Goal: Information Seeking & Learning: Learn about a topic

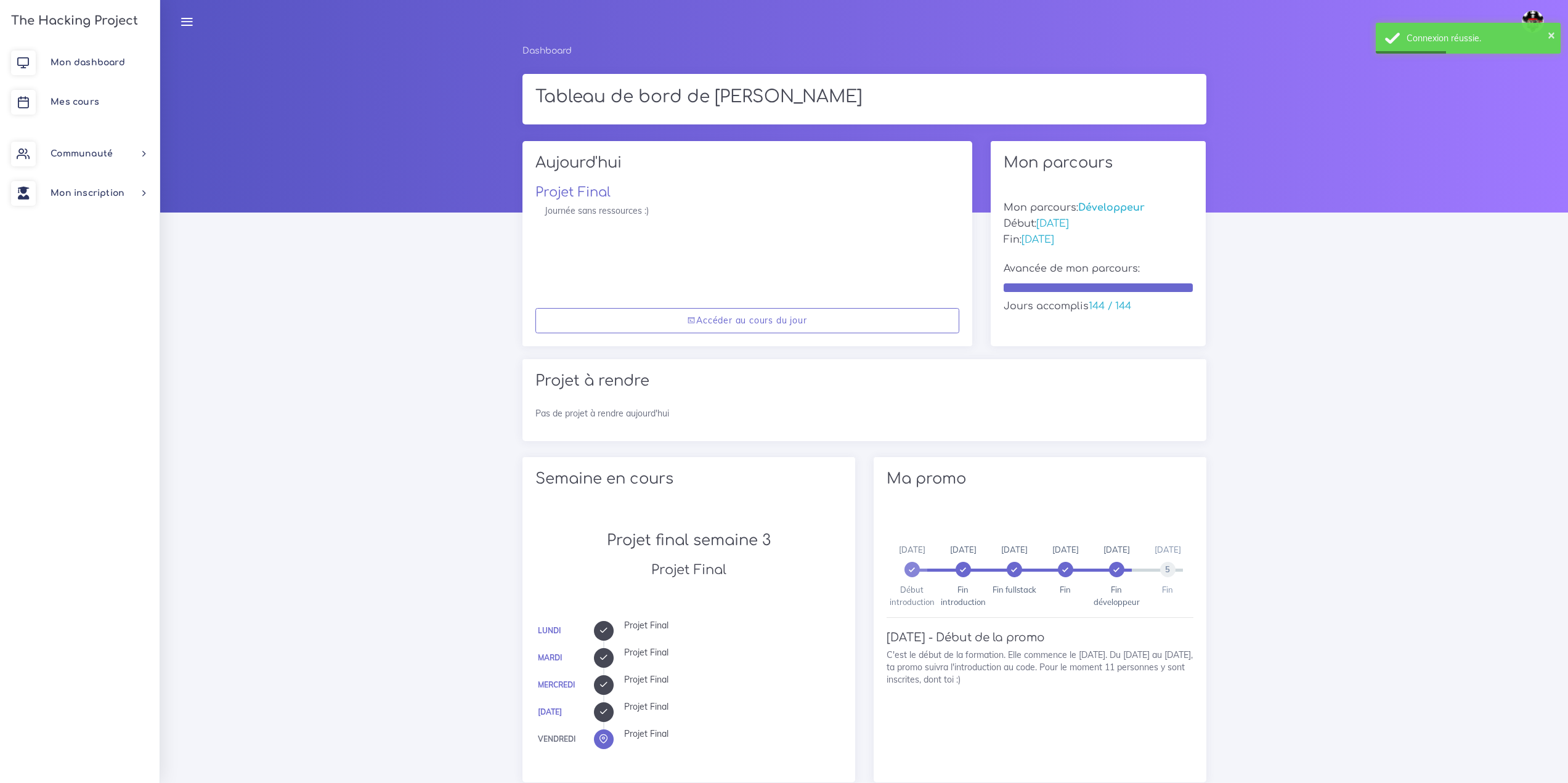
click at [1272, 461] on div "Dashboard Tableau de bord de [PERSON_NAME] [DATE] Projet Final Journée sans res…" at bounding box center [864, 736] width 1408 height 1385
click at [1533, 24] on img at bounding box center [1532, 21] width 22 height 22
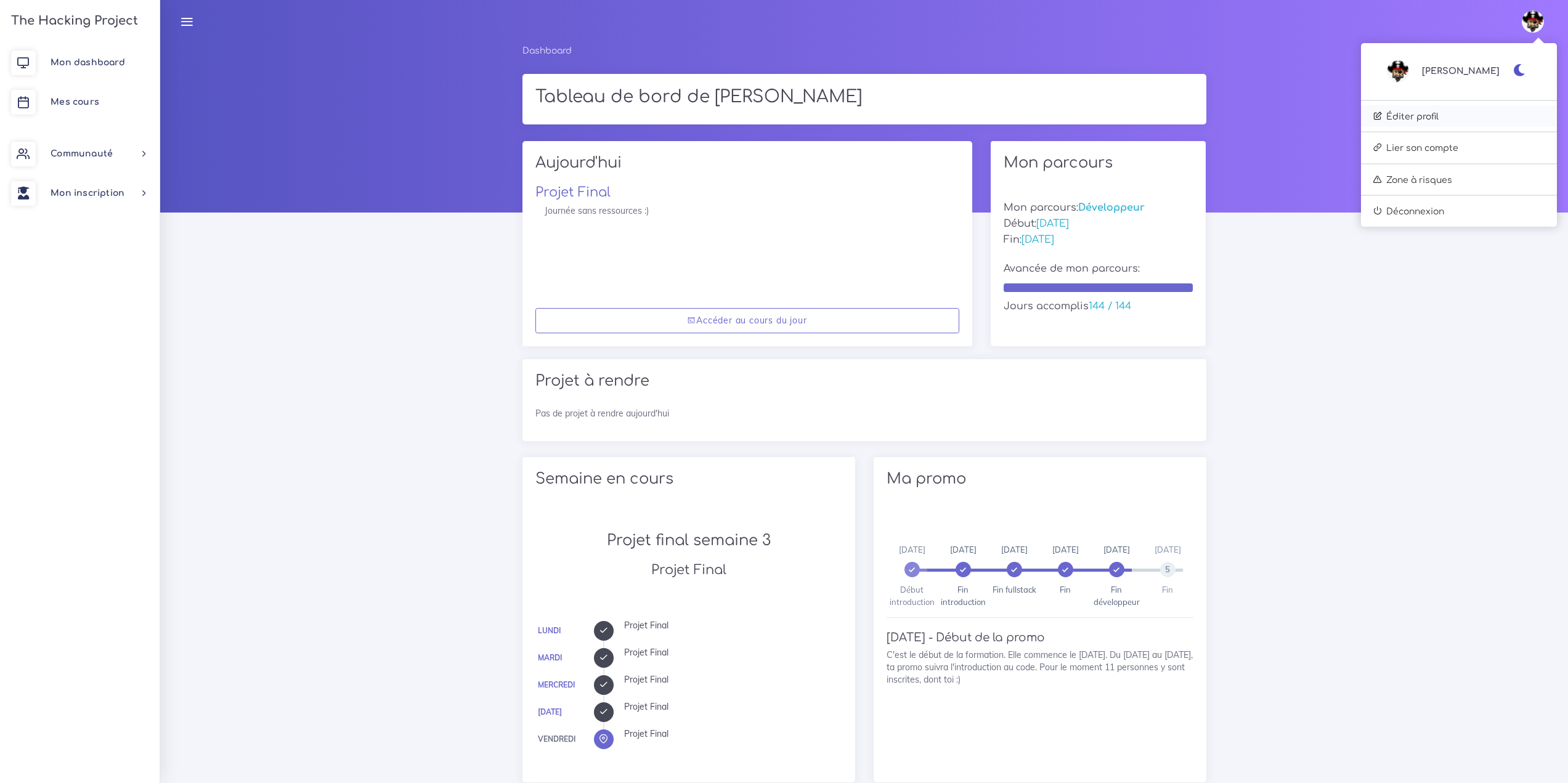
click at [1451, 120] on link "Éditer profil" at bounding box center [1459, 116] width 195 height 22
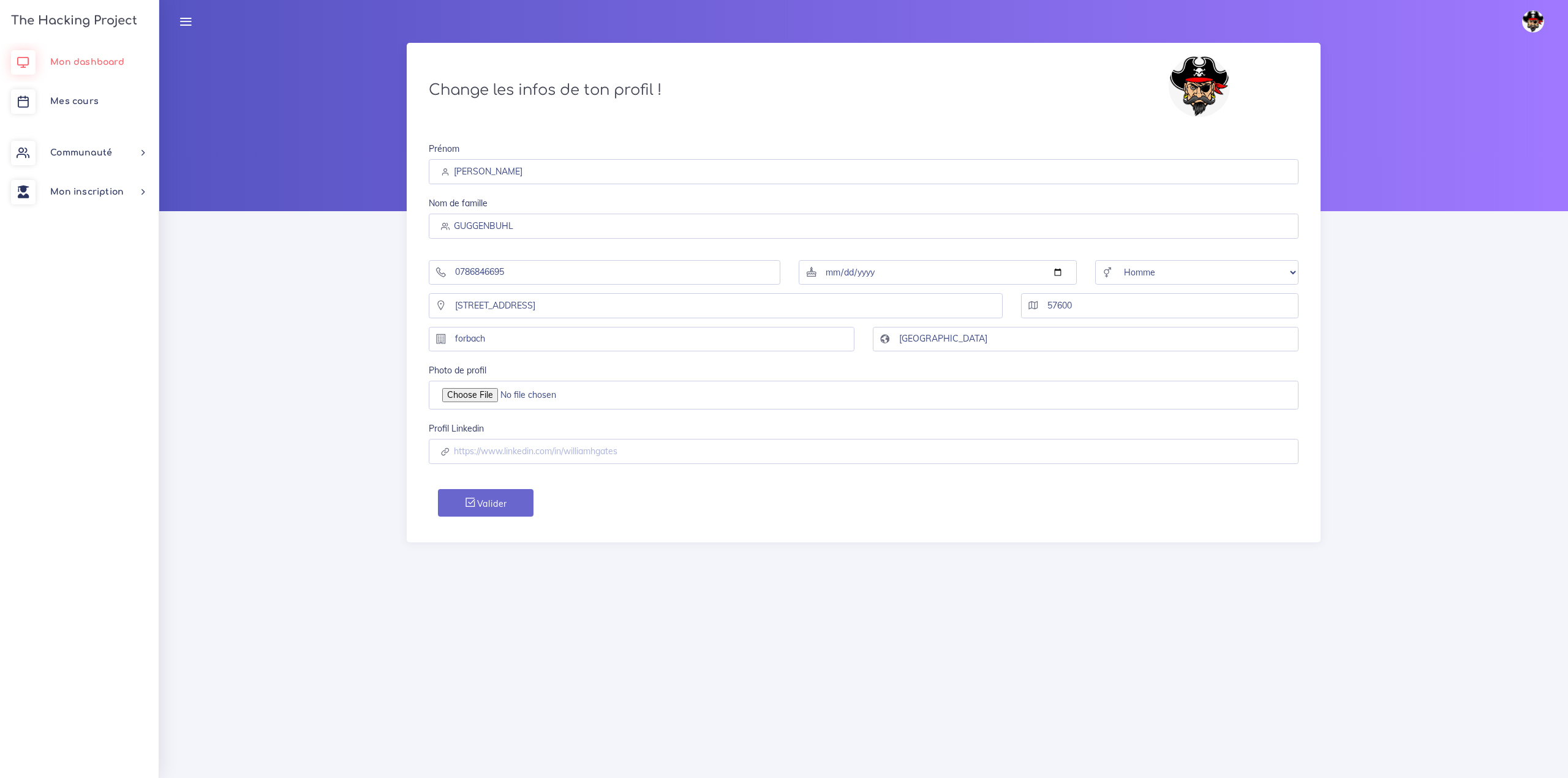
click at [82, 65] on span "Mon dashboard" at bounding box center [87, 62] width 75 height 9
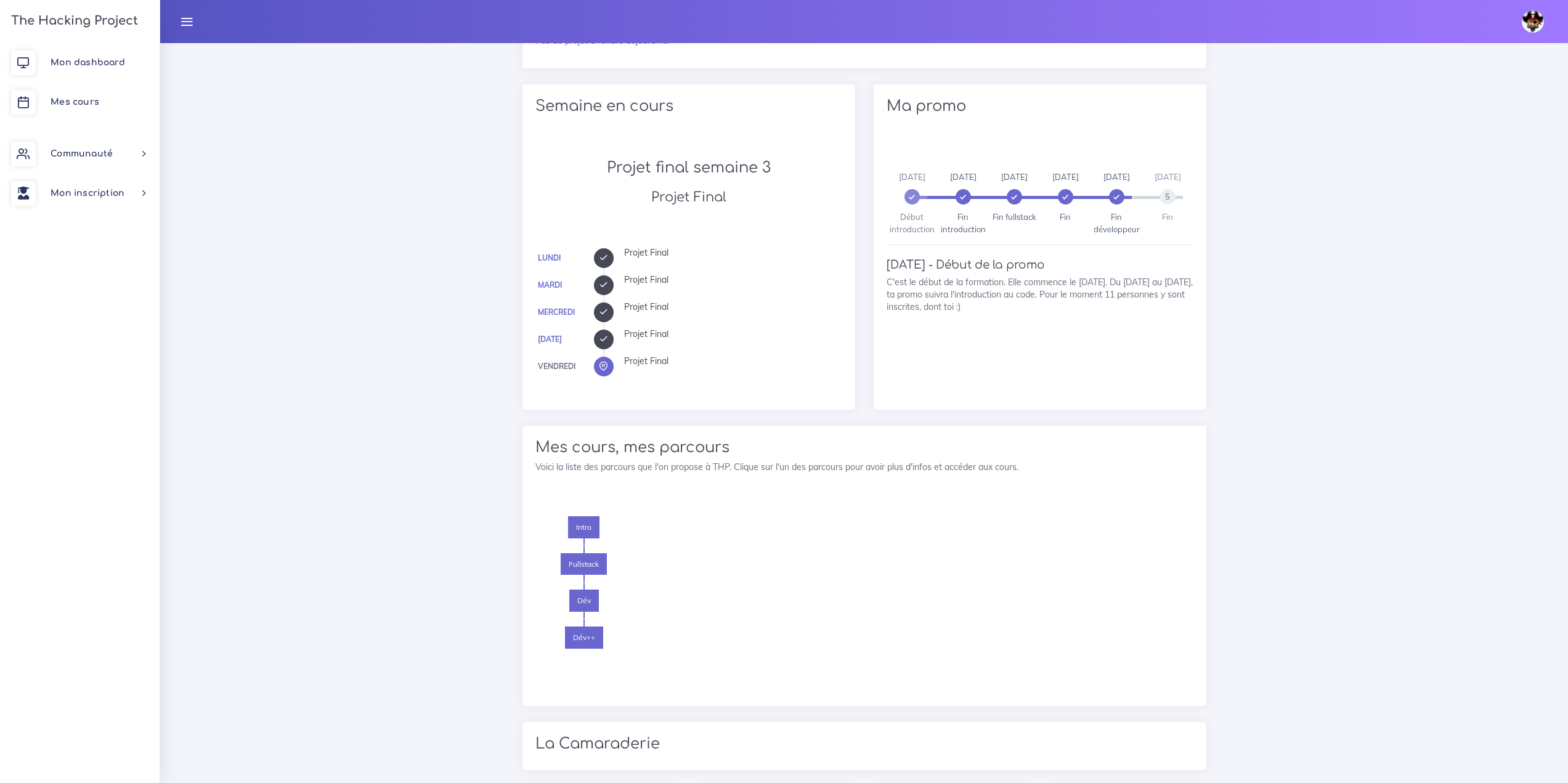
scroll to position [275, 0]
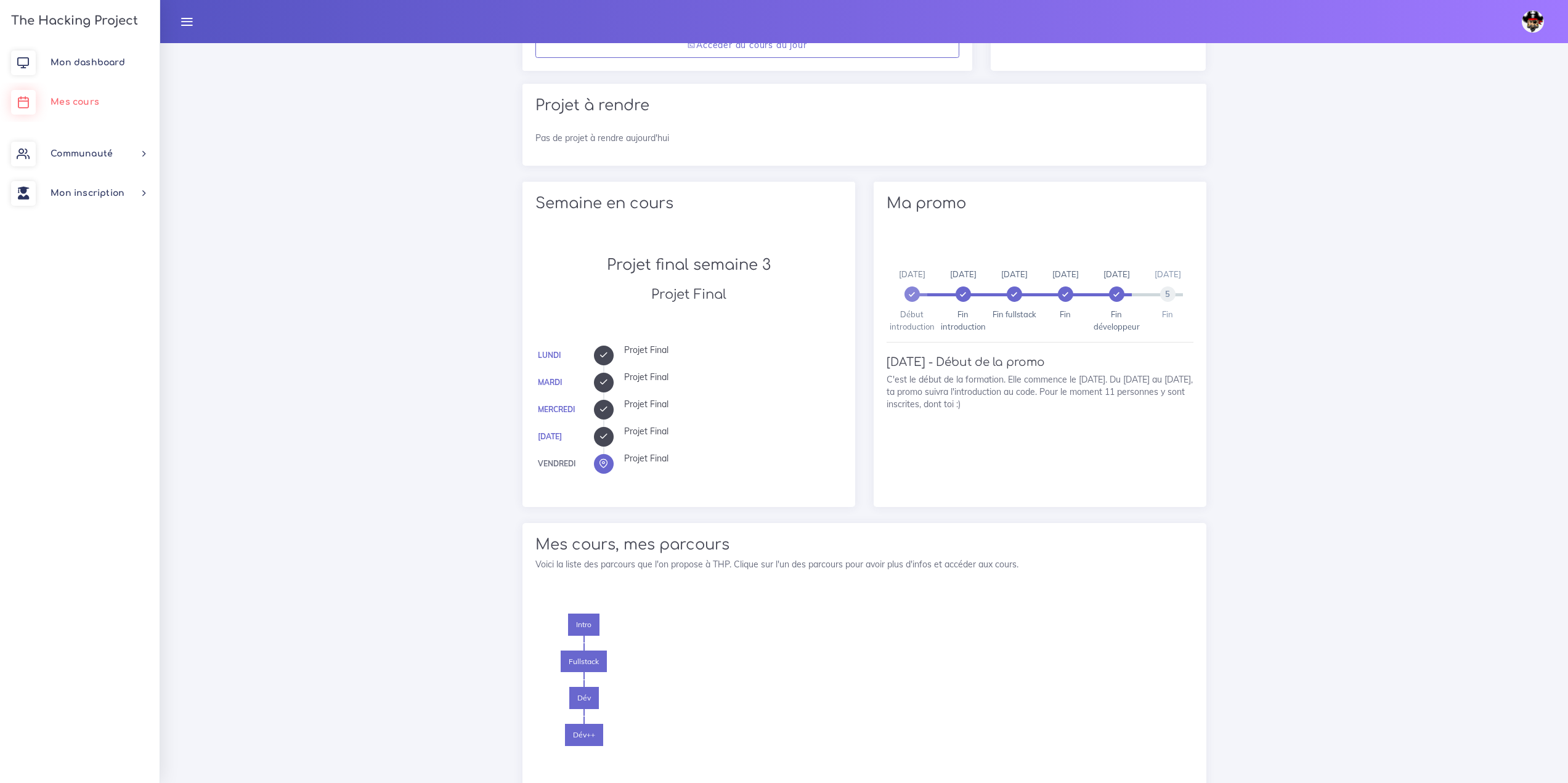
click at [75, 103] on span "Mes cours" at bounding box center [75, 101] width 49 height 9
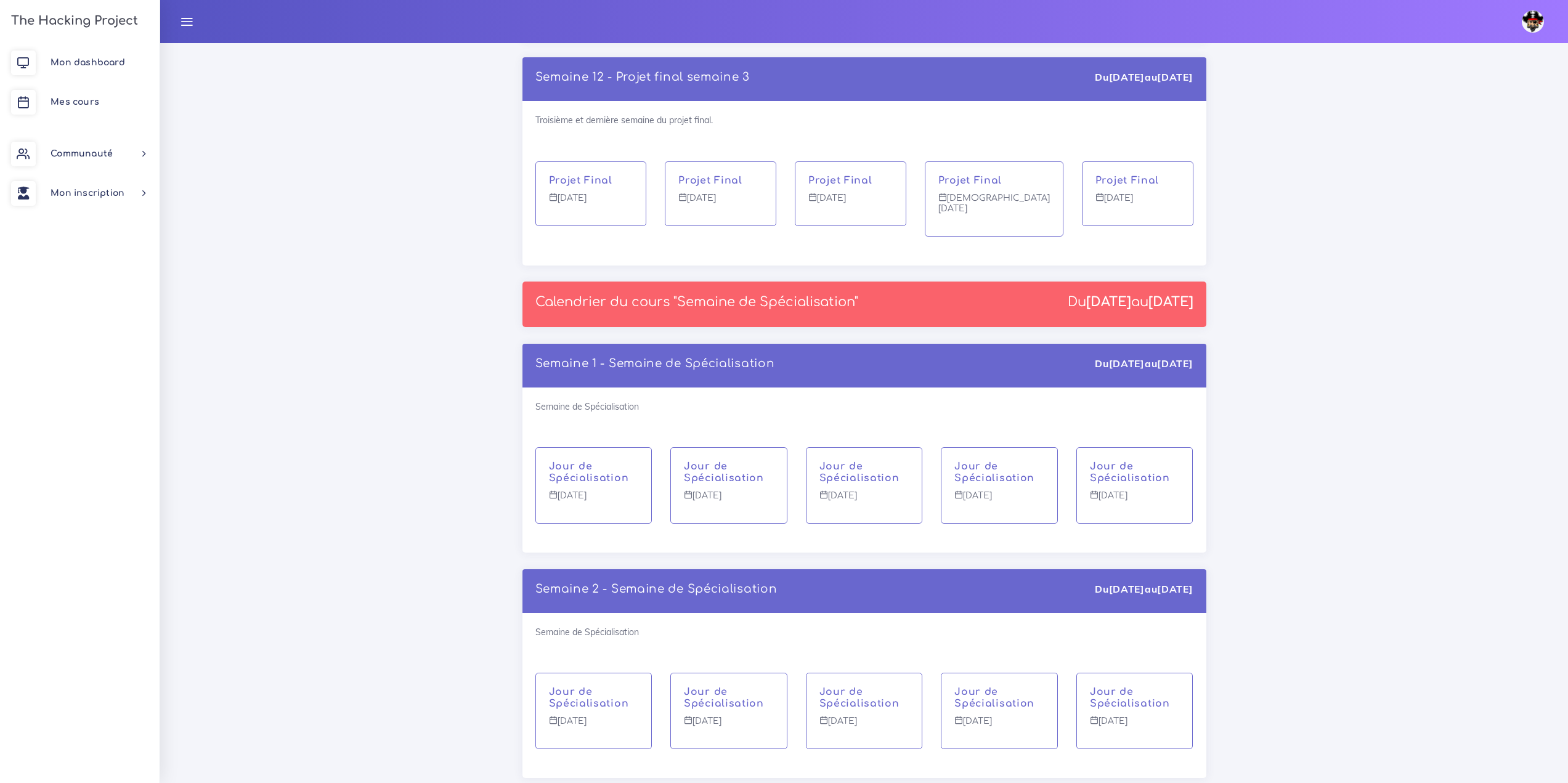
drag, startPoint x: 358, startPoint y: 156, endPoint x: 359, endPoint y: 379, distance: 223.0
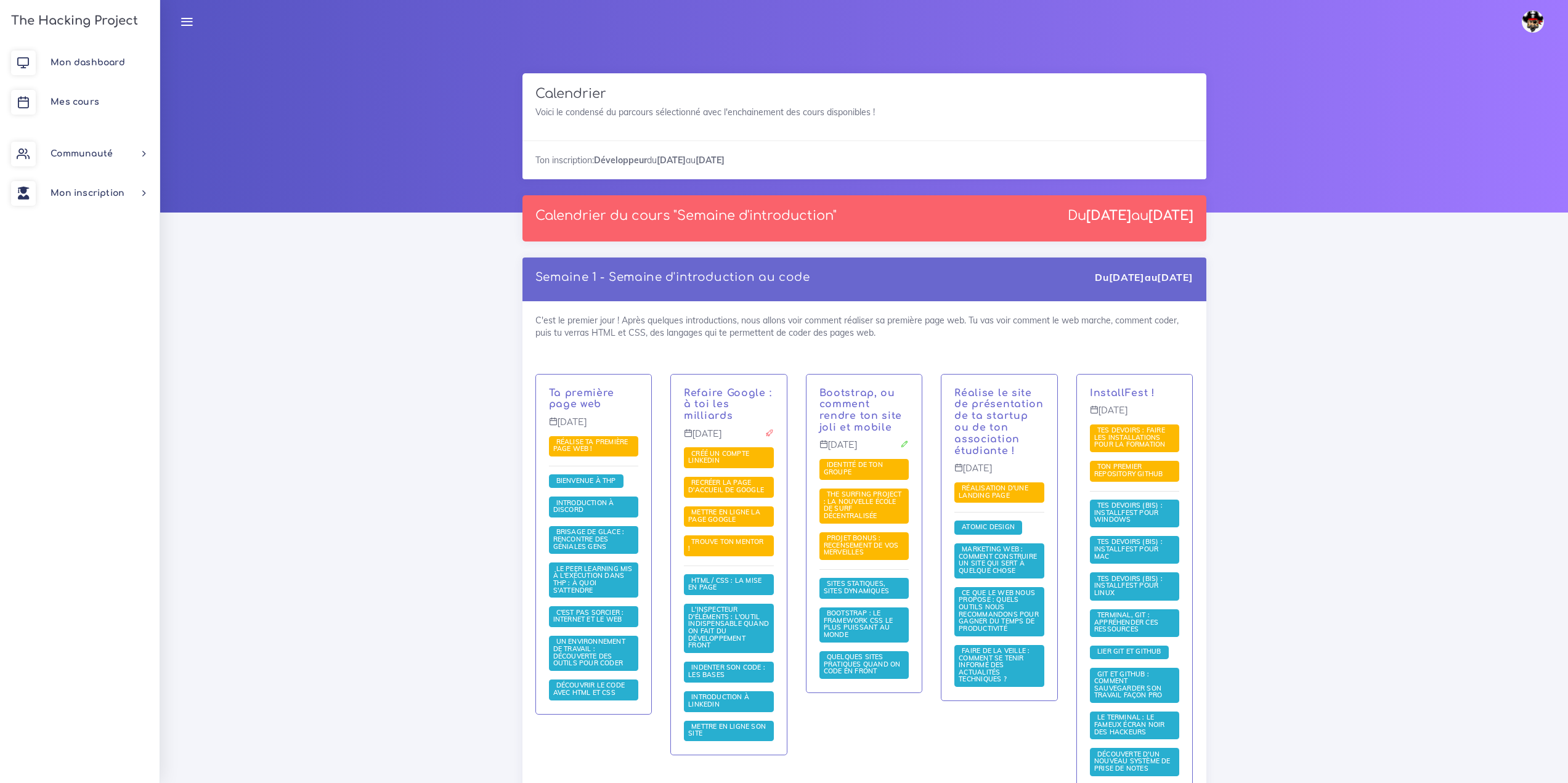
drag, startPoint x: 358, startPoint y: 403, endPoint x: 351, endPoint y: 264, distance: 139.2
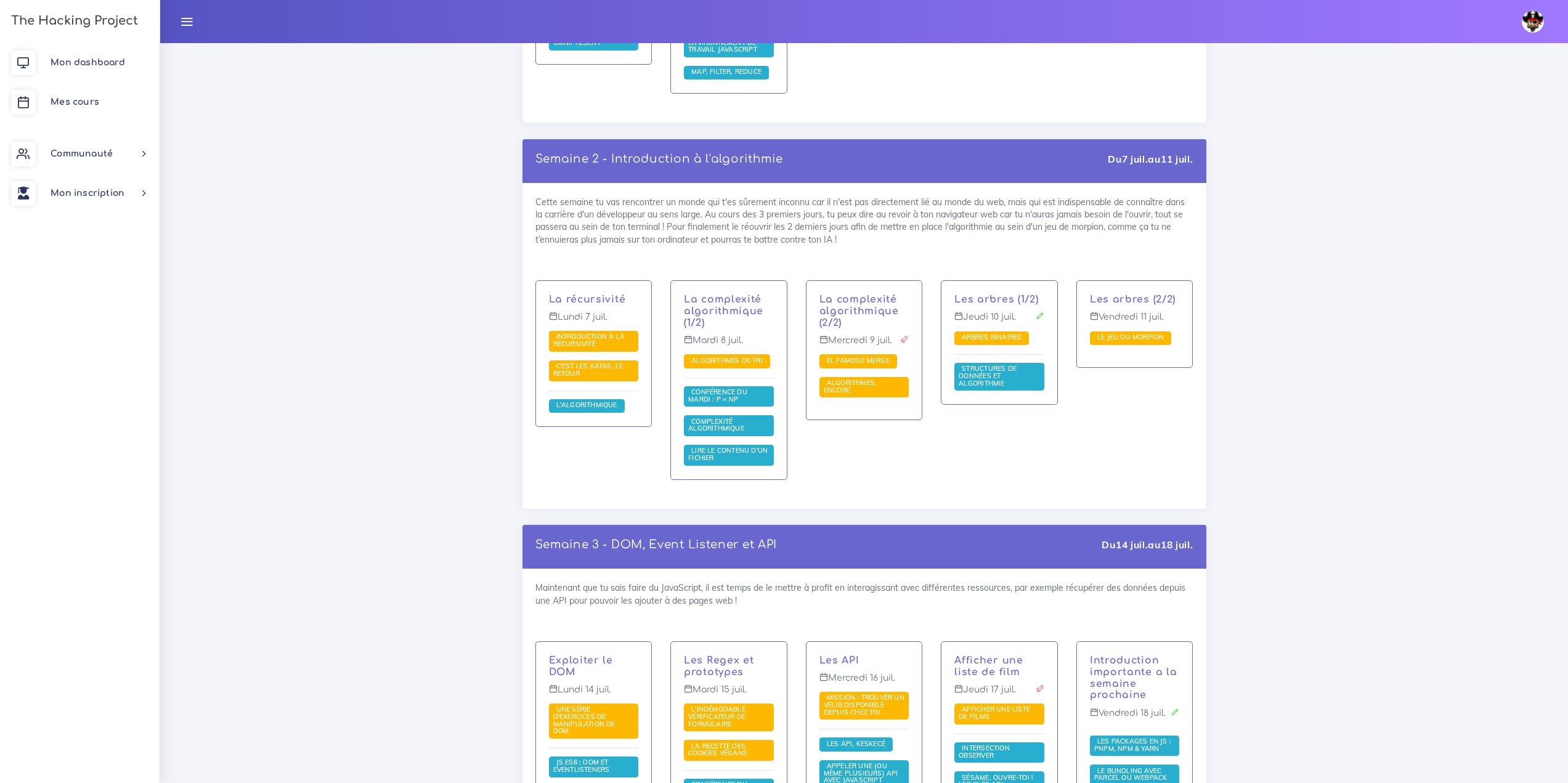
drag, startPoint x: 360, startPoint y: 242, endPoint x: 359, endPoint y: 416, distance: 174.0
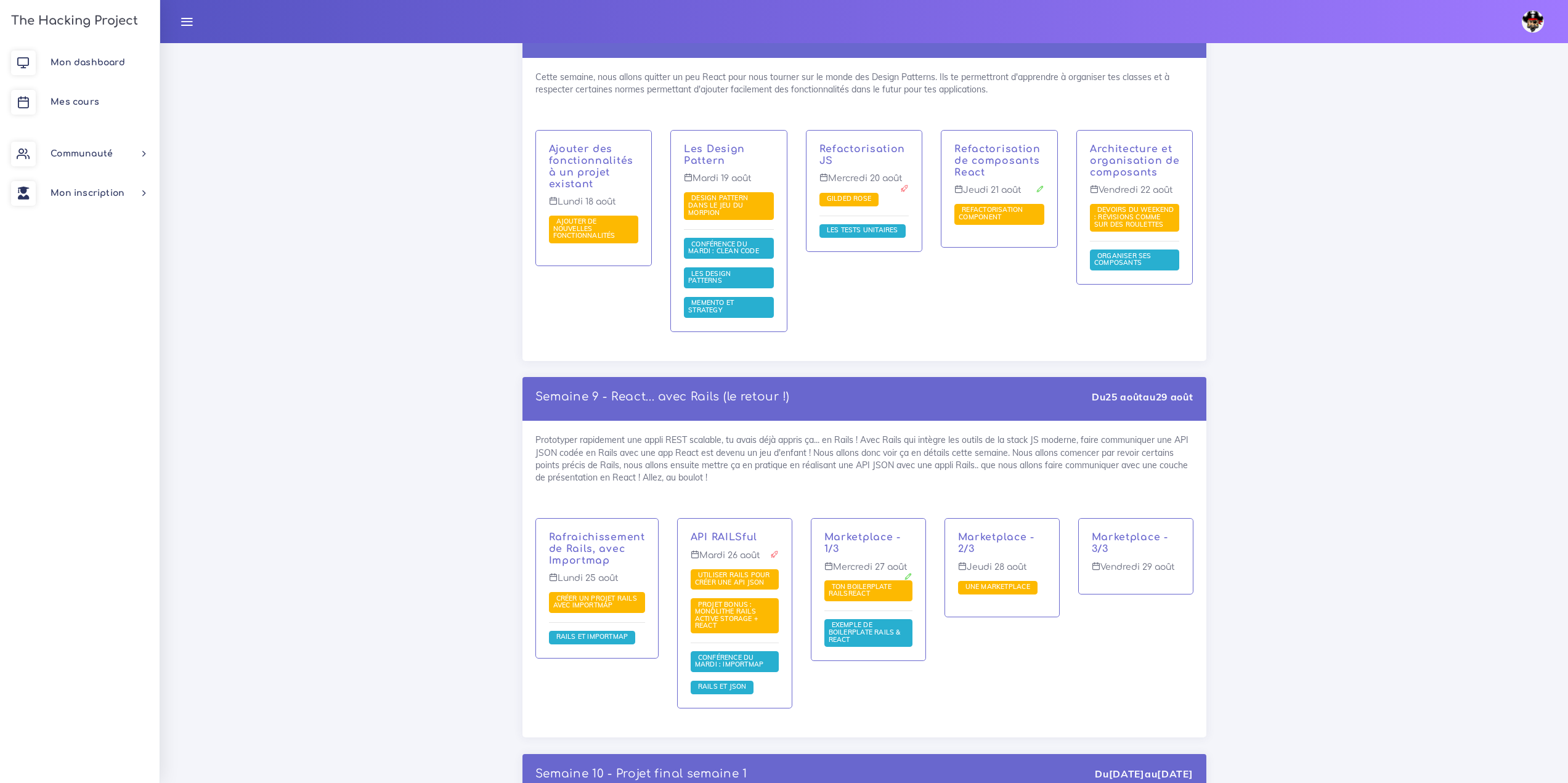
scroll to position [8147, 0]
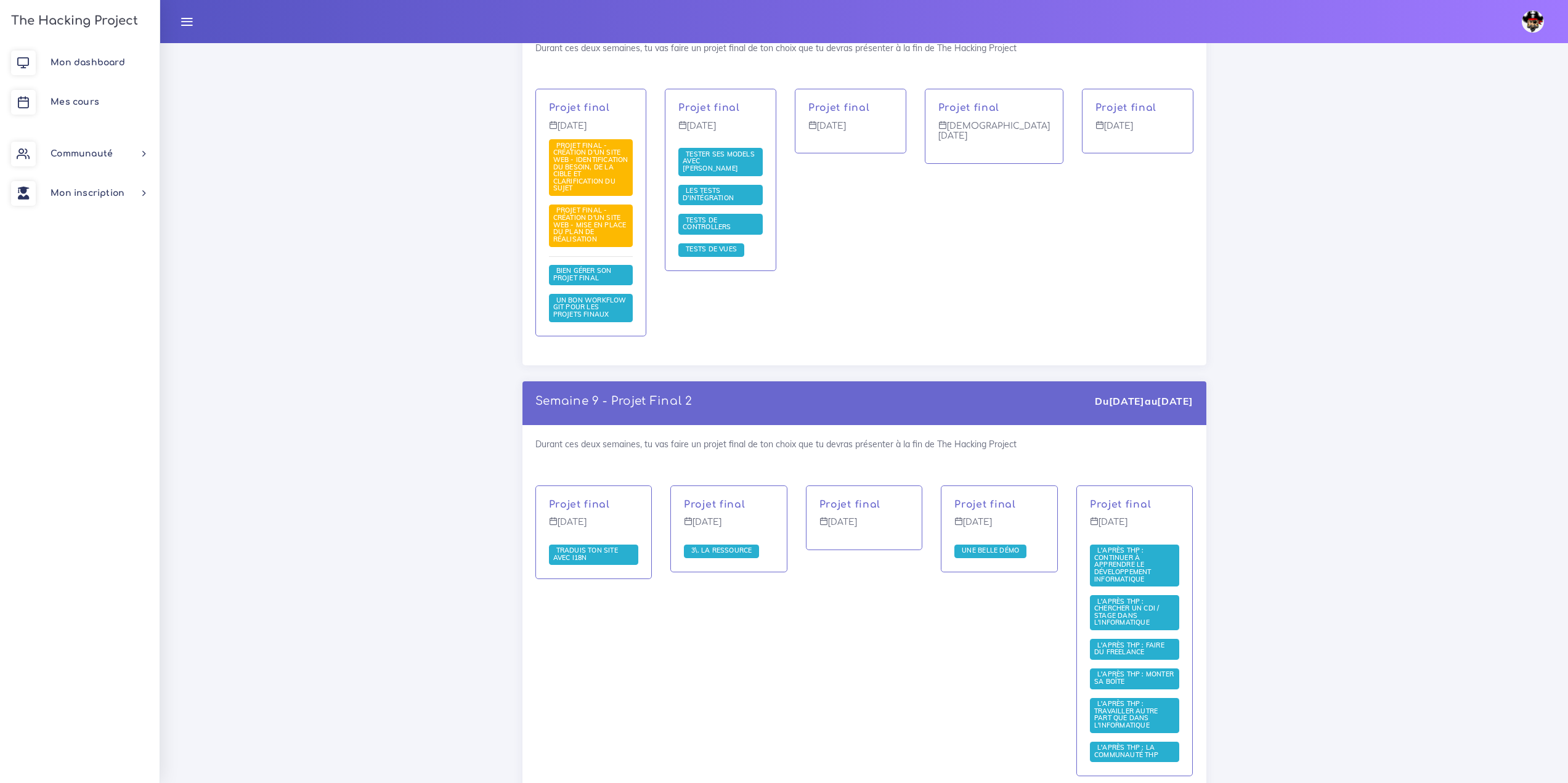
scroll to position [3286, 0]
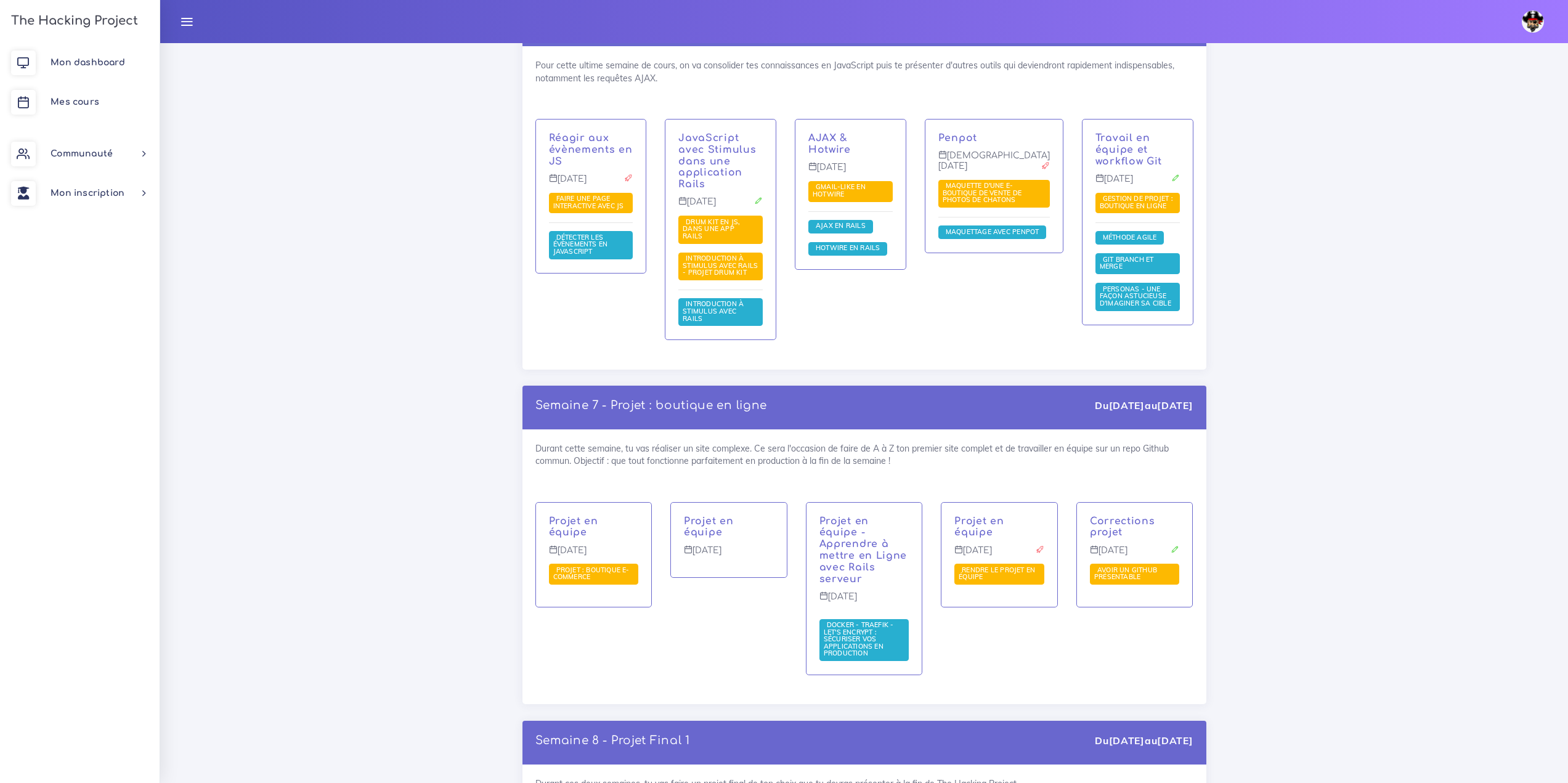
drag, startPoint x: 418, startPoint y: 279, endPoint x: 340, endPoint y: 89, distance: 205.4
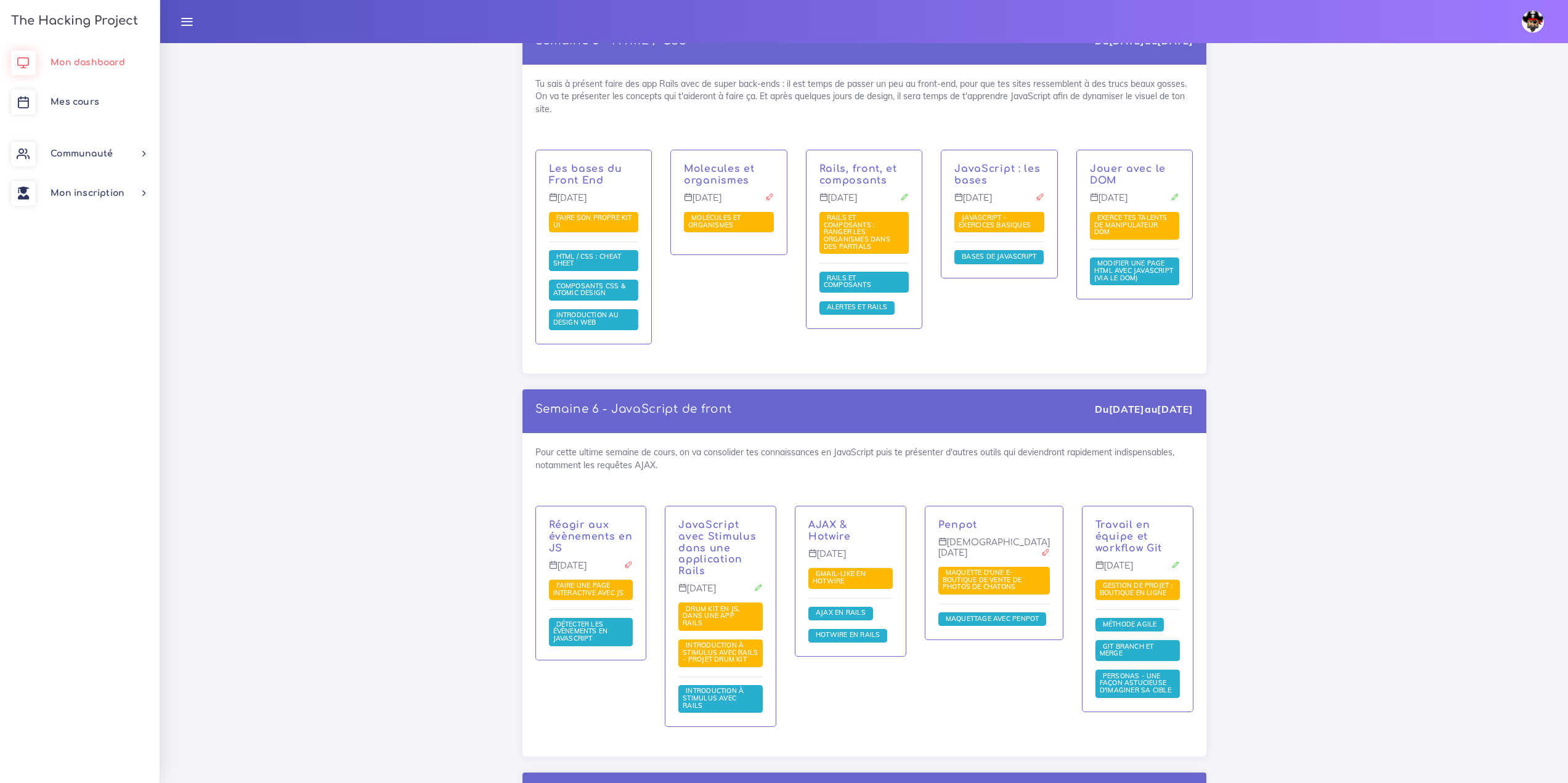
click at [108, 74] on link "Mon dashboard" at bounding box center [80, 63] width 160 height 39
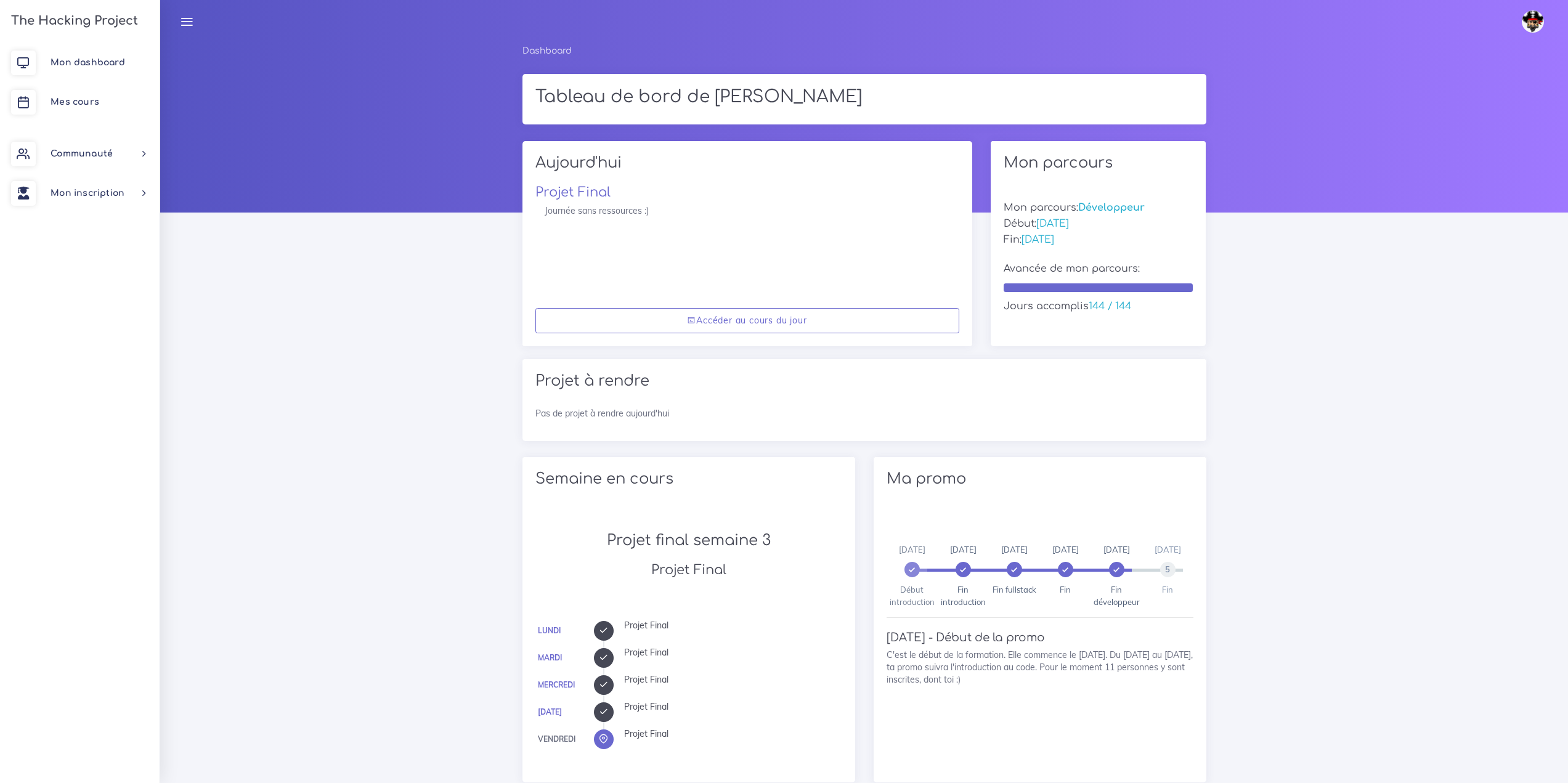
click at [90, 196] on span "Mon inscription" at bounding box center [87, 192] width 74 height 9
click at [110, 251] on link "Mes parcours" at bounding box center [77, 253] width 160 height 27
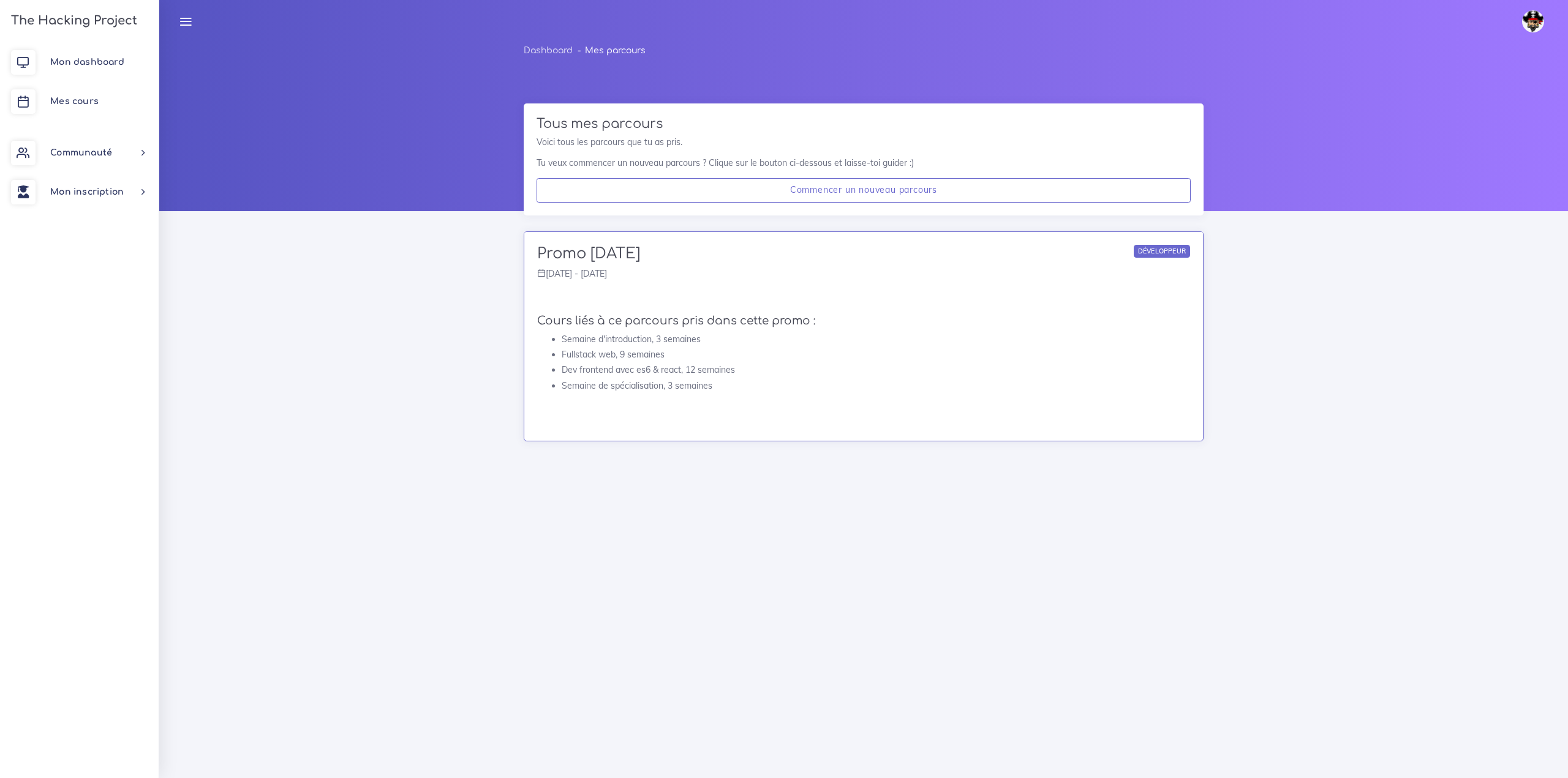
click at [1534, 17] on img at bounding box center [1532, 21] width 22 height 22
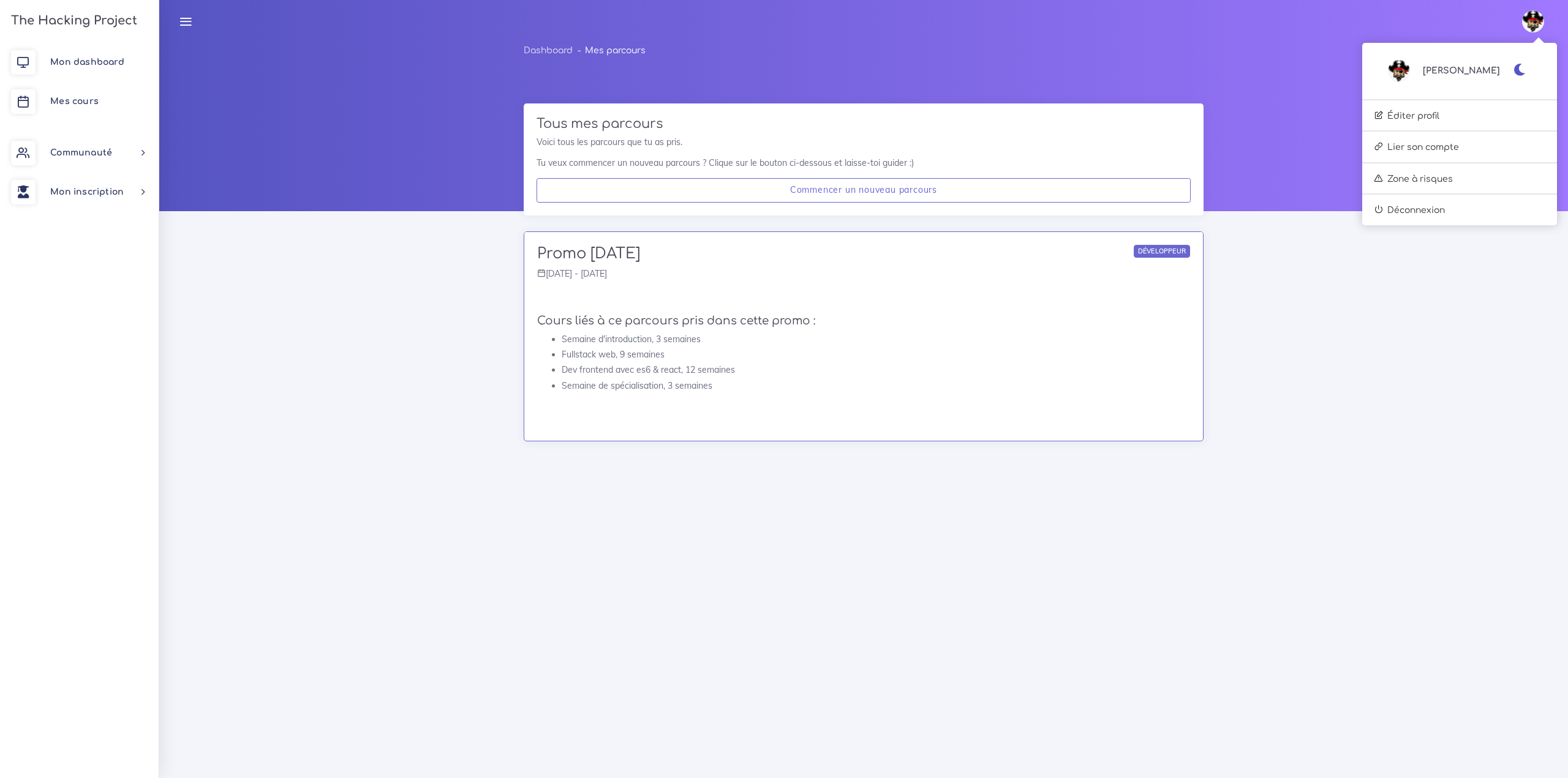
click at [1461, 127] on div "[PERSON_NAME] Éditer profil Lier son compte Zone à risques Déconnexion" at bounding box center [1459, 134] width 194 height 174
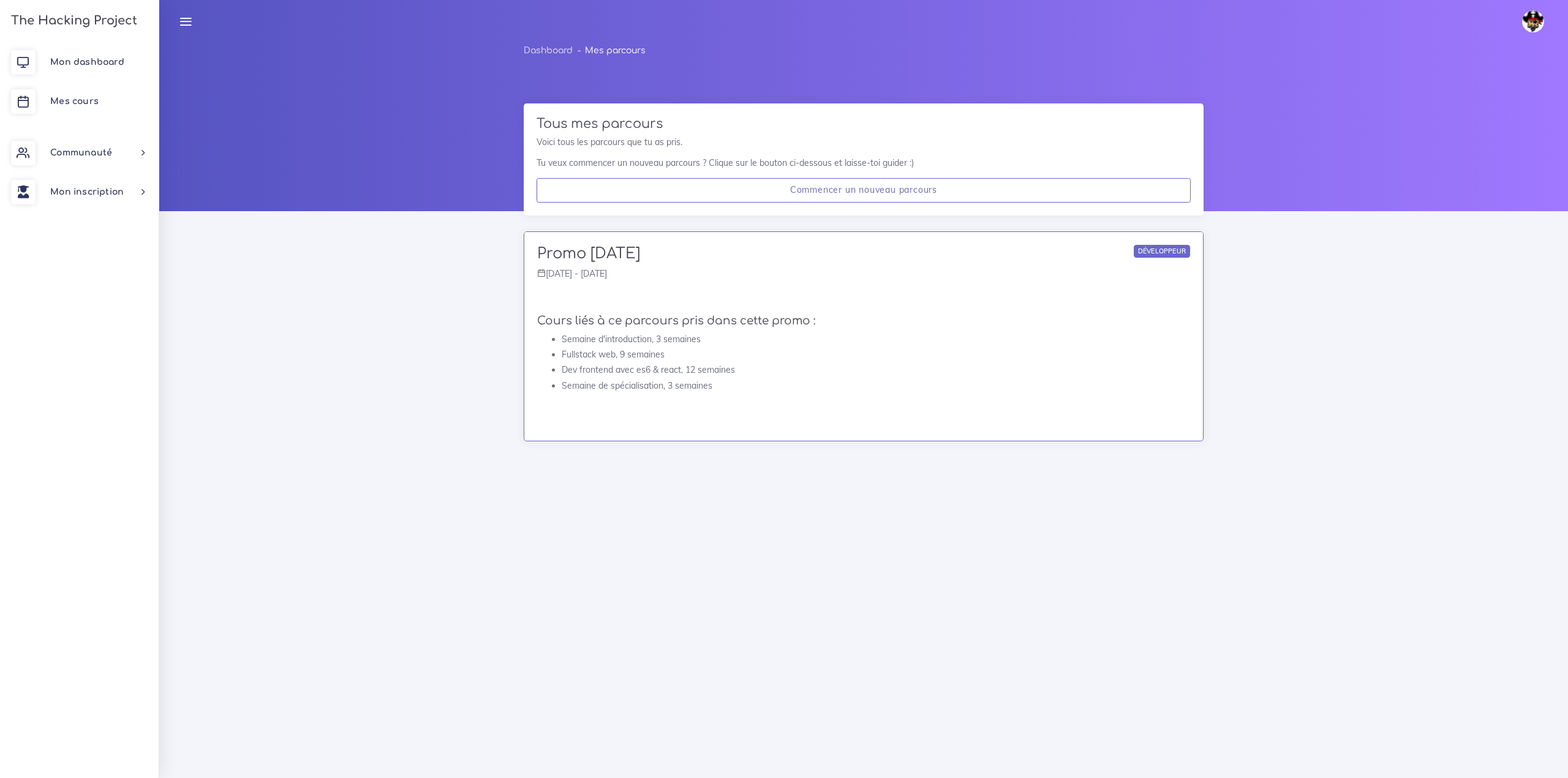
click at [1531, 31] on img at bounding box center [1532, 21] width 22 height 22
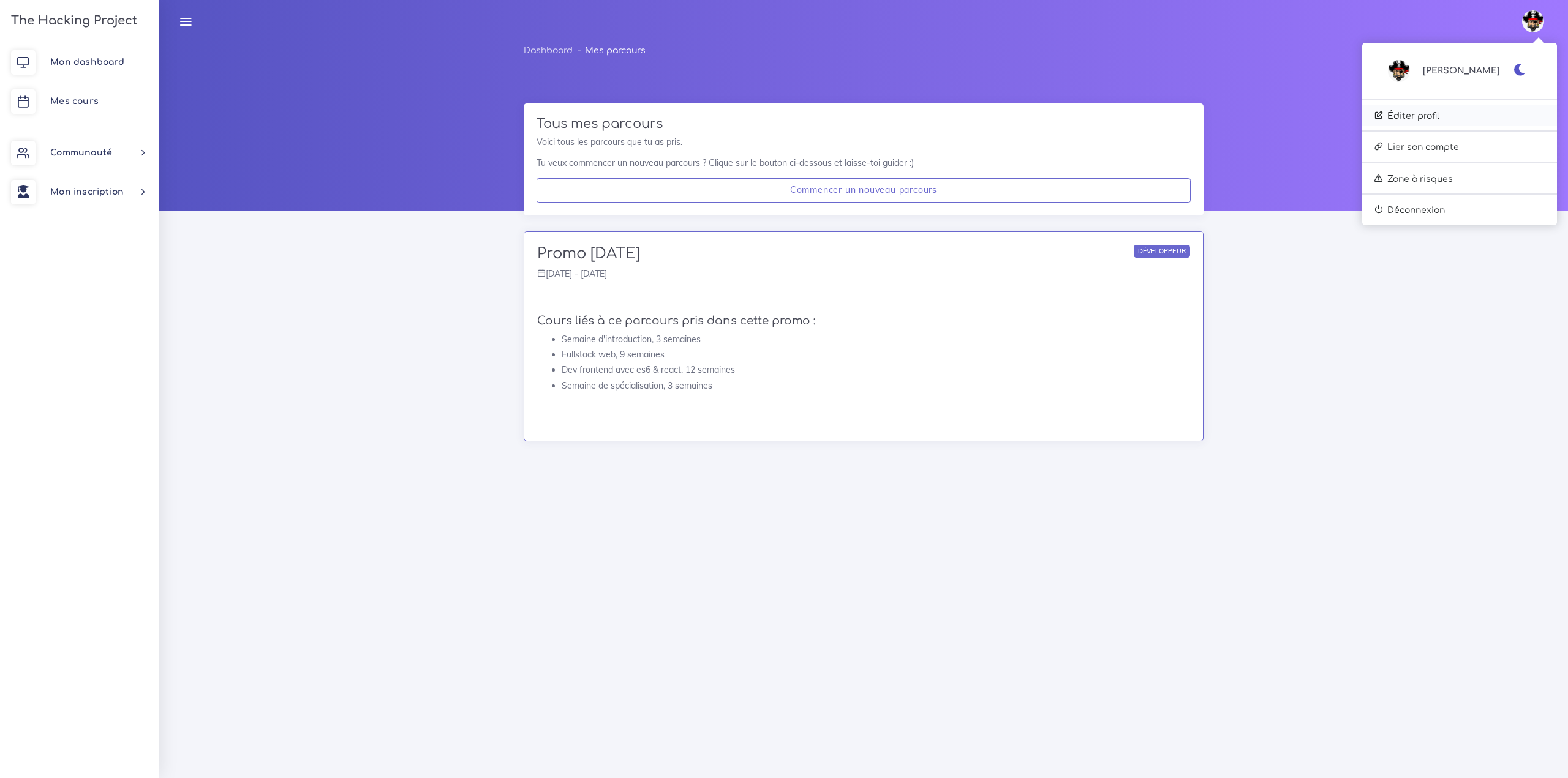
click at [1455, 108] on link "Éditer profil" at bounding box center [1459, 115] width 194 height 22
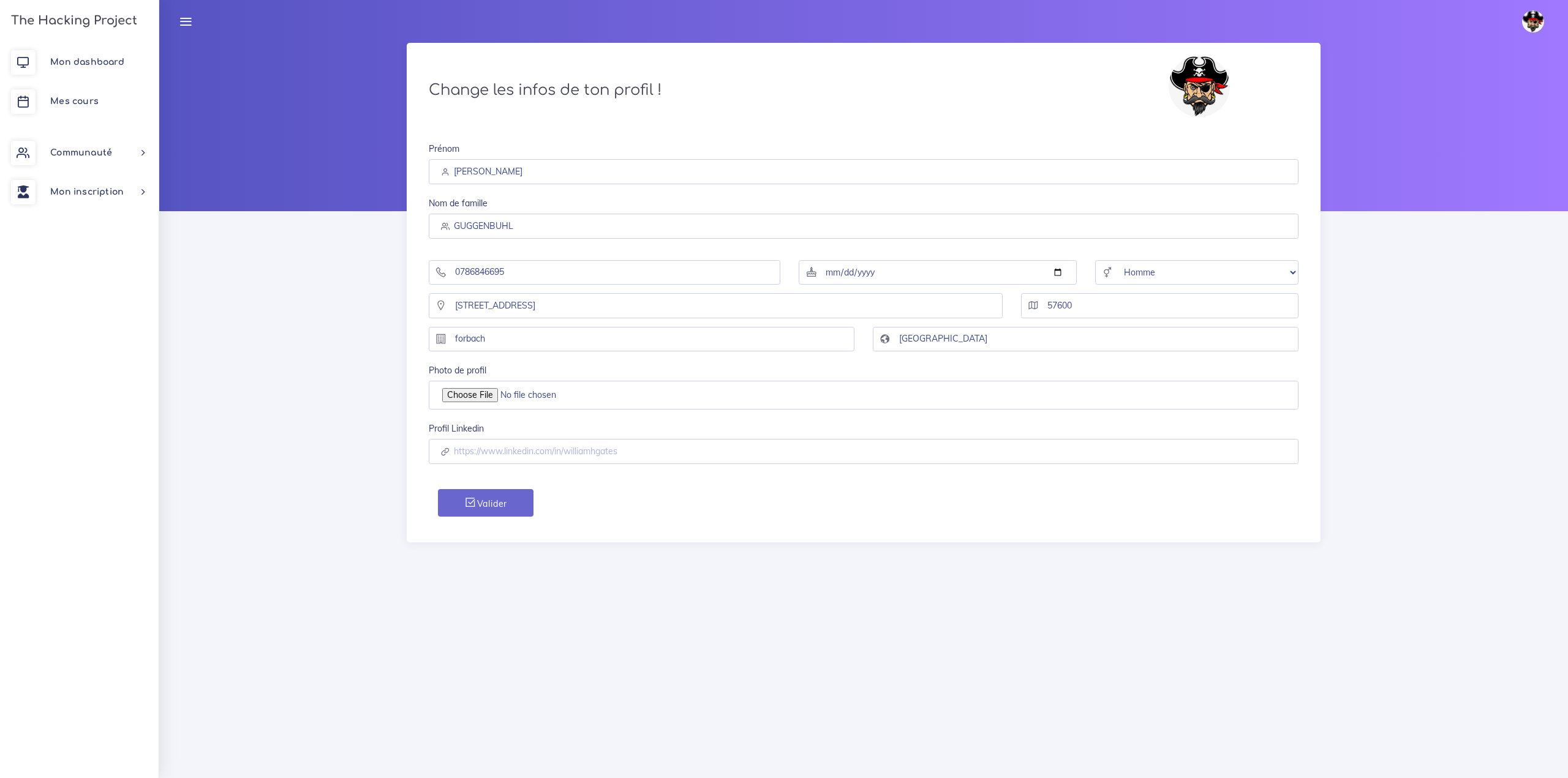
click at [1534, 15] on img at bounding box center [1532, 21] width 22 height 22
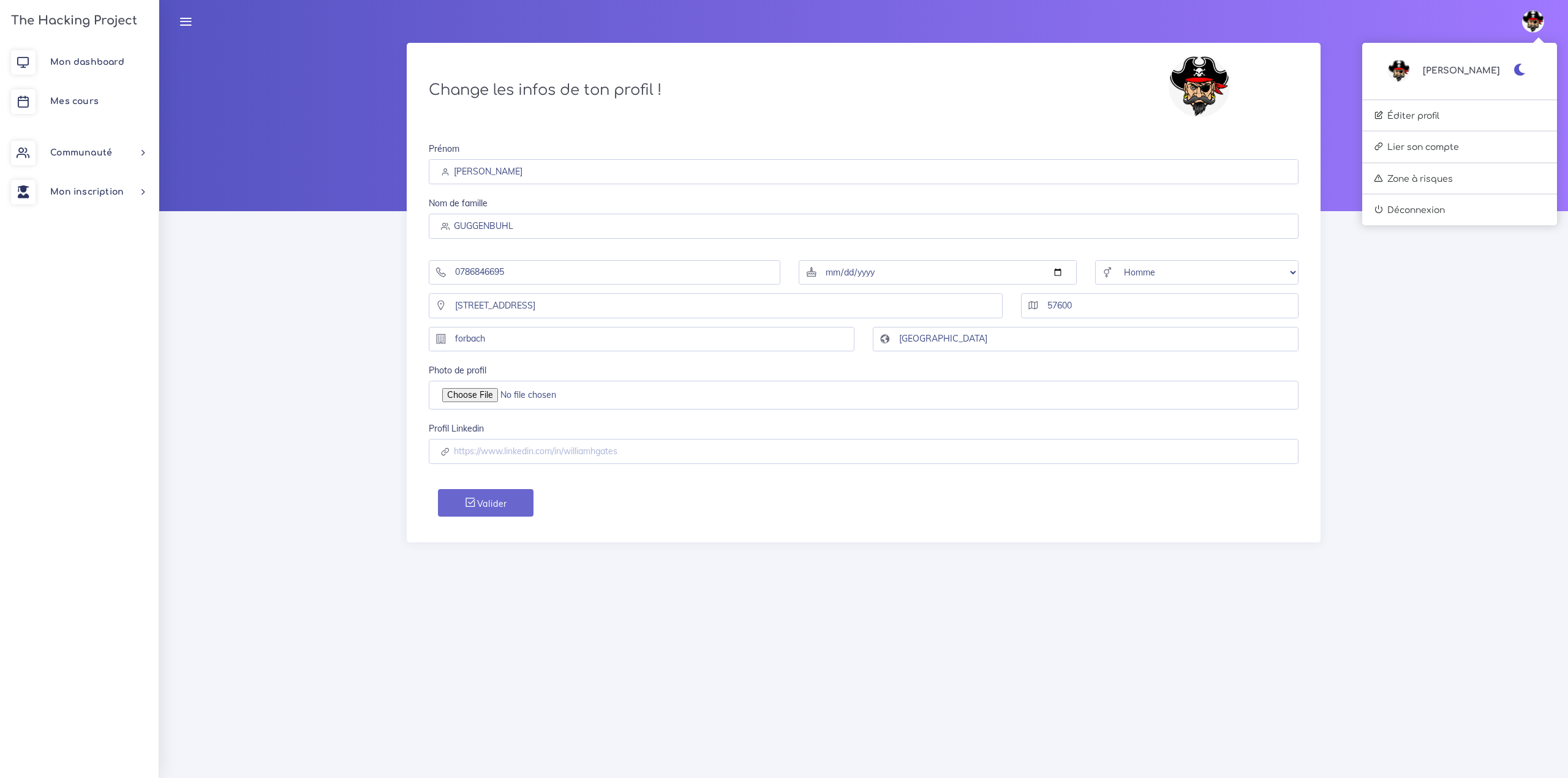
click at [1486, 67] on span "[PERSON_NAME]" at bounding box center [1461, 70] width 77 height 14
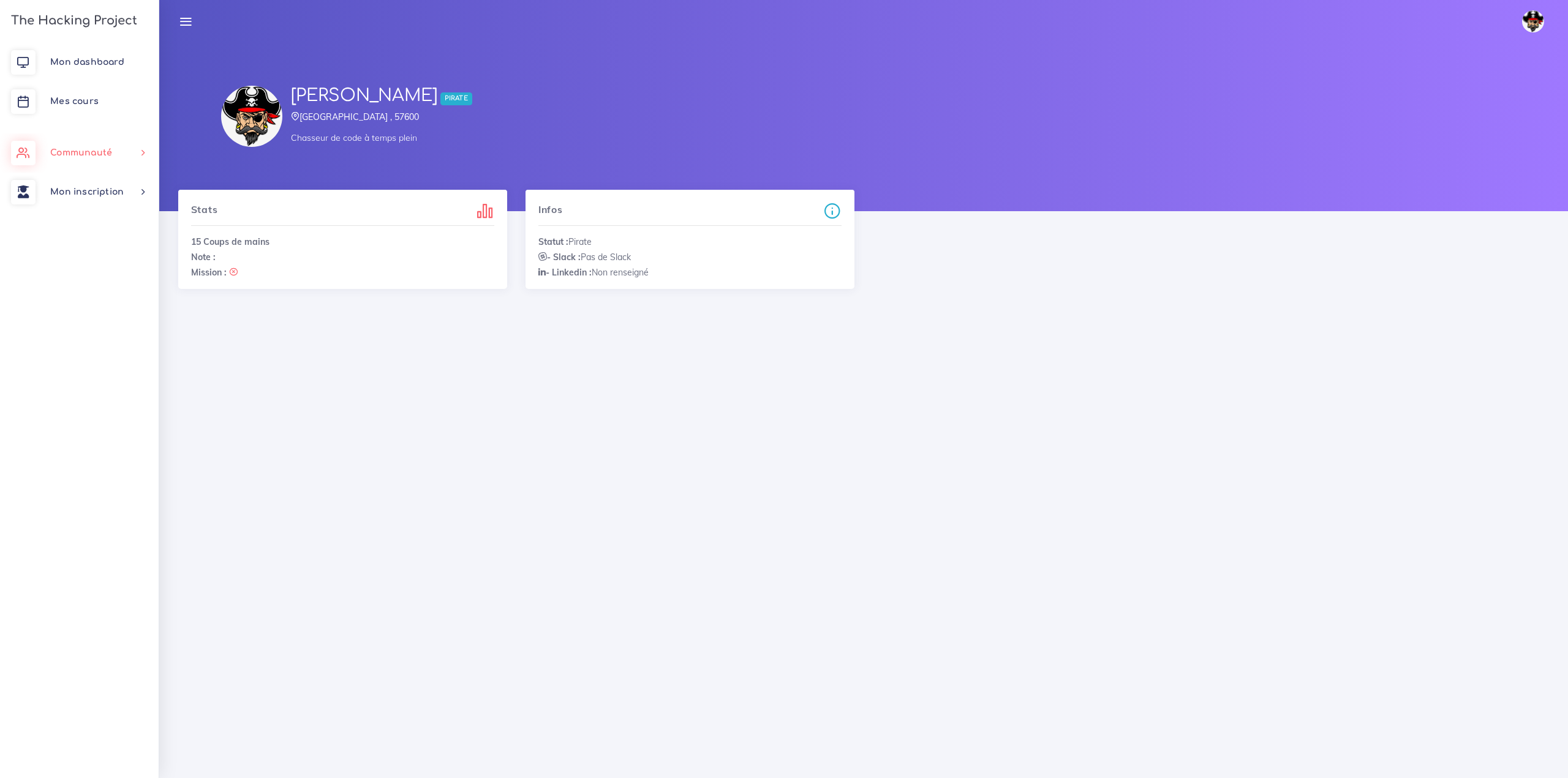
click at [114, 154] on link "Communauté" at bounding box center [79, 153] width 159 height 39
click at [92, 71] on link "Mon dashboard" at bounding box center [79, 62] width 159 height 39
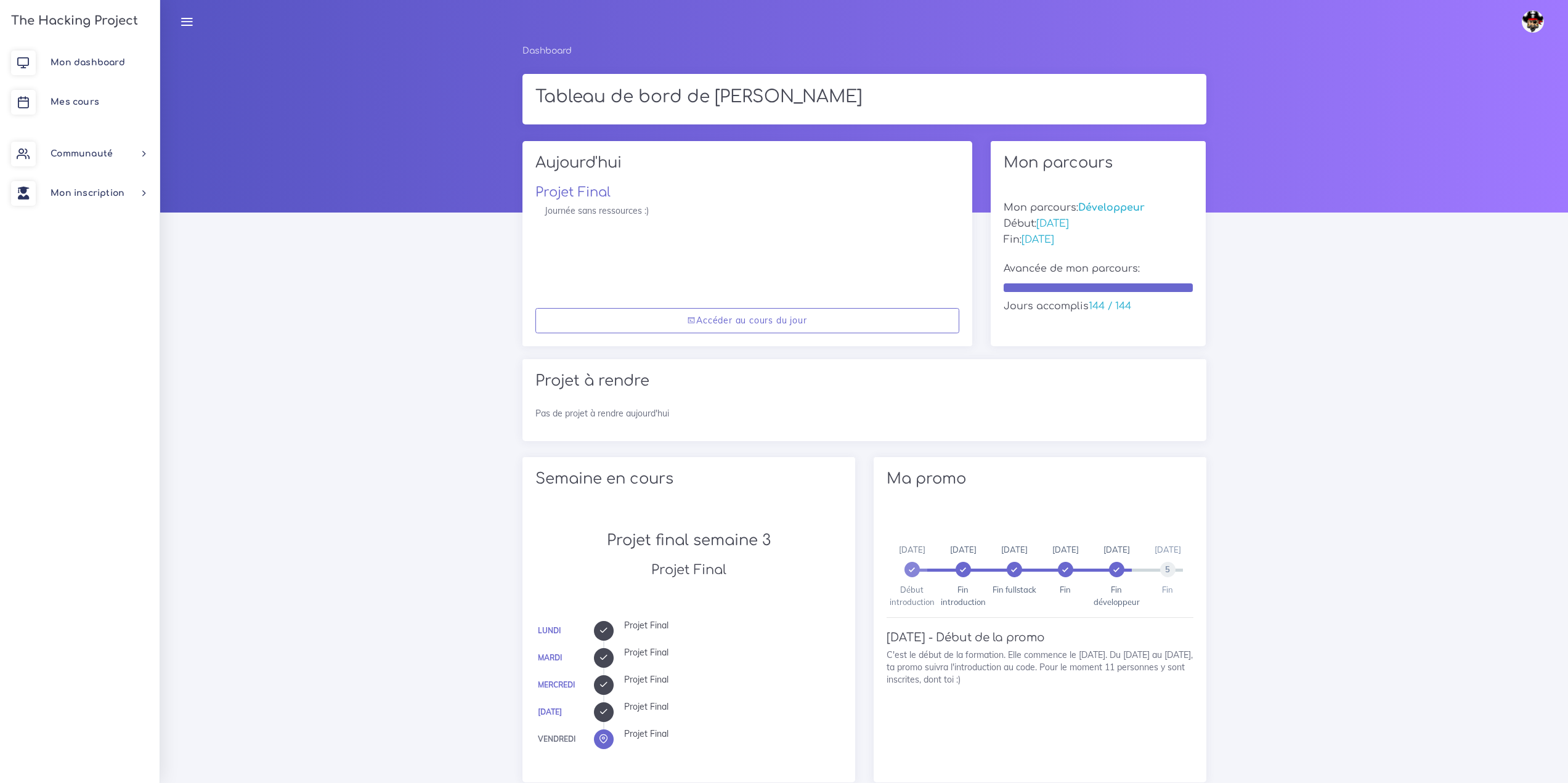
click at [1527, 19] on img at bounding box center [1532, 21] width 22 height 22
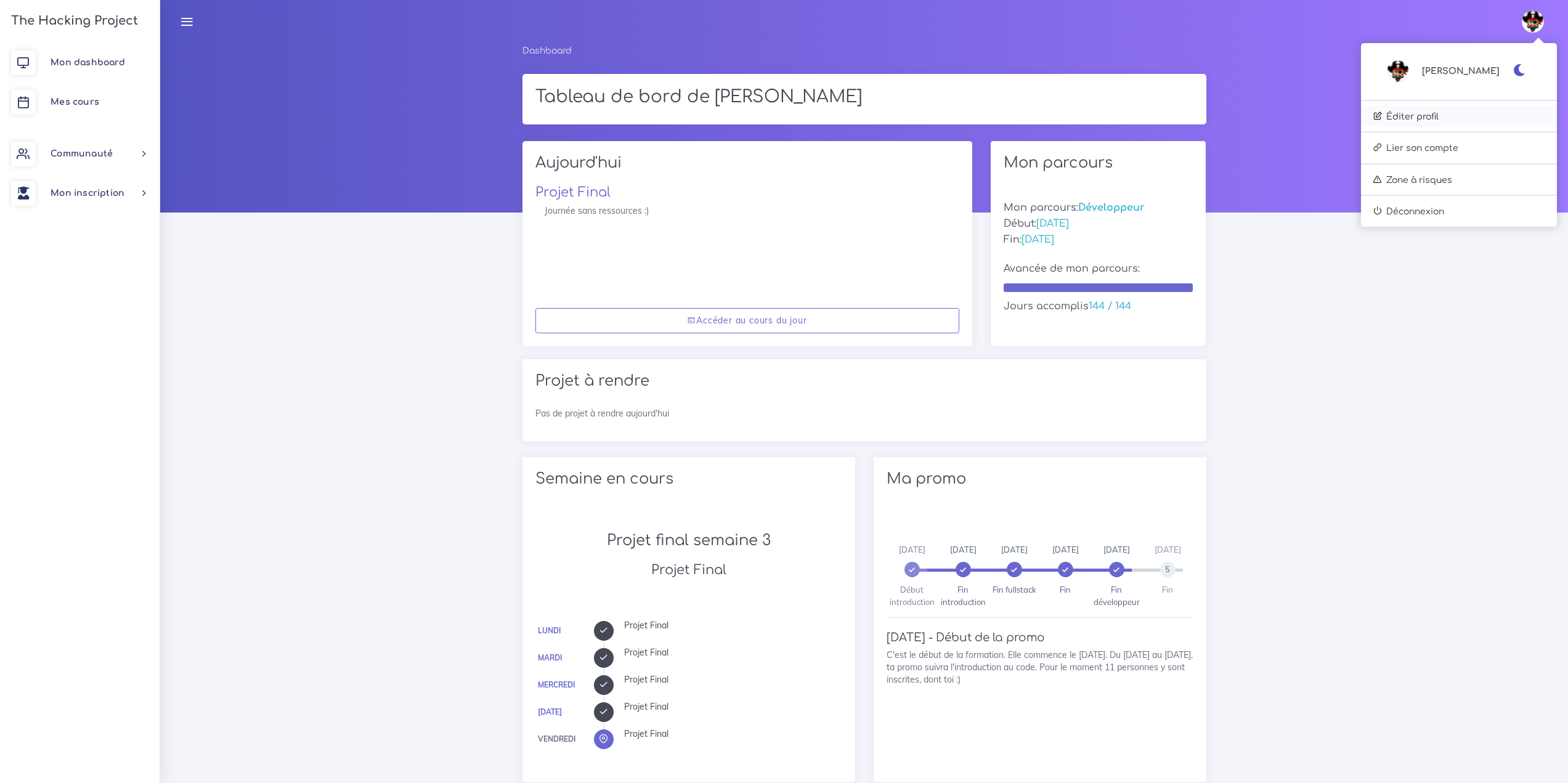
click at [1470, 115] on link "Éditer profil" at bounding box center [1459, 116] width 195 height 22
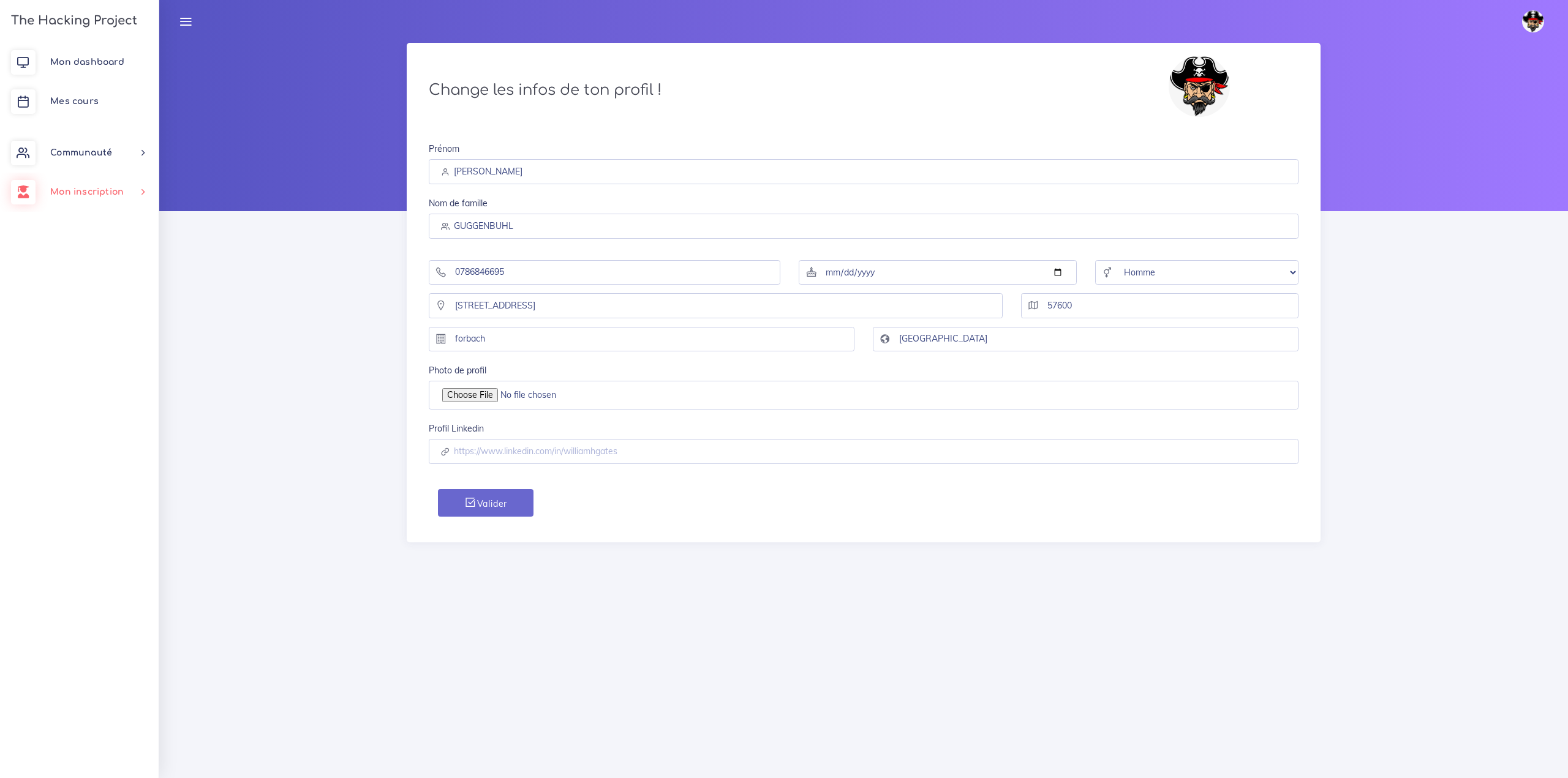
click at [100, 195] on span "Mon inscription" at bounding box center [87, 191] width 74 height 9
click at [70, 57] on link "Mon dashboard" at bounding box center [79, 62] width 159 height 39
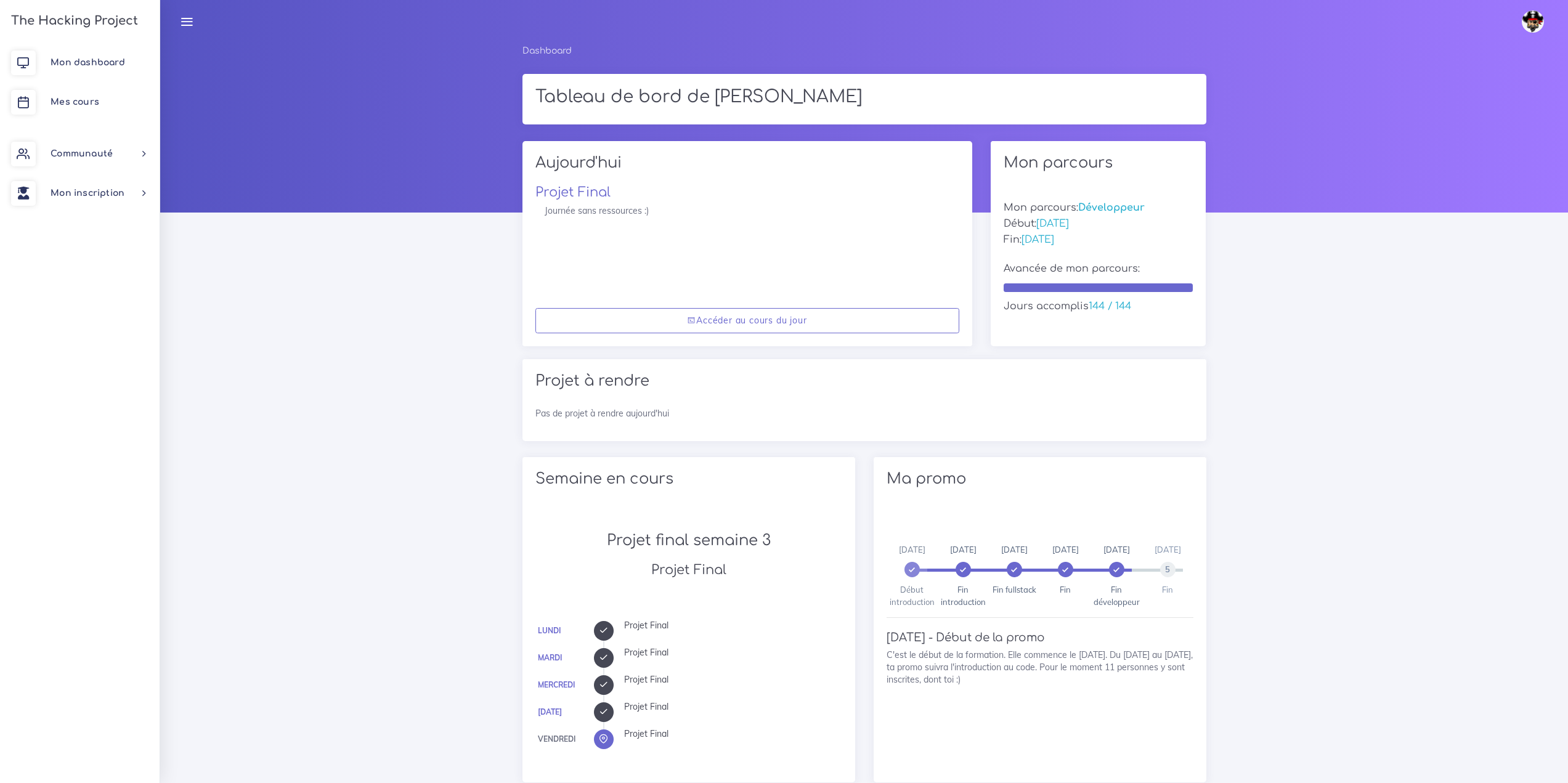
click at [183, 32] on link at bounding box center [187, 21] width 31 height 43
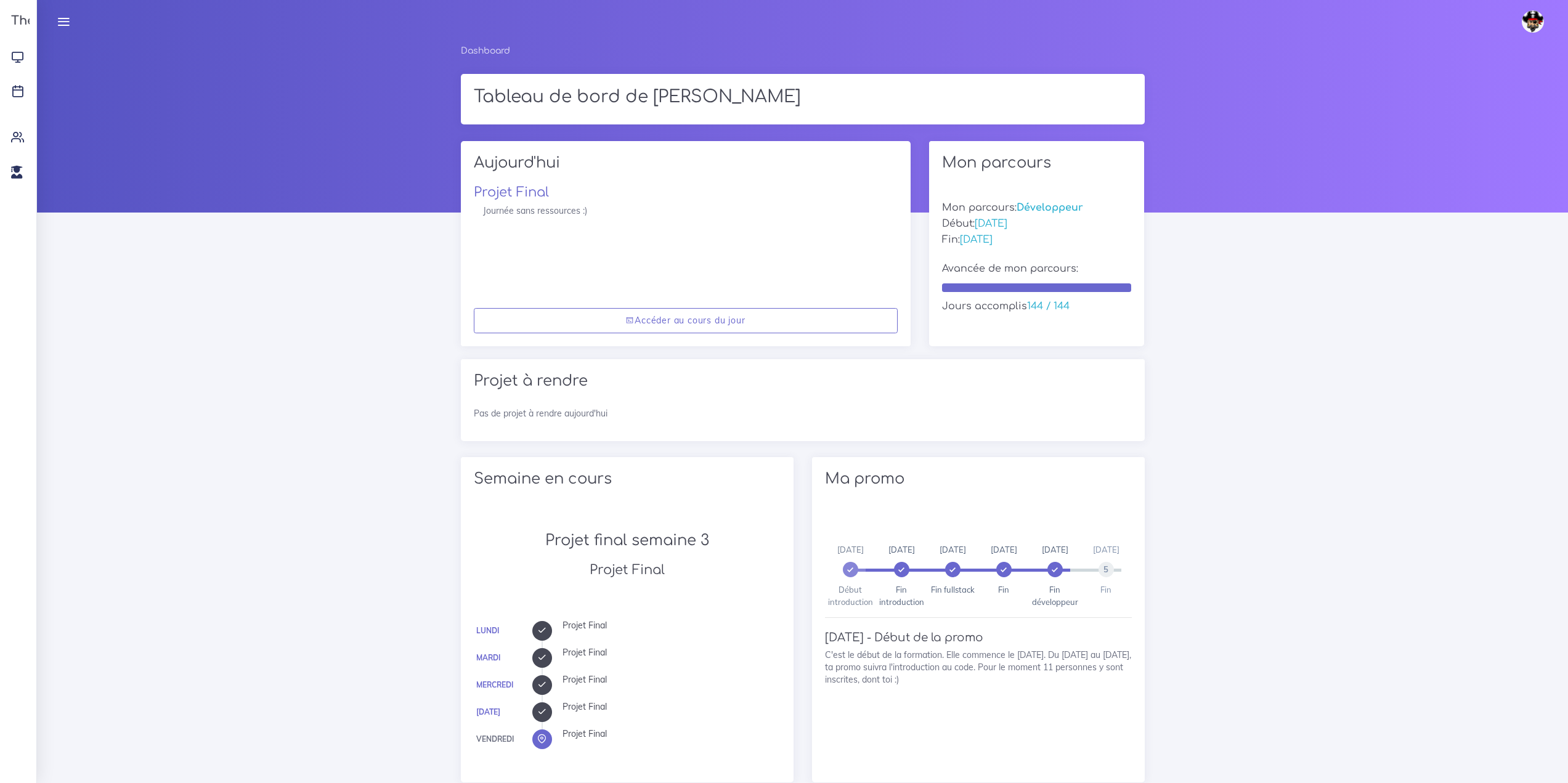
click at [79, 24] on link at bounding box center [64, 21] width 31 height 43
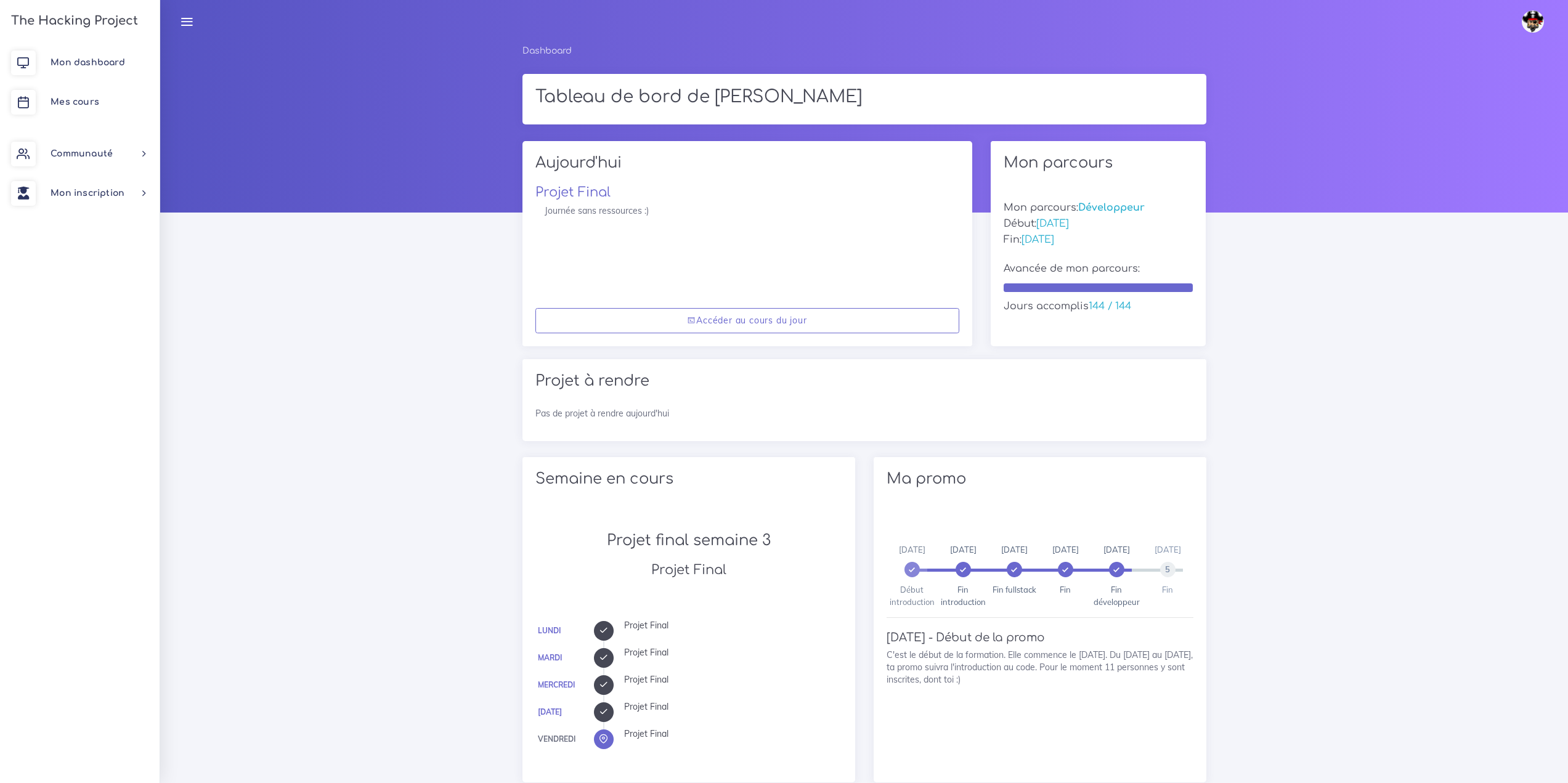
click at [1536, 23] on img at bounding box center [1532, 21] width 22 height 22
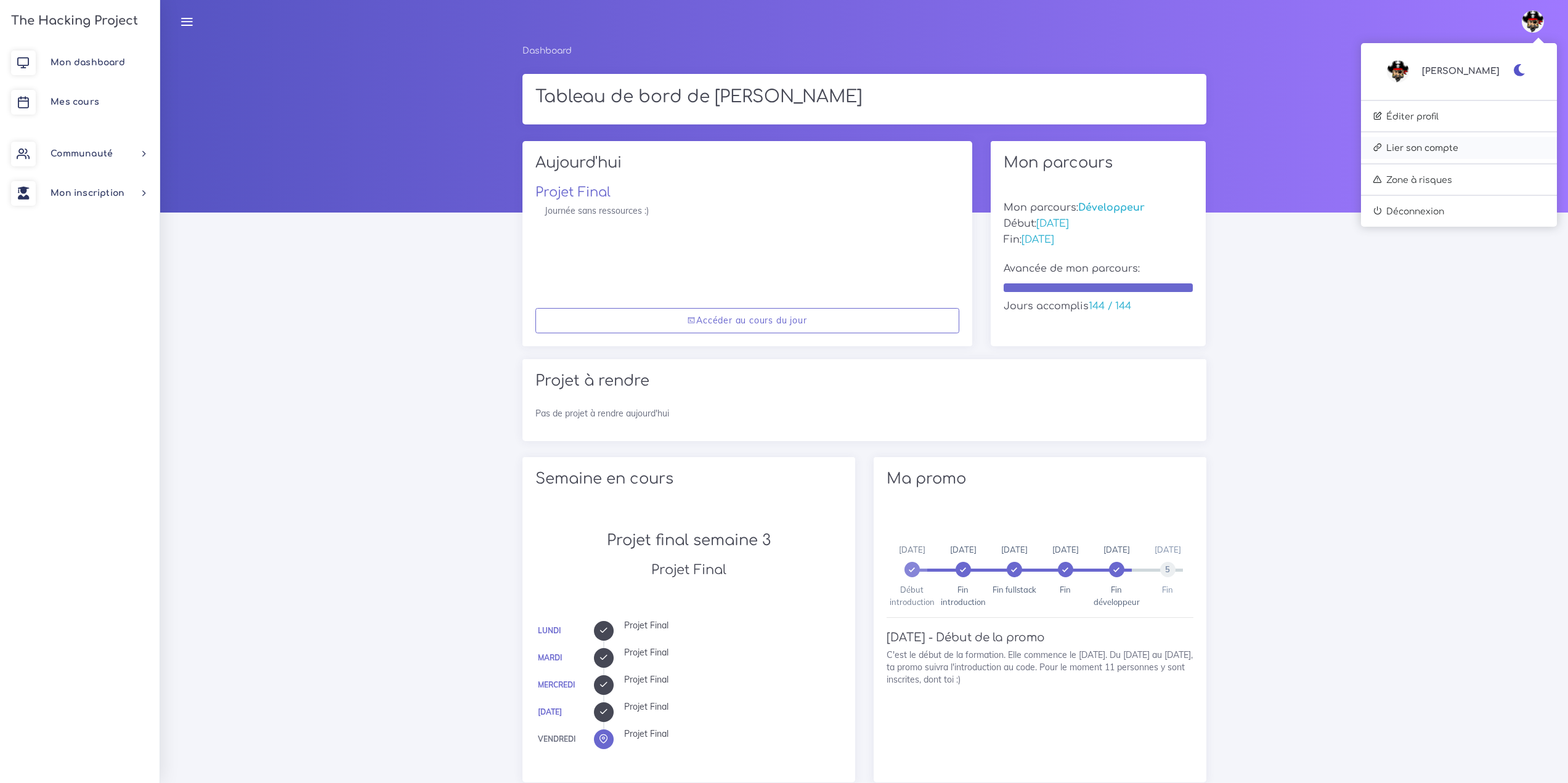
click at [1503, 148] on link "Lier son compte" at bounding box center [1459, 147] width 195 height 22
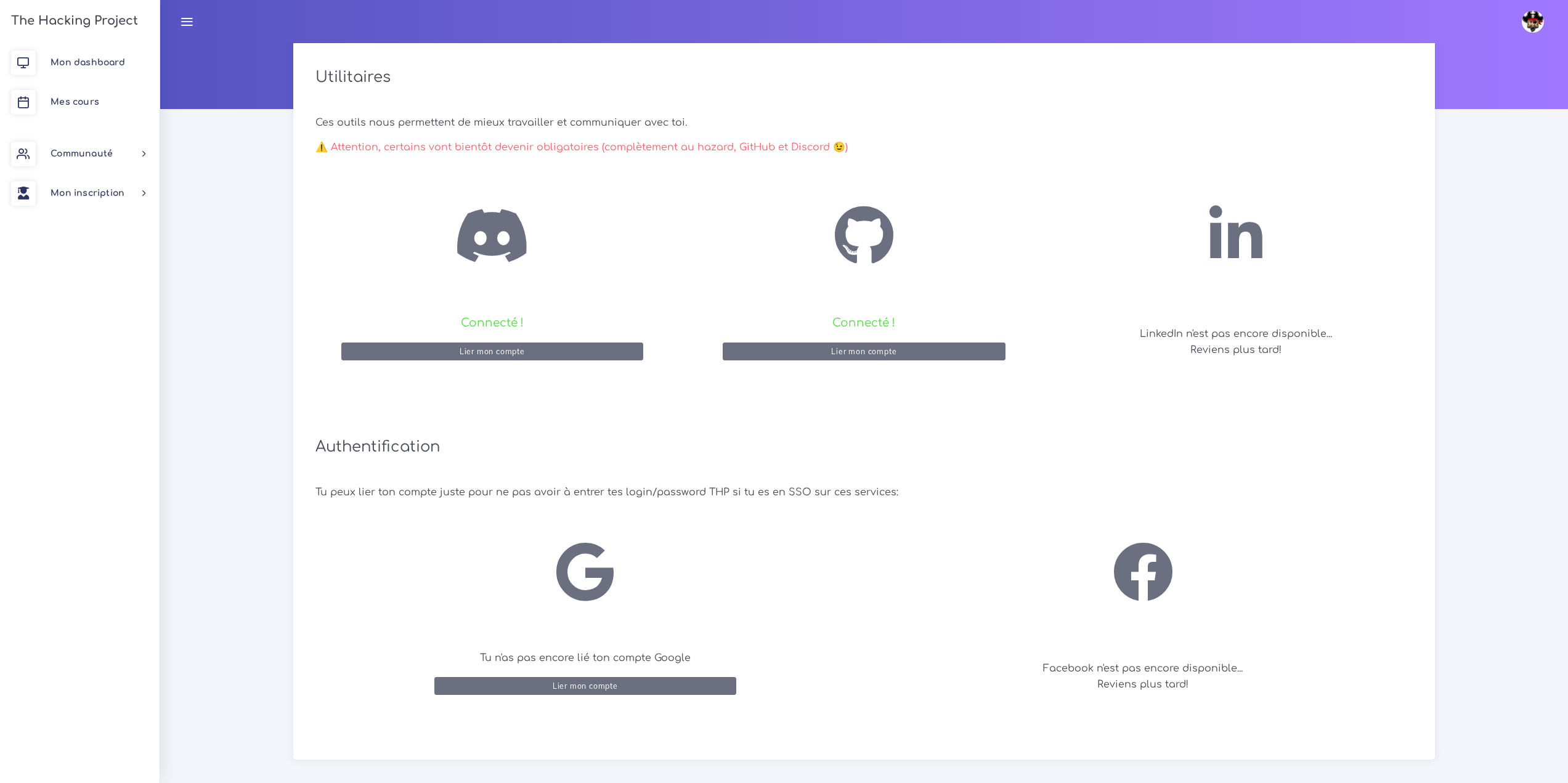
scroll to position [115, 0]
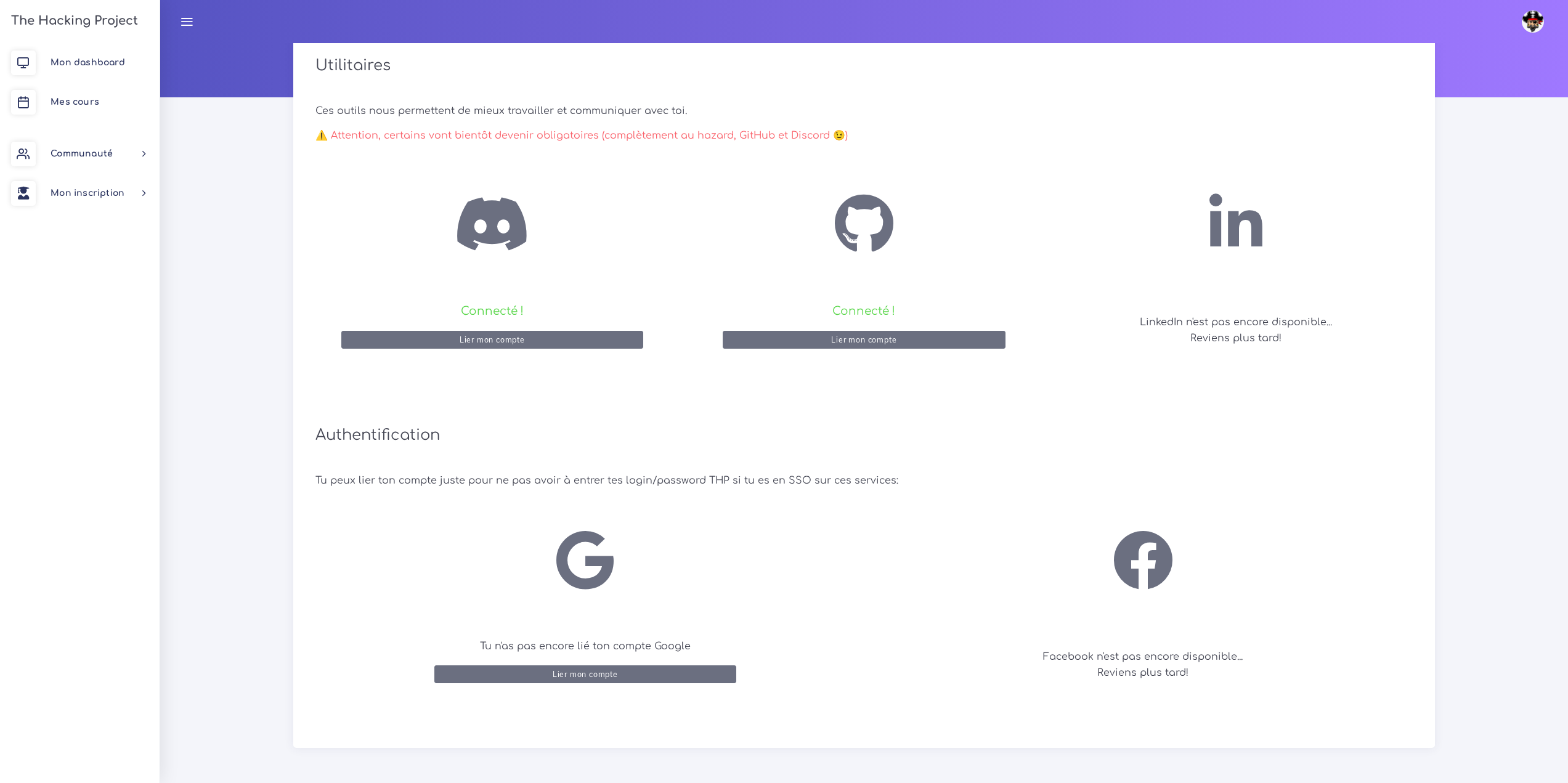
click at [1526, 15] on img at bounding box center [1532, 21] width 22 height 22
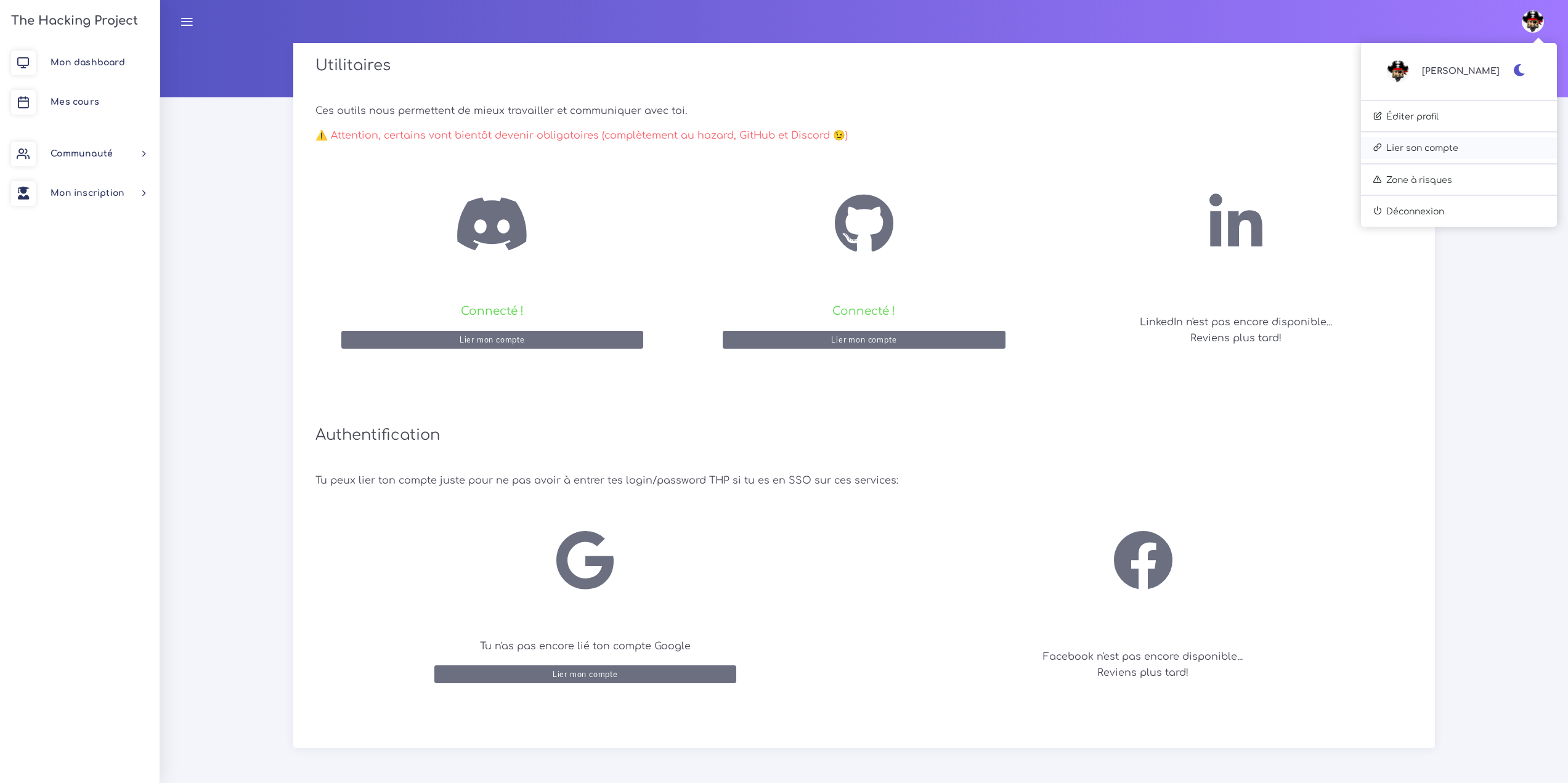
click at [1455, 142] on link "Lier son compte" at bounding box center [1459, 147] width 195 height 22
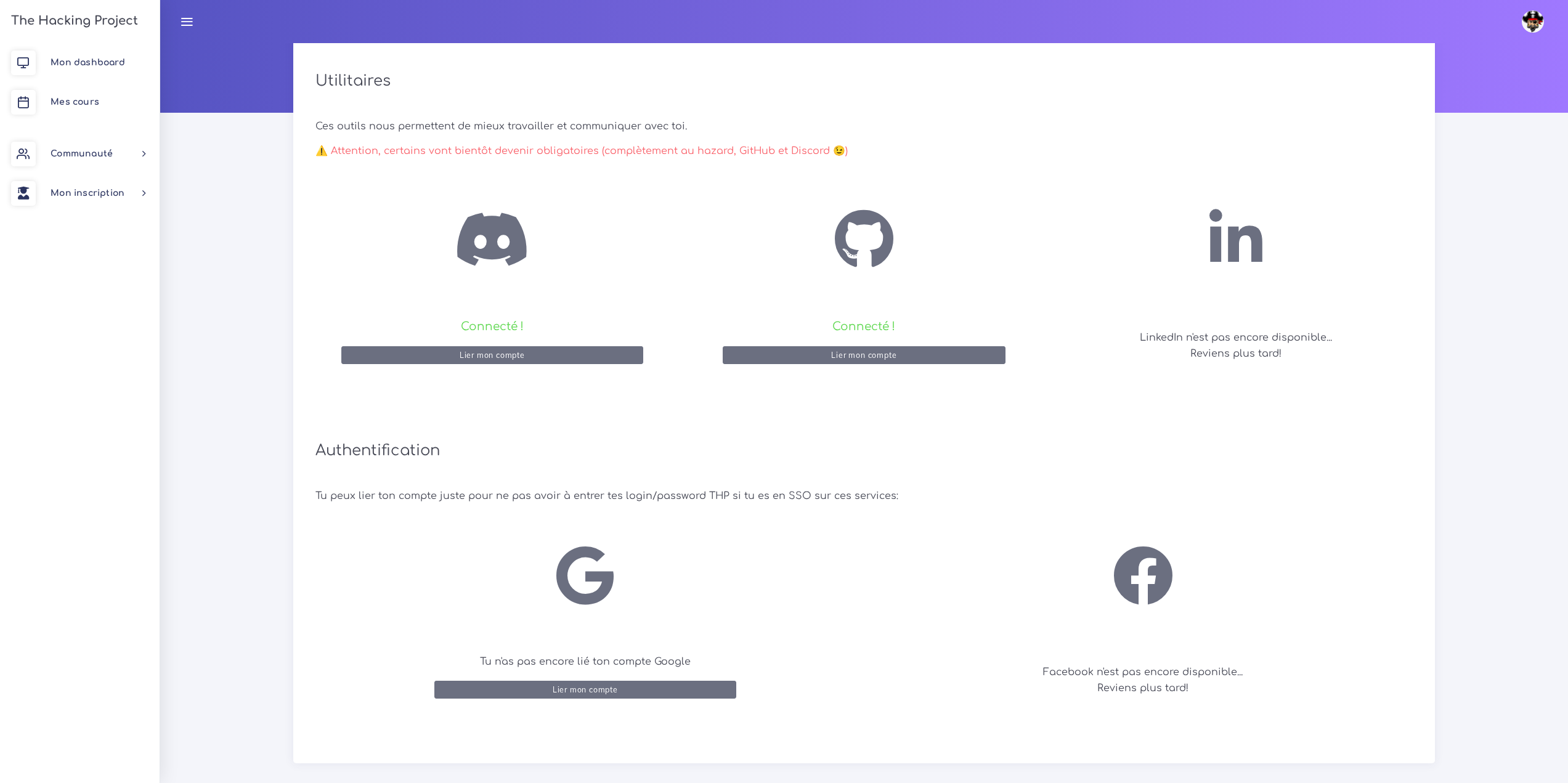
scroll to position [115, 0]
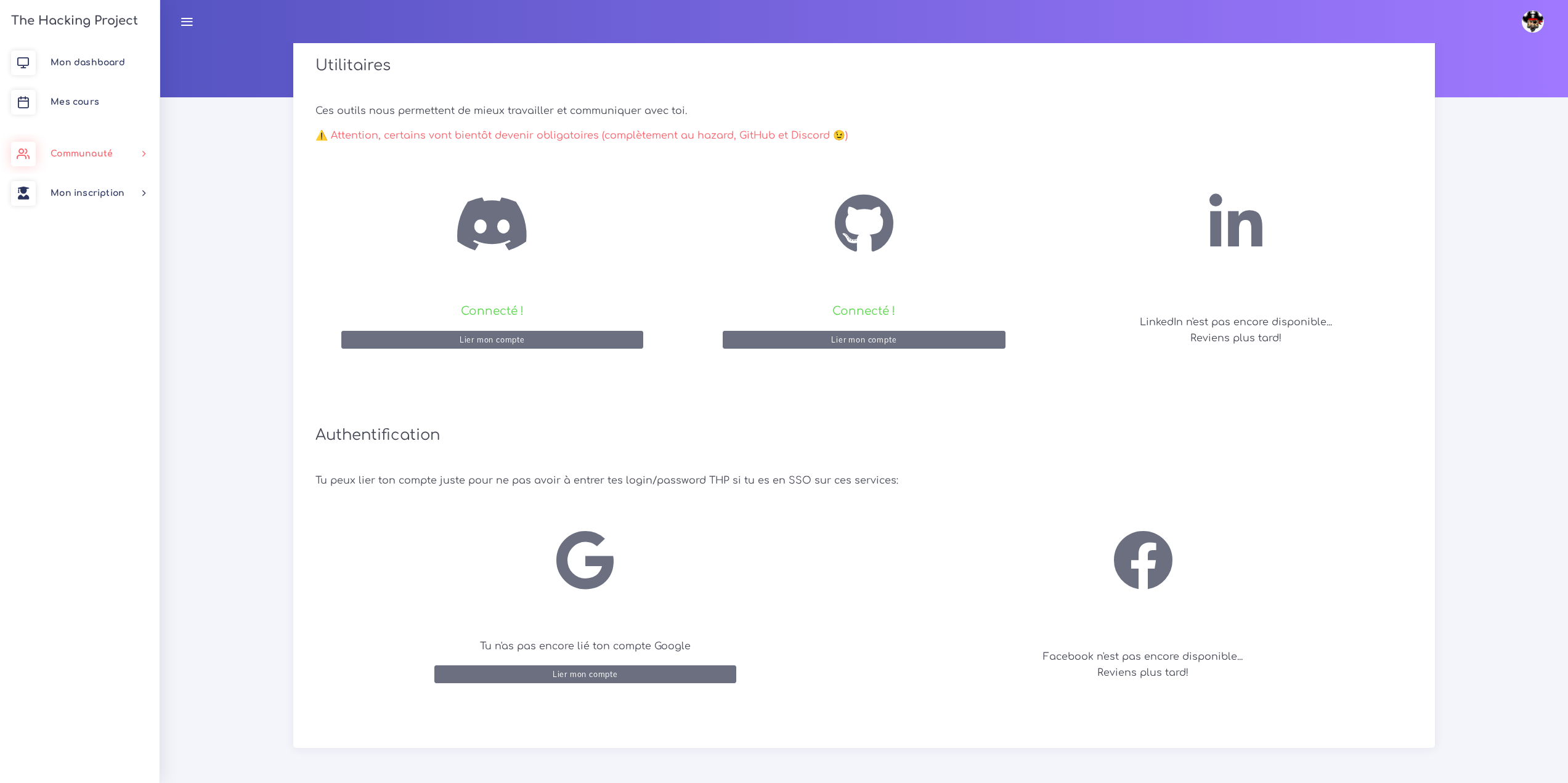
click at [98, 156] on span "Communauté" at bounding box center [81, 153] width 62 height 9
click at [105, 53] on link "Mon dashboard" at bounding box center [80, 63] width 160 height 39
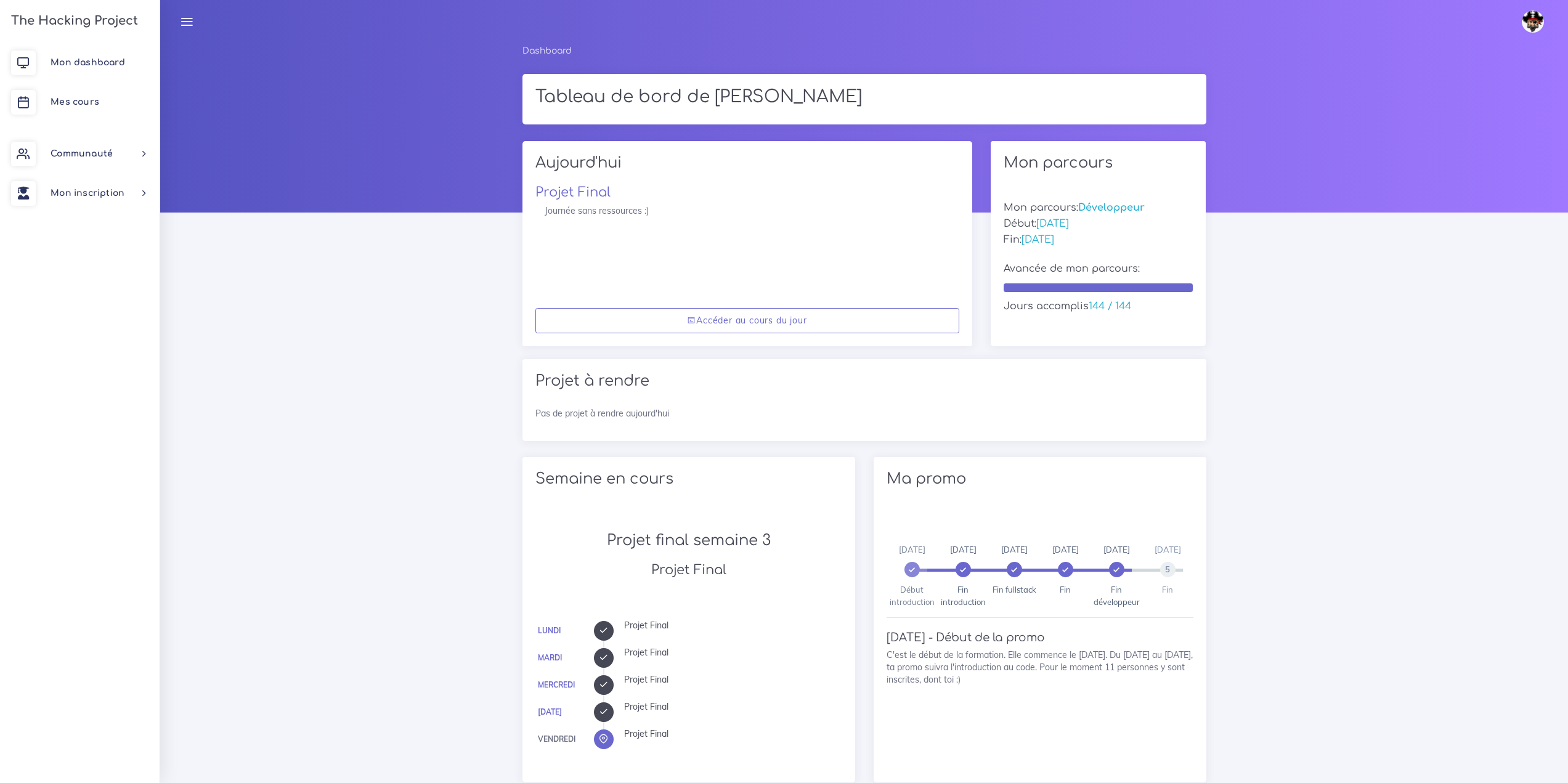
click at [1522, 25] on img at bounding box center [1532, 21] width 22 height 22
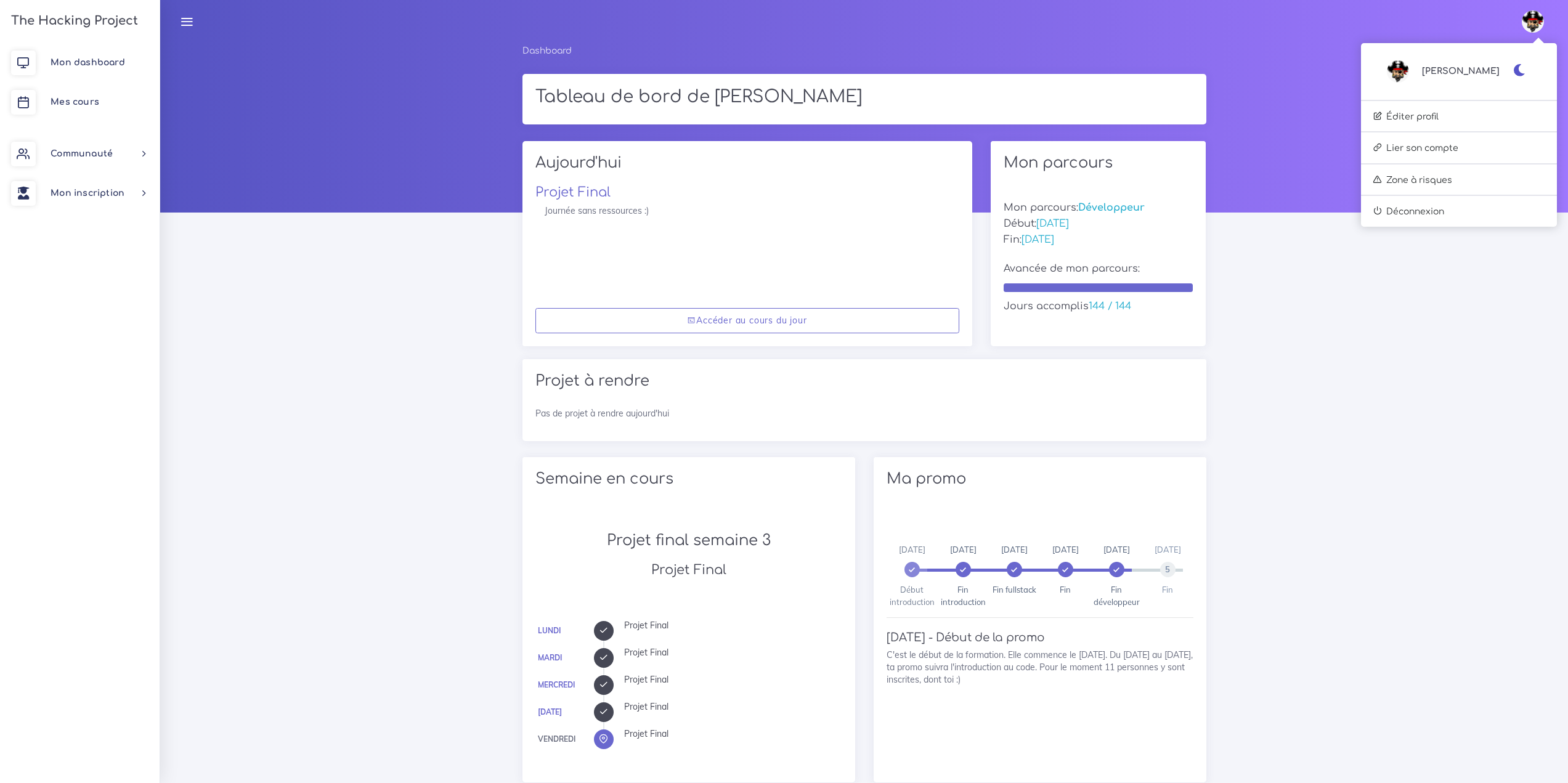
click at [1478, 71] on span "[PERSON_NAME]" at bounding box center [1460, 71] width 77 height 14
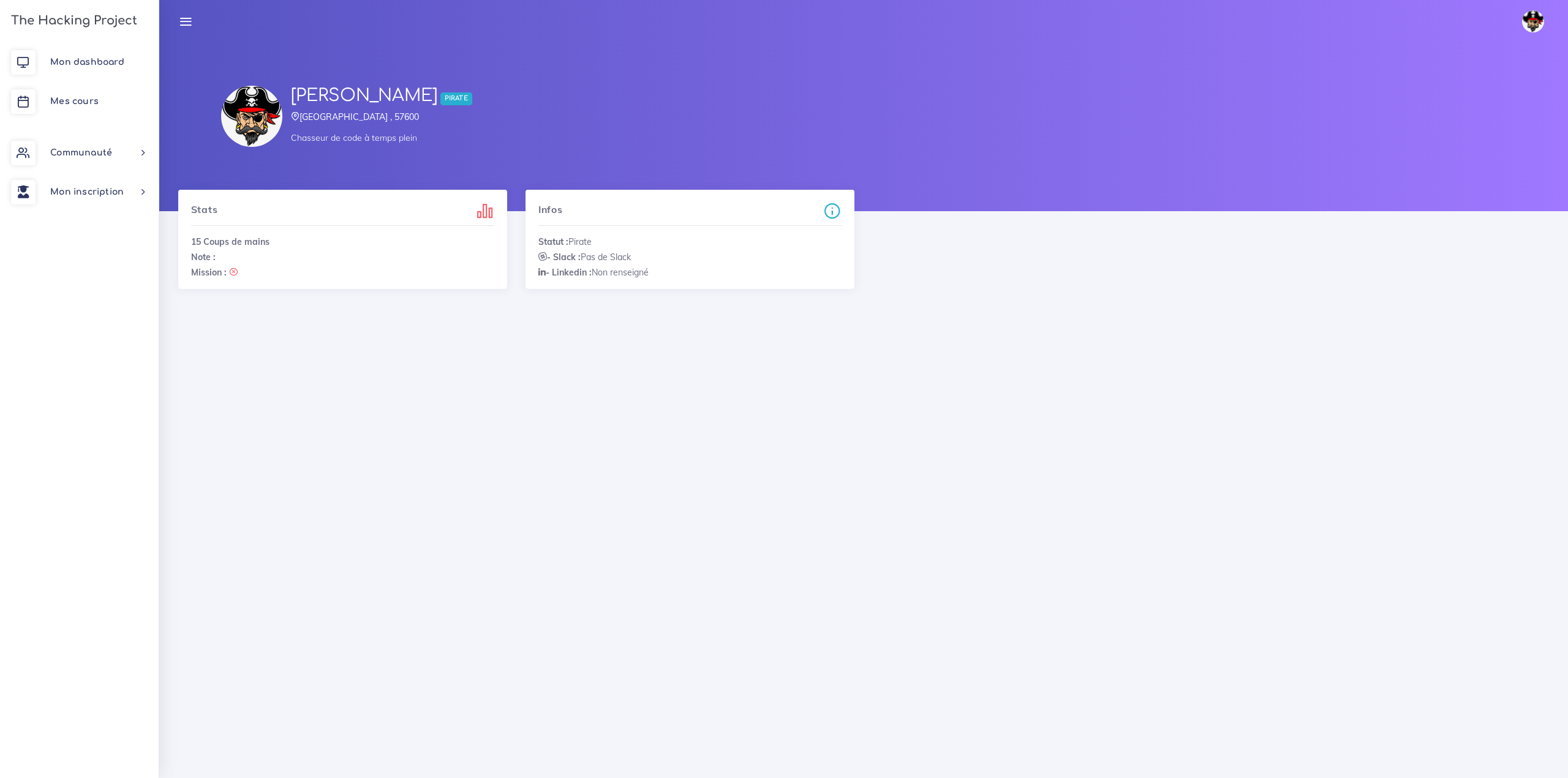
click at [323, 142] on p "Chasseur de code à temps plein" at bounding box center [671, 138] width 761 height 12
click at [472, 100] on span "Pirate" at bounding box center [456, 99] width 32 height 13
click at [107, 147] on link "Communauté" at bounding box center [79, 153] width 159 height 39
click at [102, 61] on span "Mon dashboard" at bounding box center [87, 62] width 75 height 9
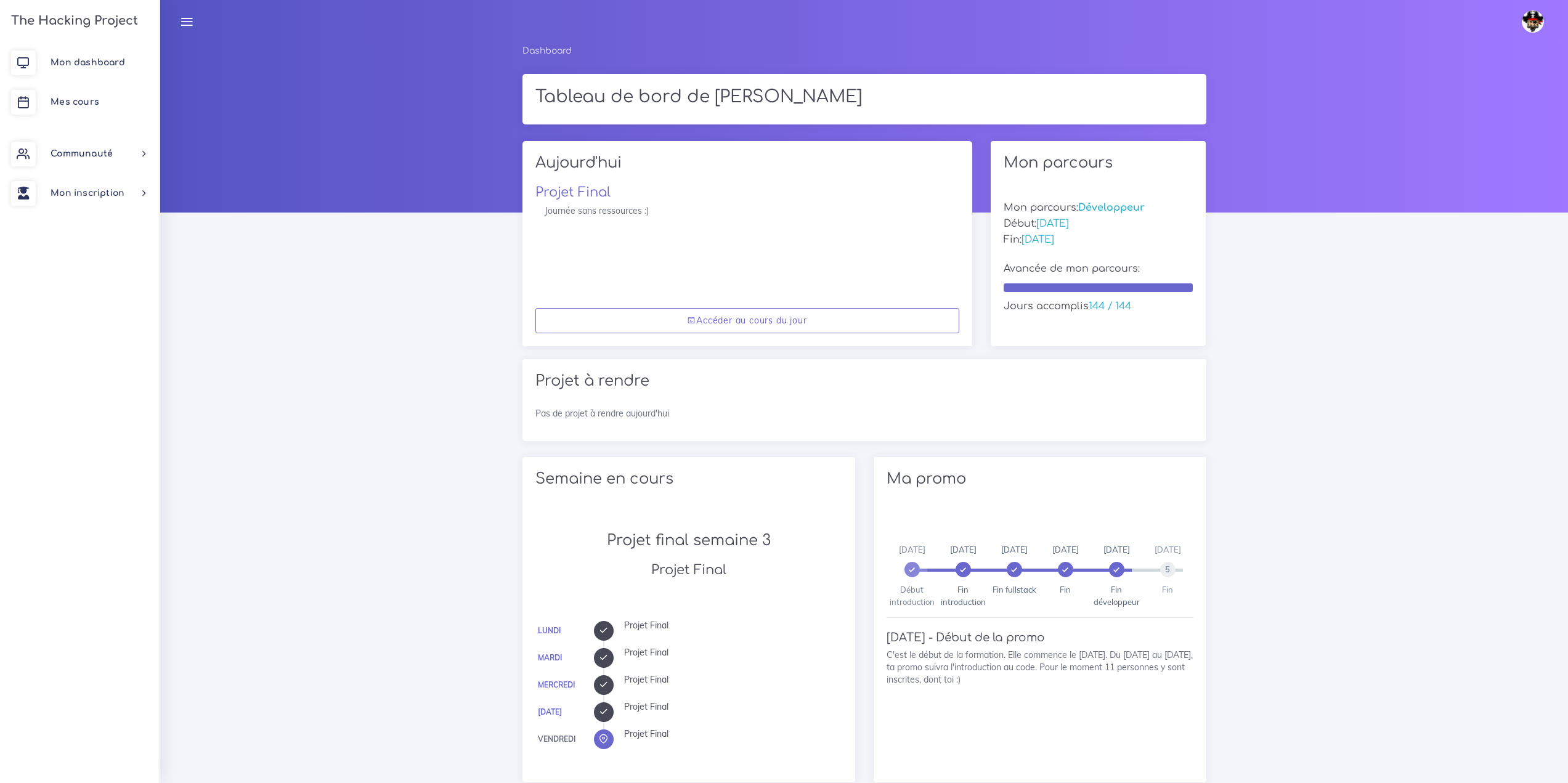
scroll to position [431, 0]
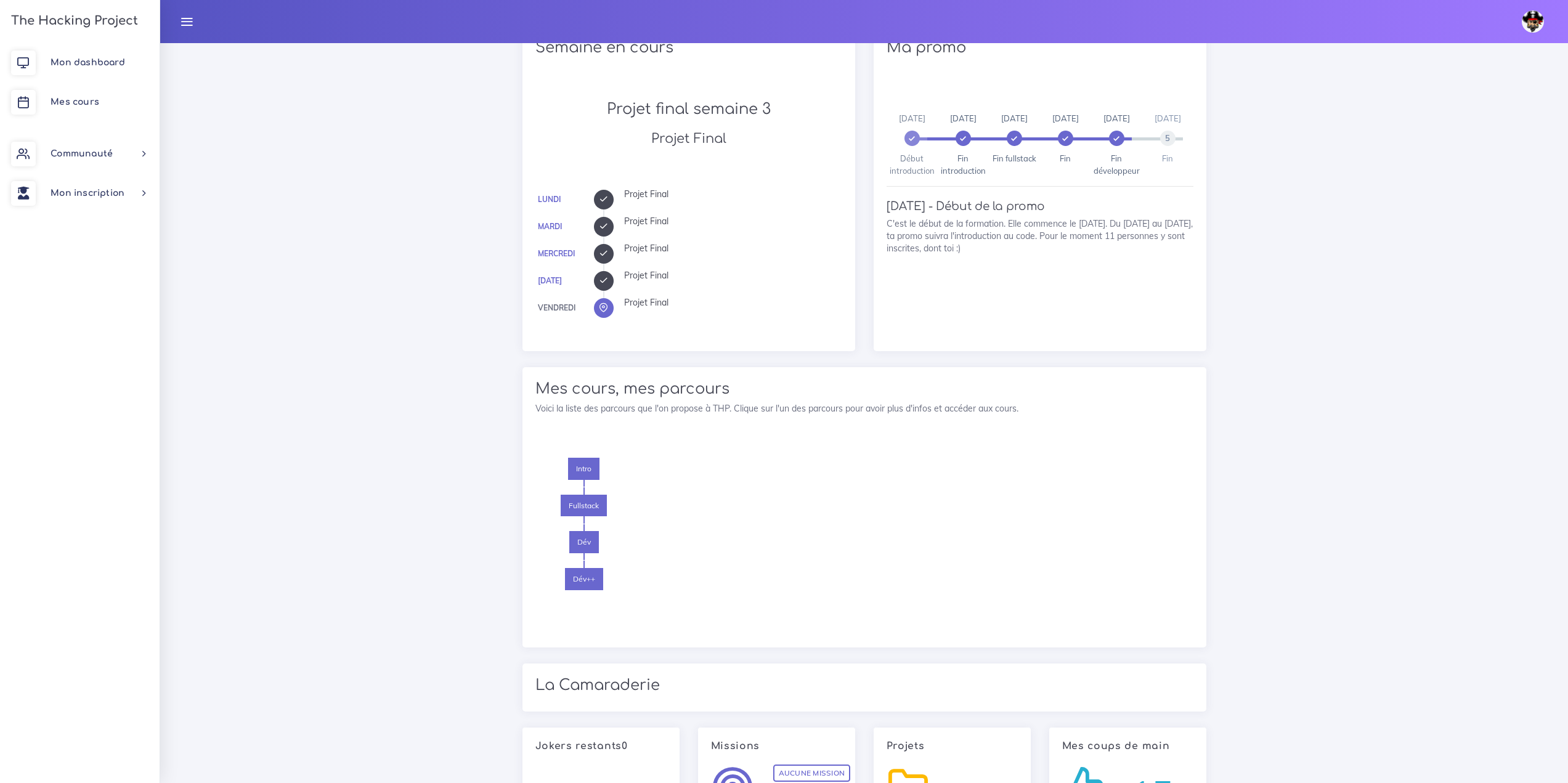
click at [671, 488] on div "Intro [GEOGRAPHIC_DATA] Dév Dév++" at bounding box center [723, 546] width 376 height 176
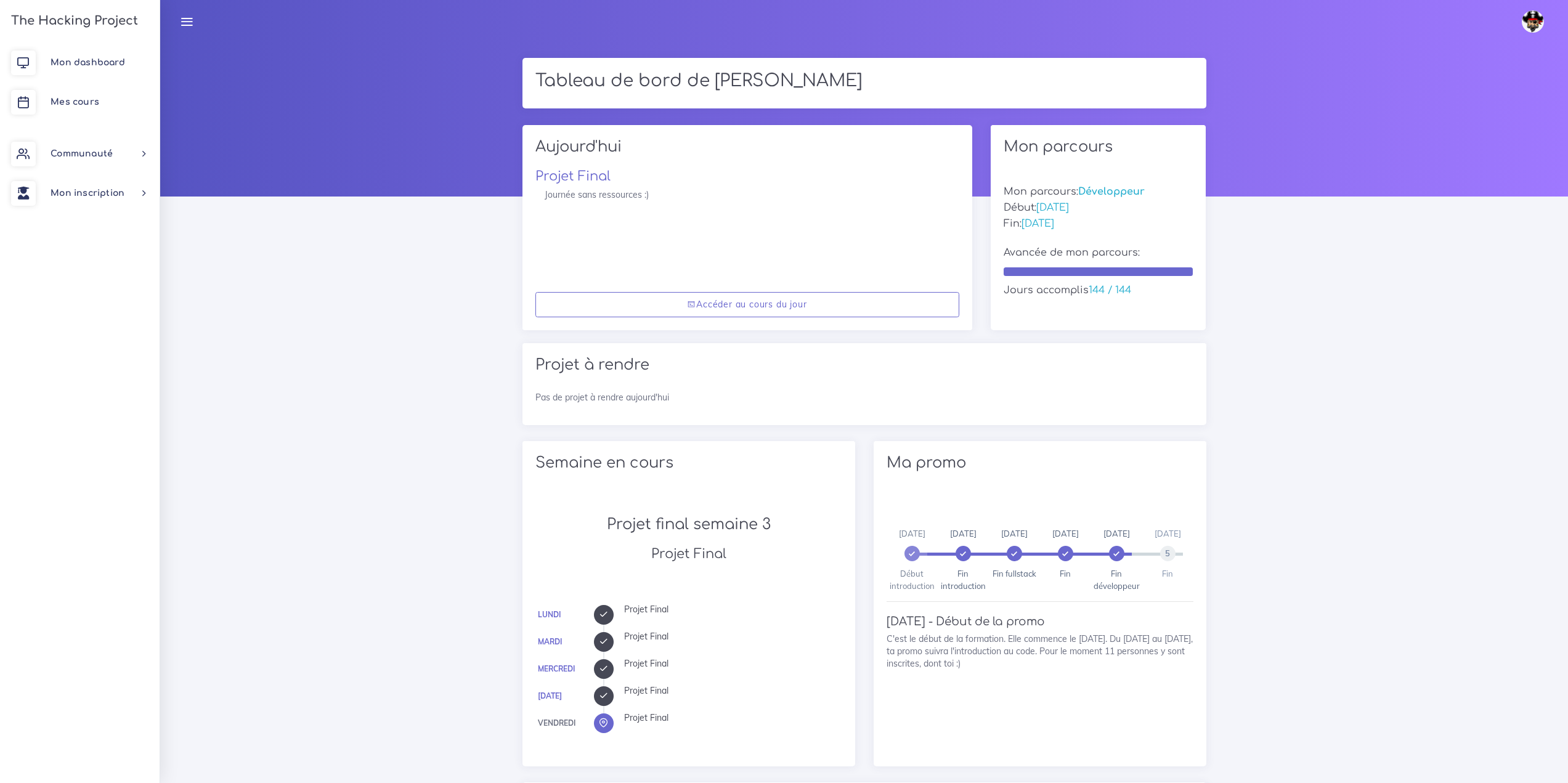
scroll to position [0, 0]
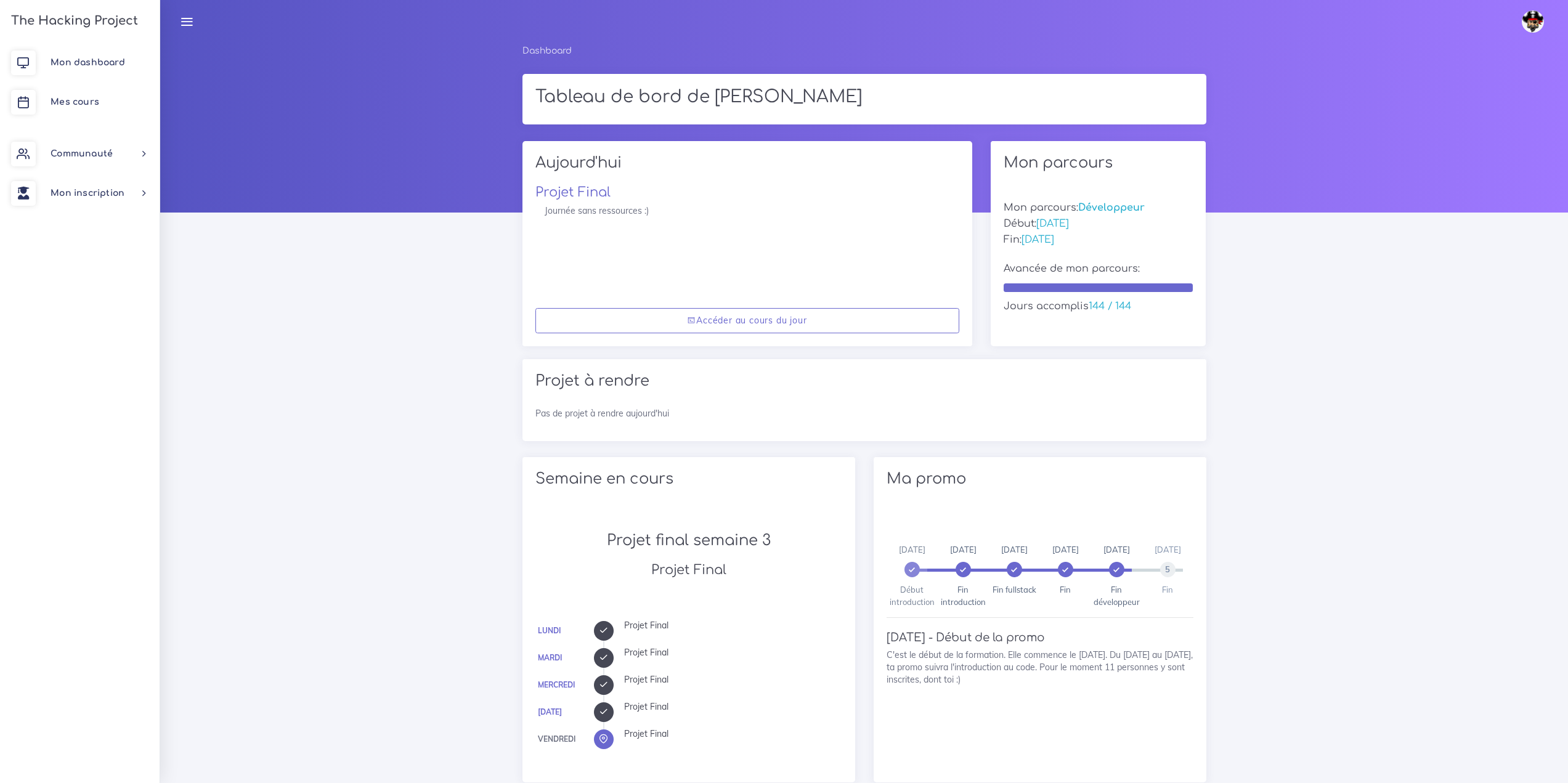
click at [1535, 21] on img at bounding box center [1532, 21] width 22 height 22
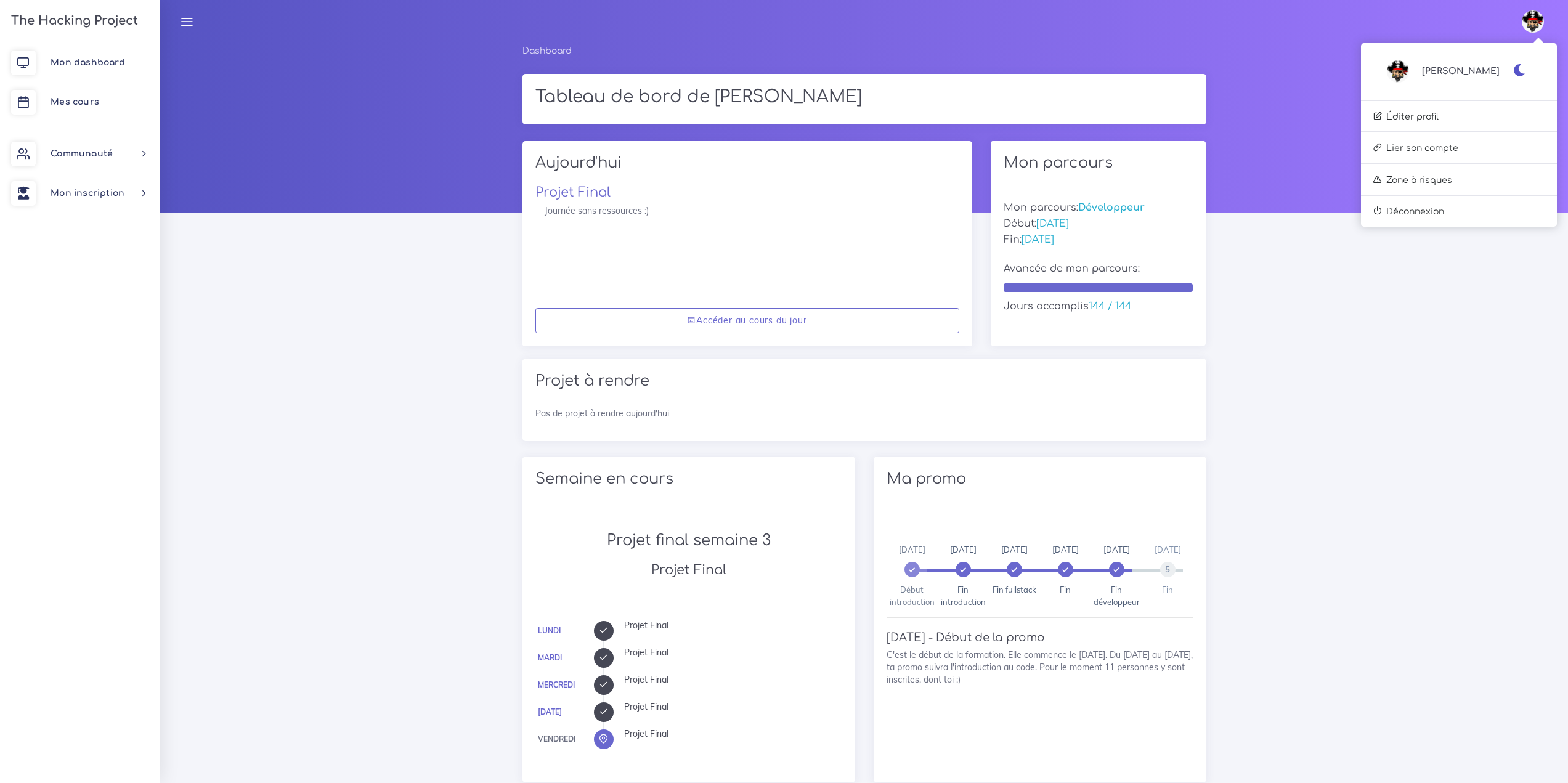
click at [1481, 76] on span "[PERSON_NAME]" at bounding box center [1460, 71] width 77 height 14
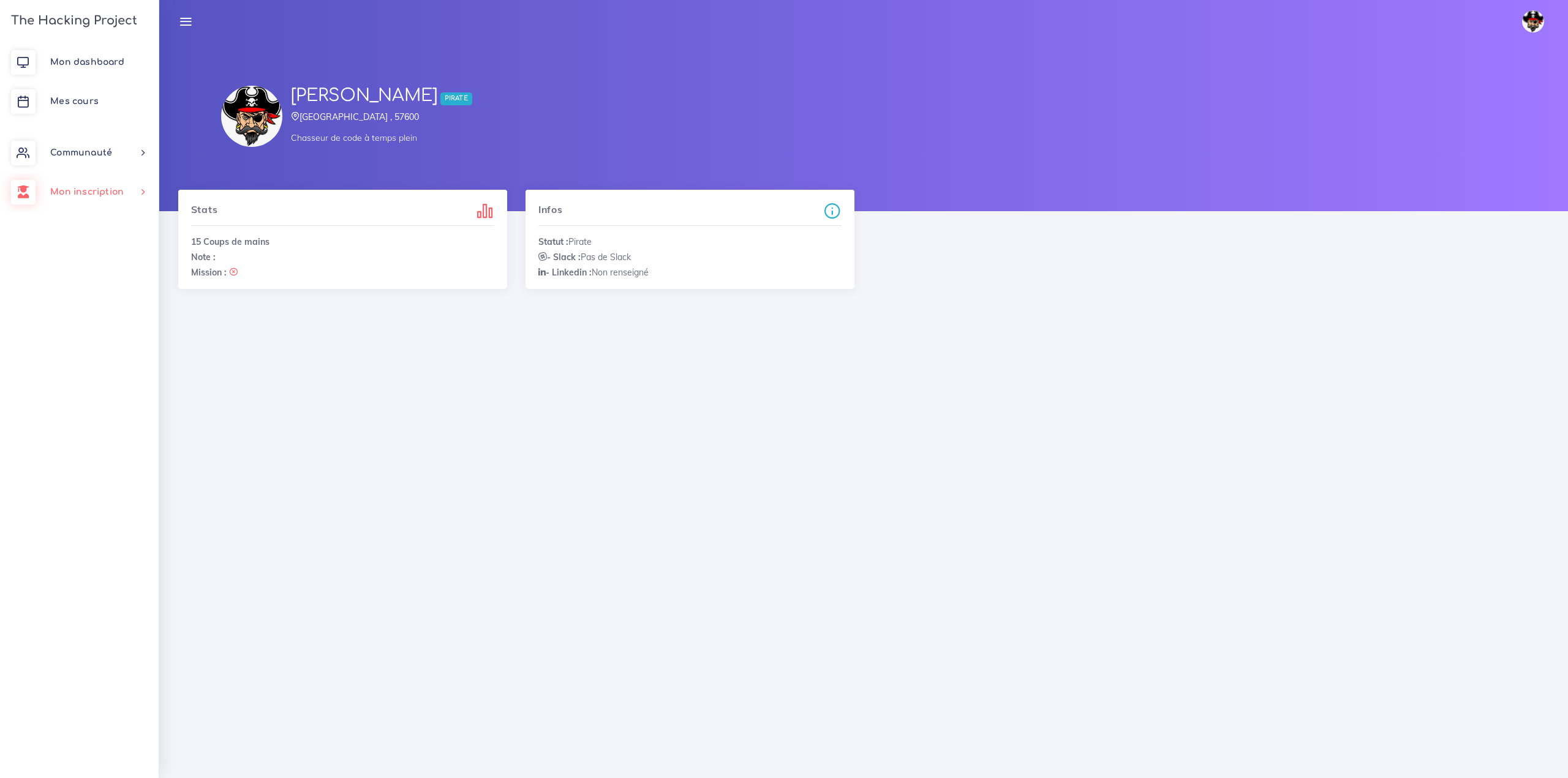
click at [99, 198] on link "Mon inscription" at bounding box center [79, 192] width 159 height 39
click at [75, 282] on span "Documents" at bounding box center [87, 278] width 49 height 9
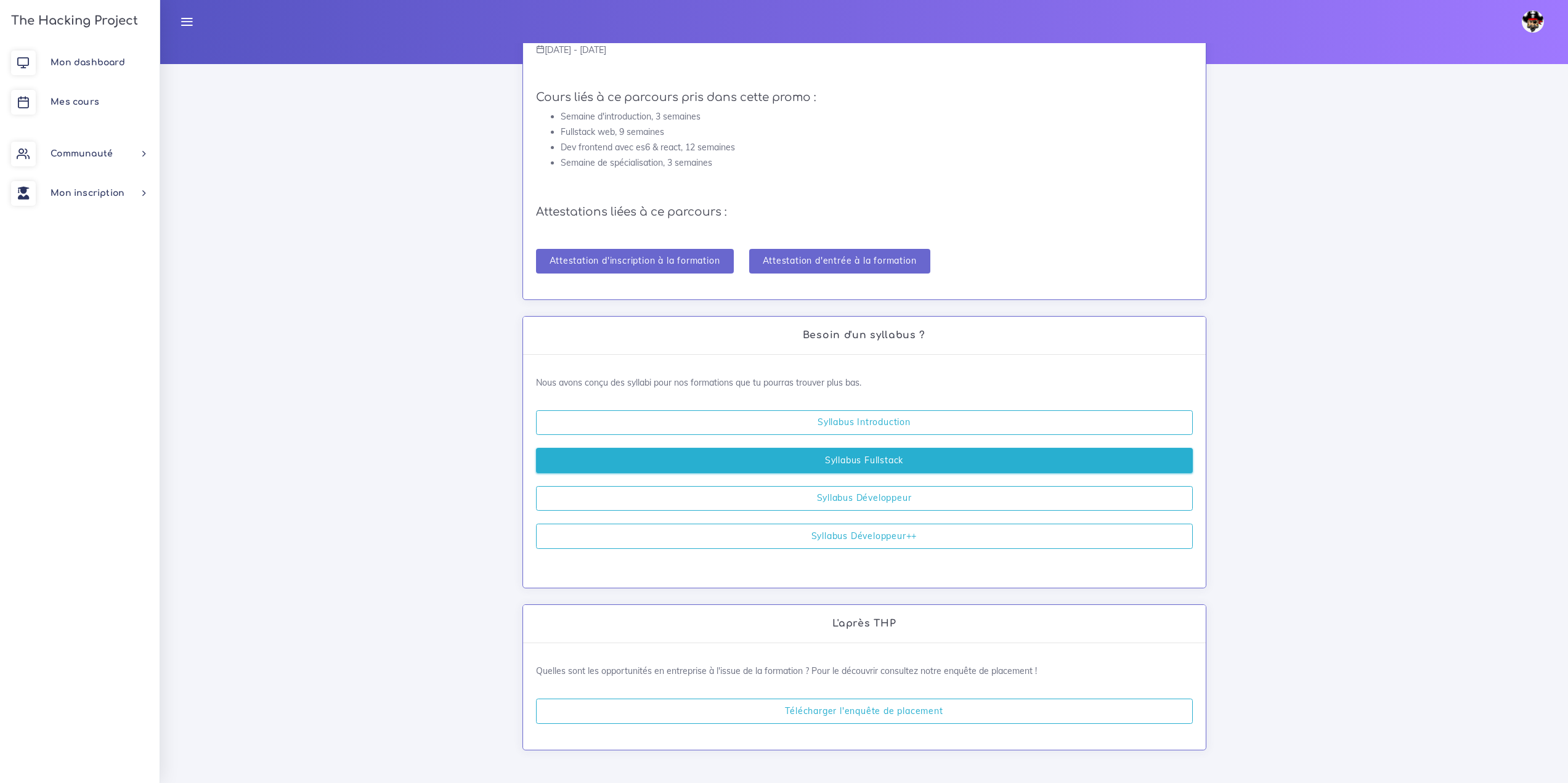
scroll to position [151, 0]
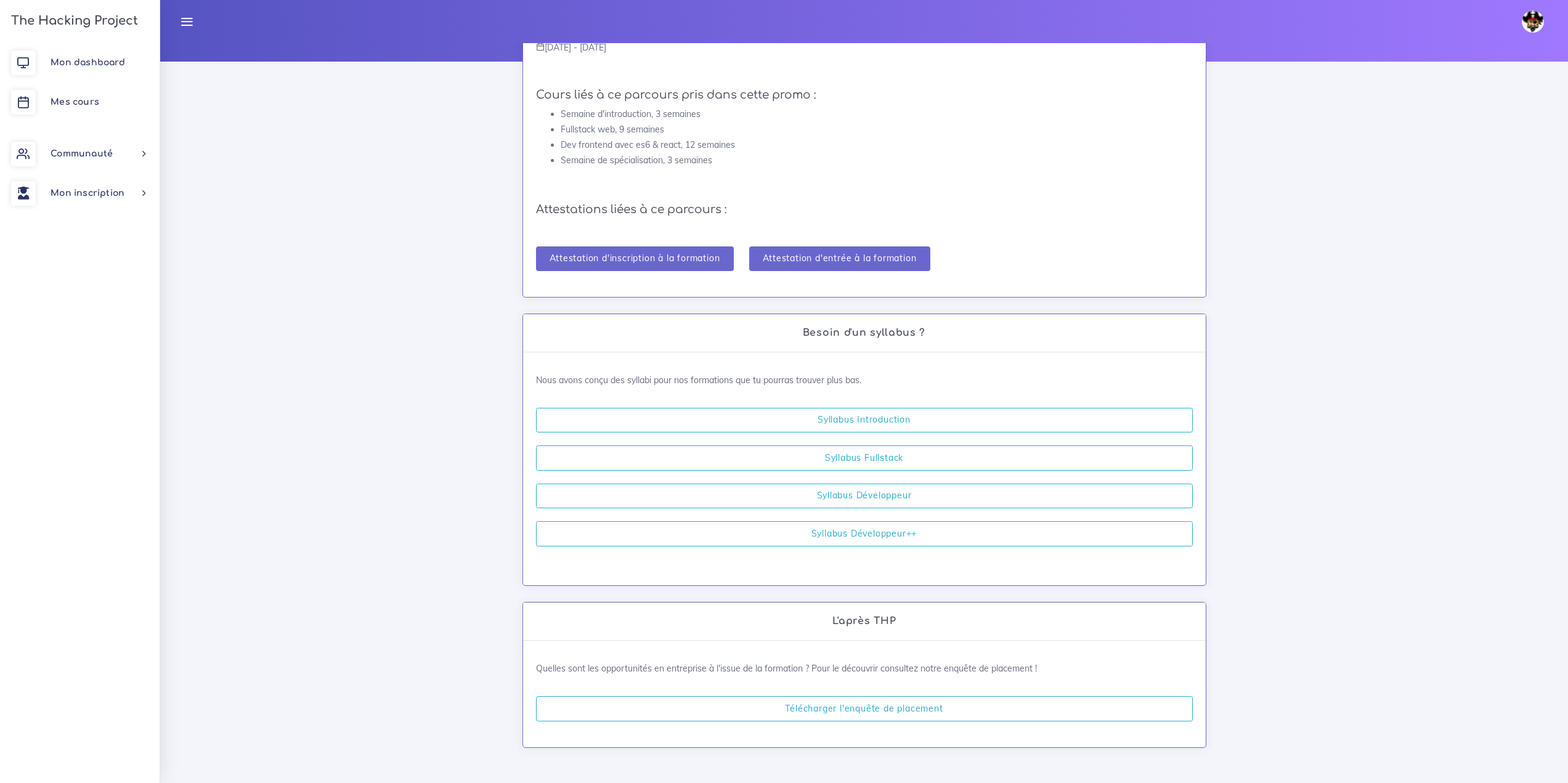
click at [1538, 27] on img at bounding box center [1532, 21] width 22 height 22
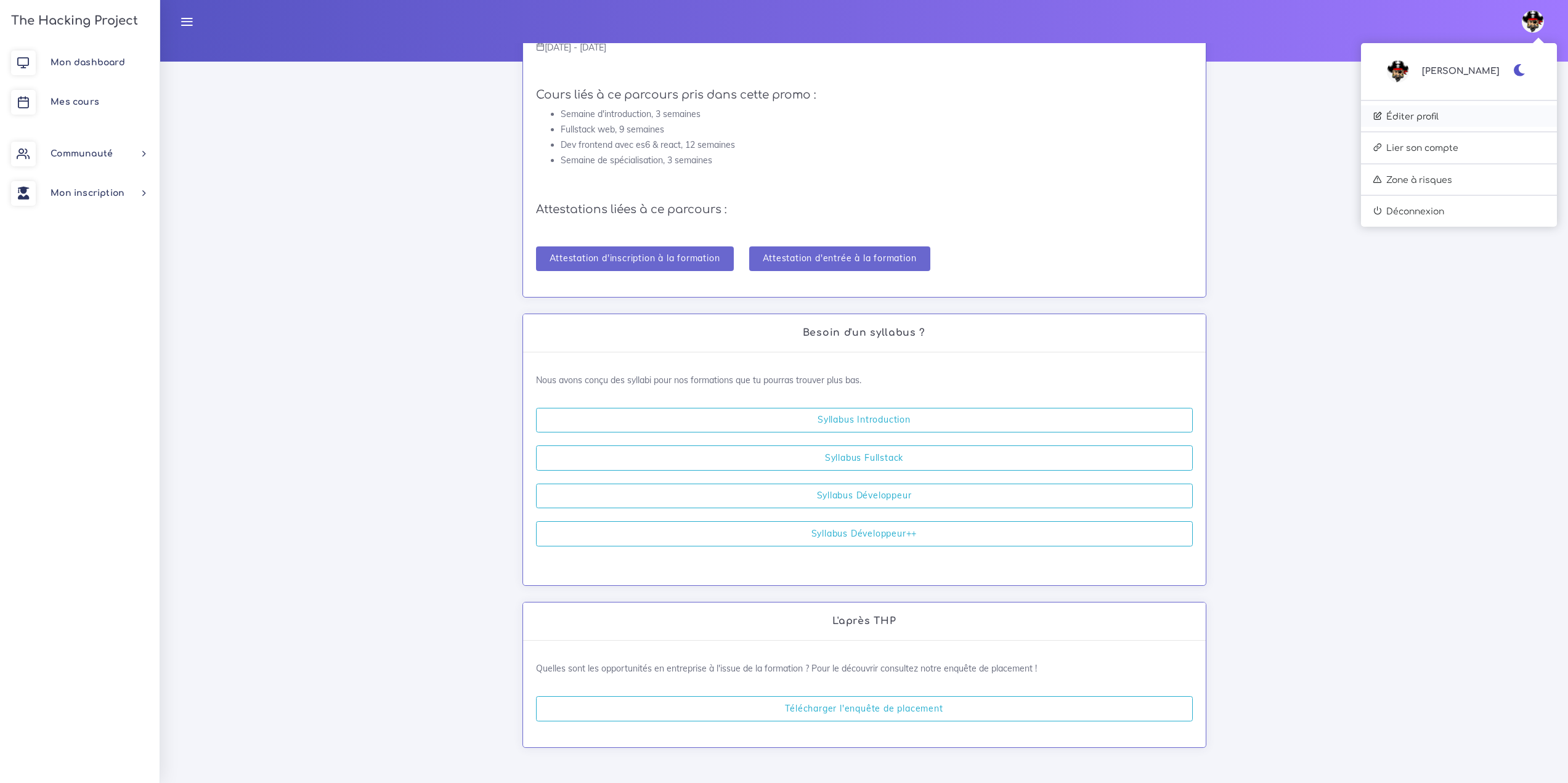
click at [1463, 117] on link "Éditer profil" at bounding box center [1459, 116] width 195 height 22
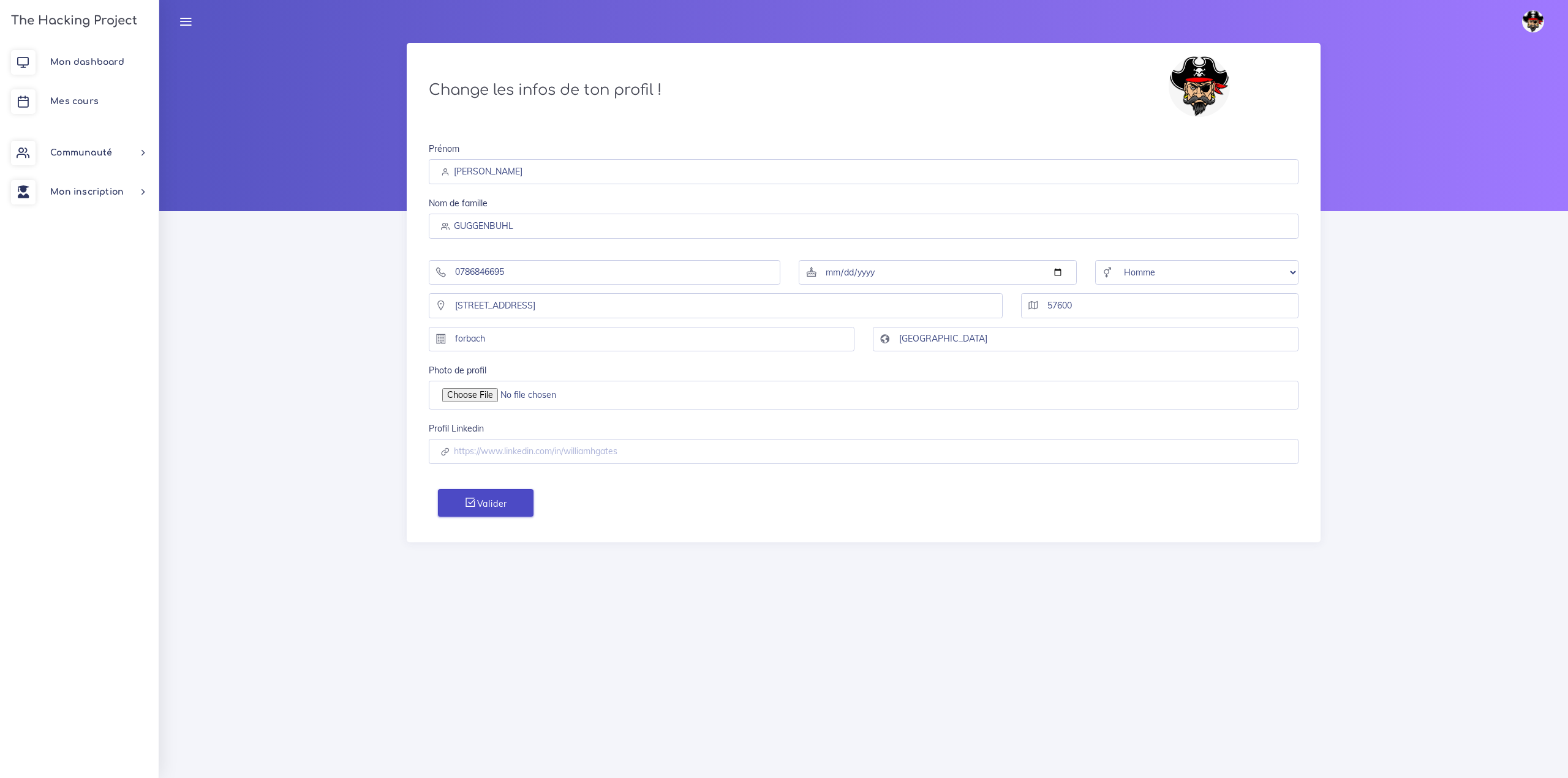
click at [484, 505] on button "Valider" at bounding box center [486, 503] width 96 height 28
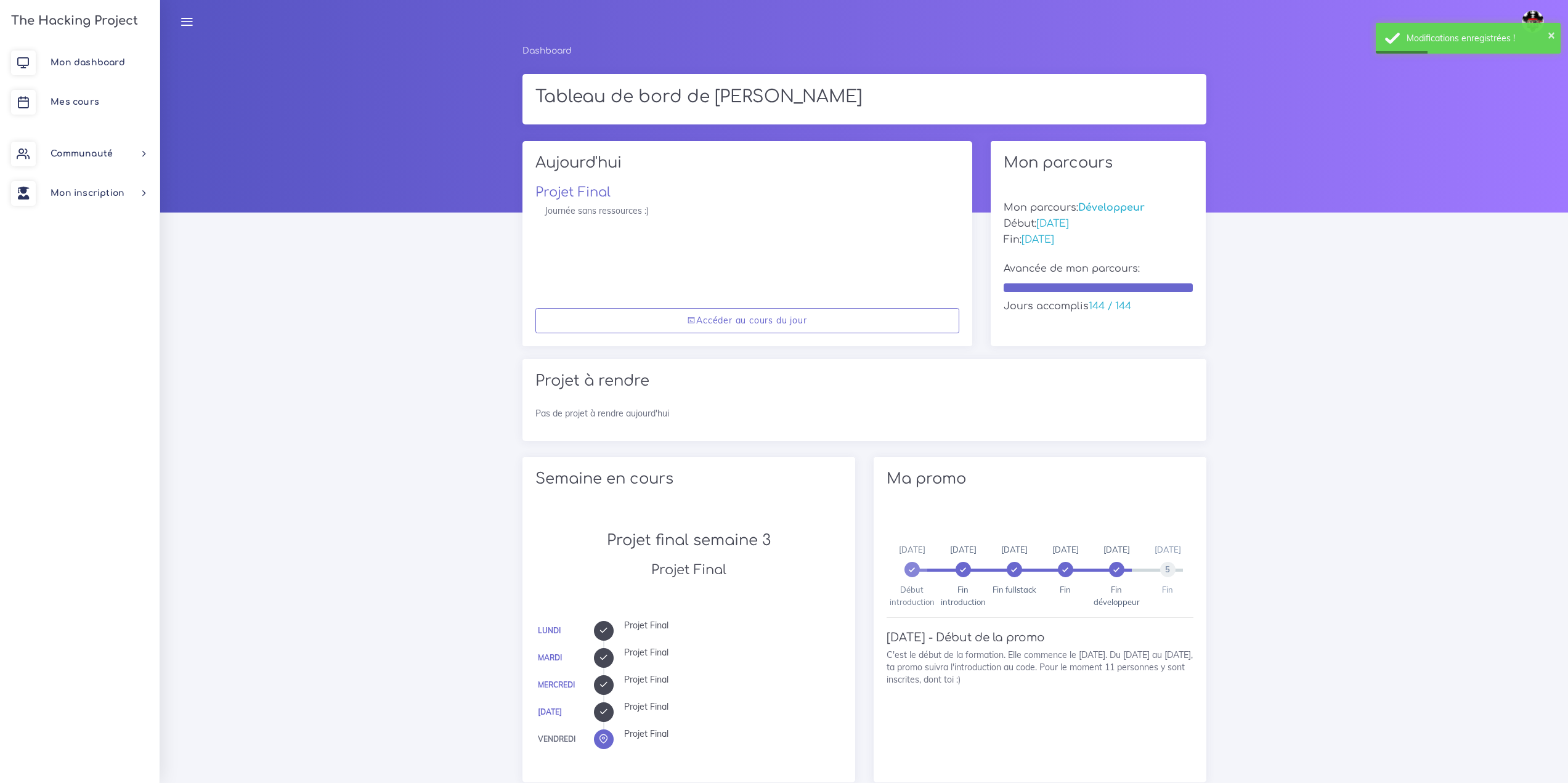
click at [191, 20] on icon at bounding box center [187, 21] width 14 height 14
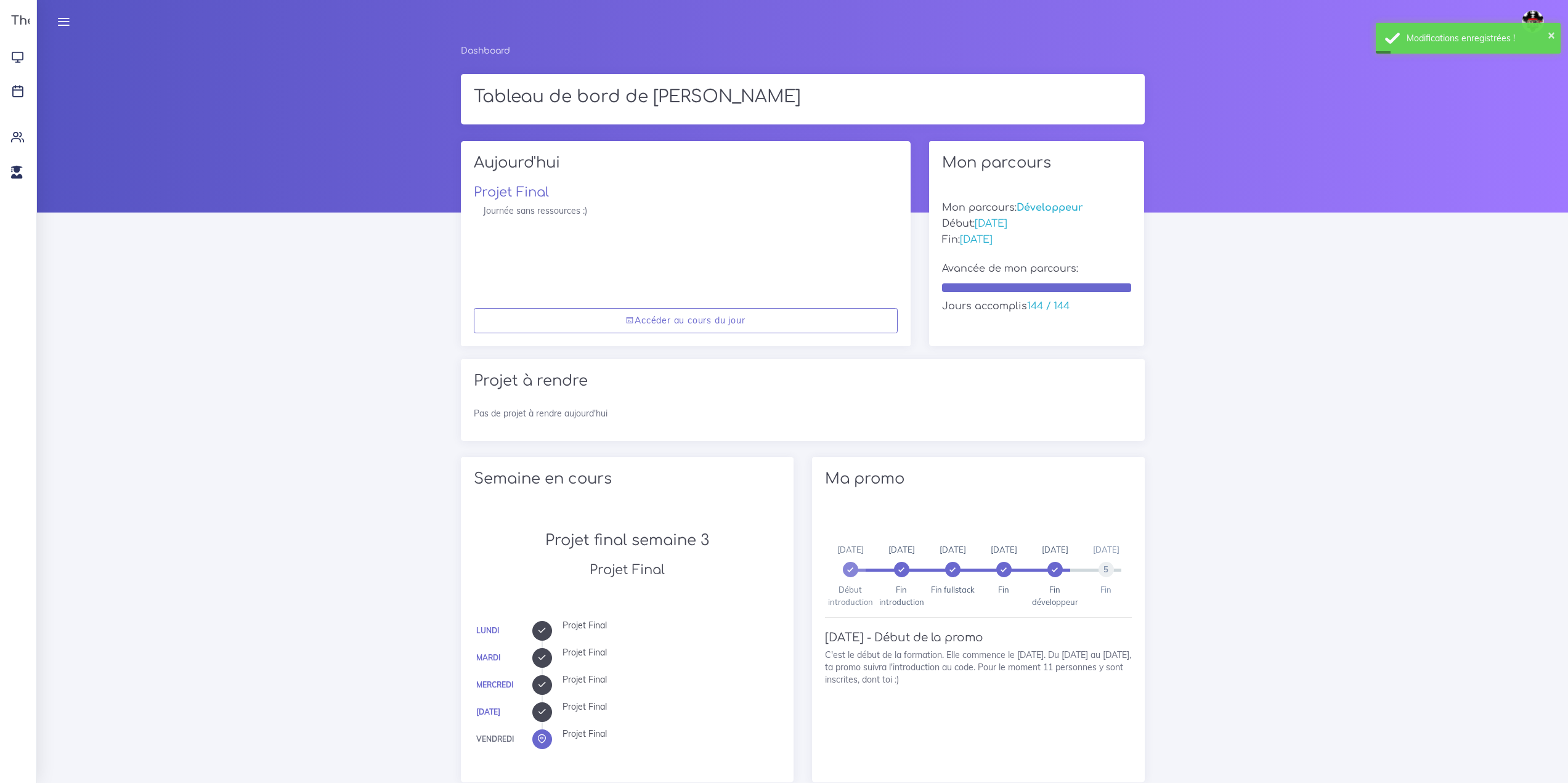
click at [62, 24] on icon at bounding box center [64, 21] width 14 height 14
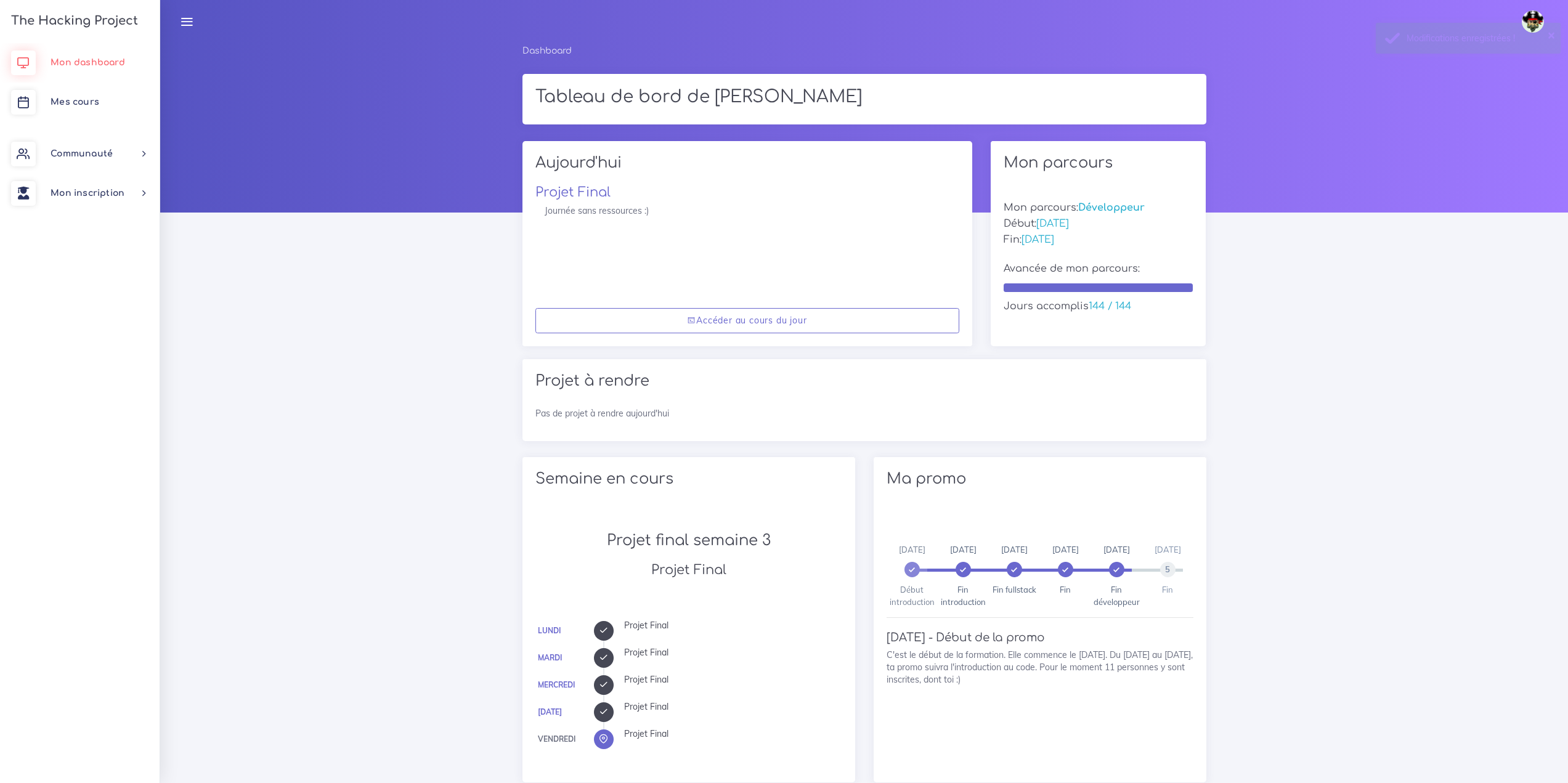
click at [57, 72] on link "Mon dashboard" at bounding box center [80, 63] width 160 height 39
click at [1538, 24] on img at bounding box center [1532, 21] width 22 height 22
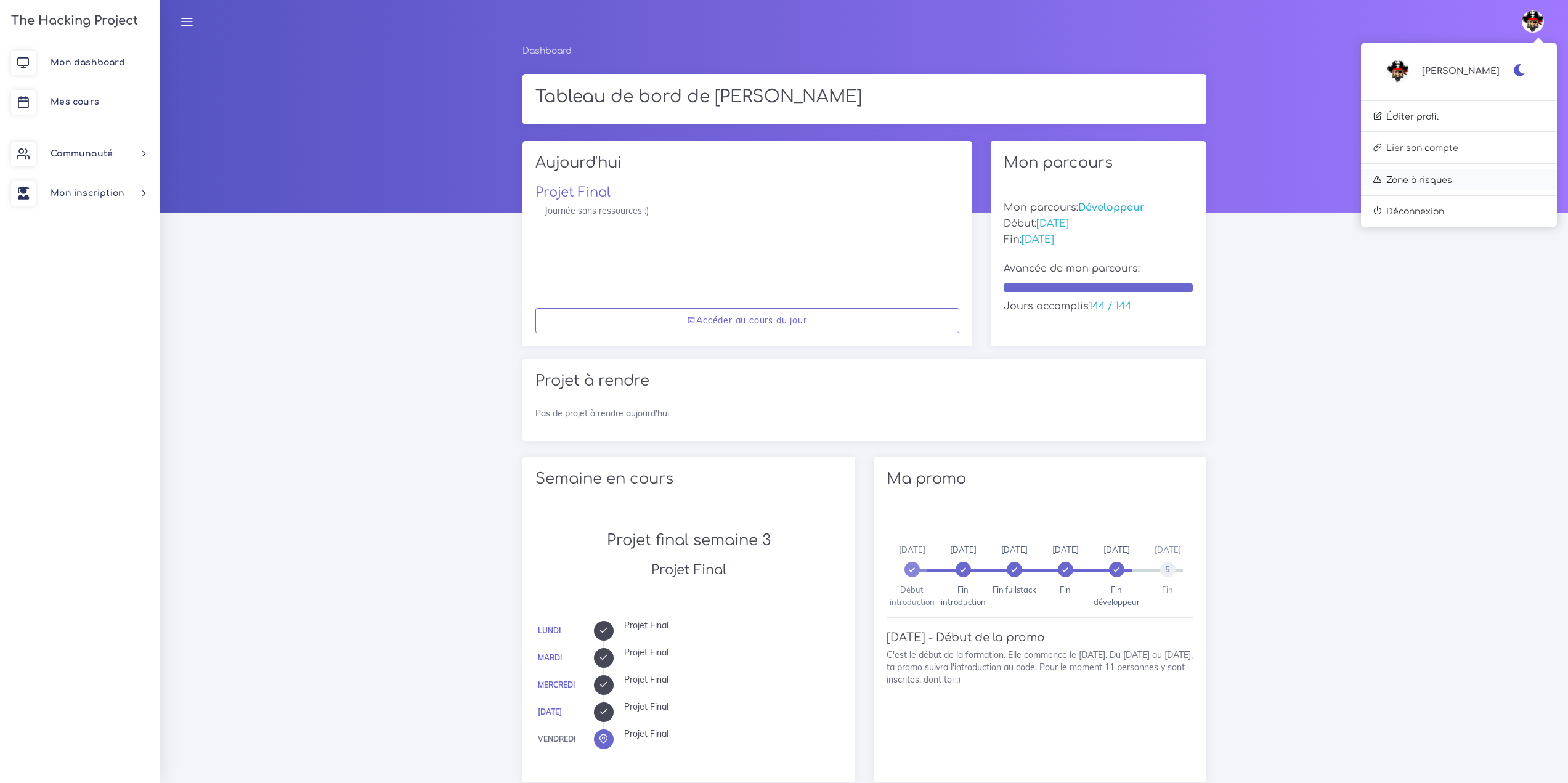
click at [1448, 182] on link "Zone à risques" at bounding box center [1459, 179] width 195 height 22
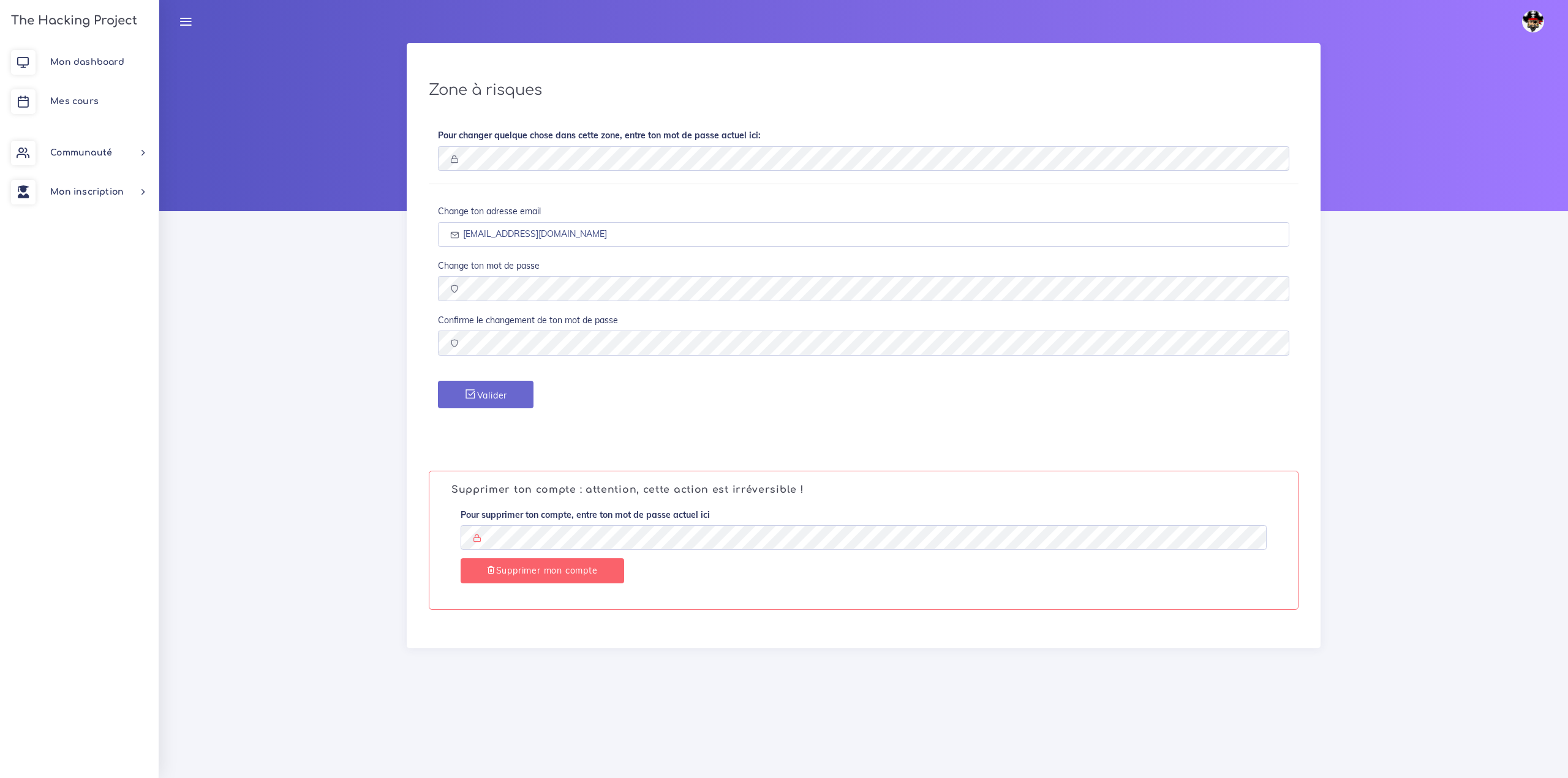
click at [403, 411] on div "Zone à risques Pour changer quelque chose dans cette zone, entre ton mot de pas…" at bounding box center [863, 363] width 1408 height 640
click at [407, 343] on div "Zone à risques Pour changer quelque chose dans cette zone, entre ton mot de pas…" at bounding box center [863, 346] width 914 height 606
click at [384, 358] on div "Zone à risques Pour changer quelque chose dans cette zone, entre ton mot de pas…" at bounding box center [863, 363] width 1408 height 640
click at [479, 390] on button "Valider" at bounding box center [486, 394] width 96 height 28
click at [461, 396] on button "Valider" at bounding box center [486, 394] width 96 height 28
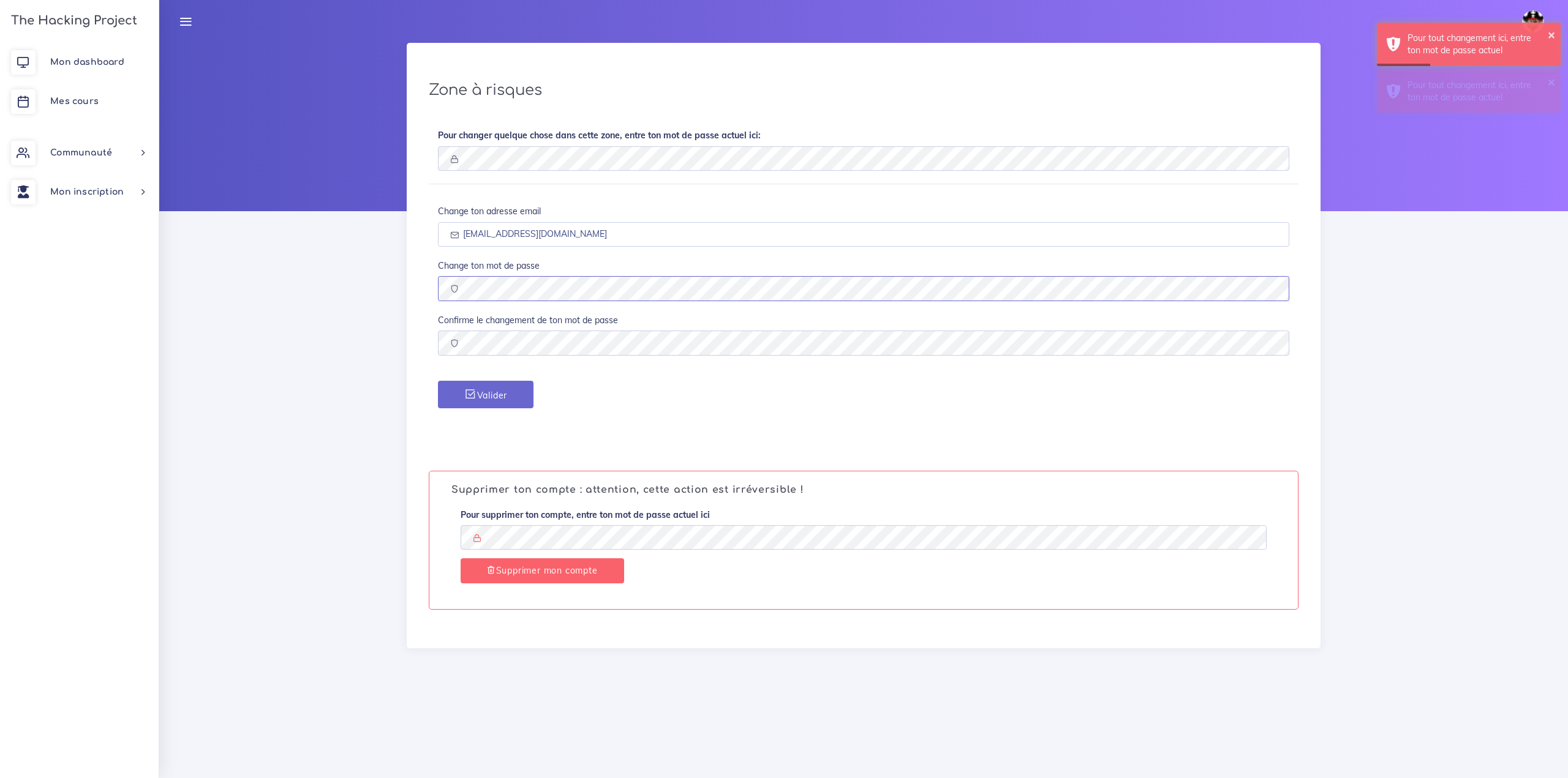
click at [189, 295] on div "Zone à risques Pour changer quelque chose dans cette zone, entre ton mot de pas…" at bounding box center [863, 363] width 1408 height 640
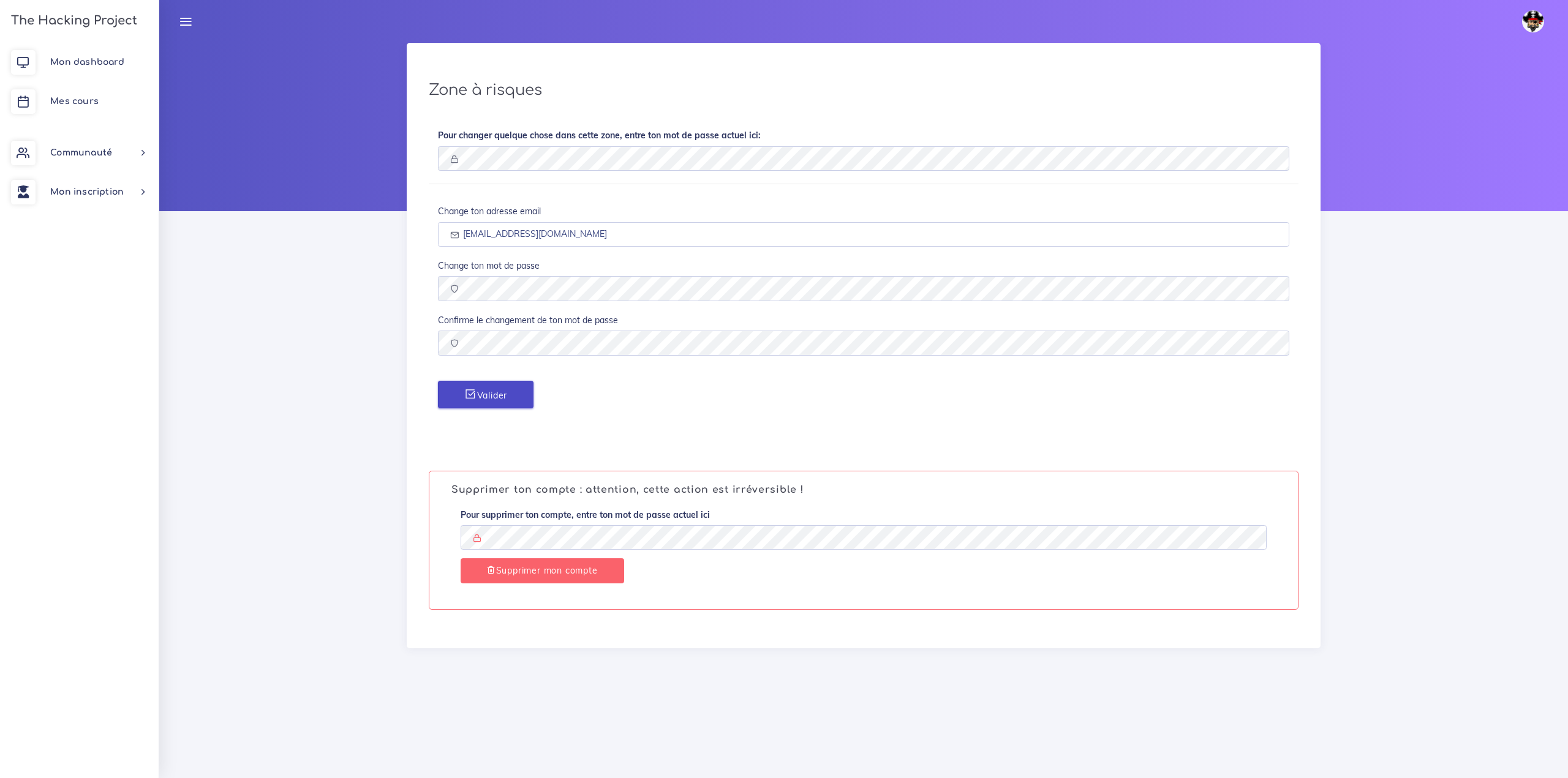
click at [509, 401] on button "Valider" at bounding box center [486, 394] width 96 height 28
click at [1466, 48] on div "Pour tout changement ici, entre ton mot de passe actuel" at bounding box center [1480, 44] width 144 height 25
click at [291, 360] on div "Zone à risques Pour changer quelque chose dans cette zone, entre ton mot de pas…" at bounding box center [863, 363] width 1408 height 640
click at [297, 290] on div "Zone à risques Pour changer quelque chose dans cette zone, entre ton mot de pas…" at bounding box center [863, 363] width 1408 height 640
click at [500, 393] on button "Valider" at bounding box center [486, 394] width 96 height 28
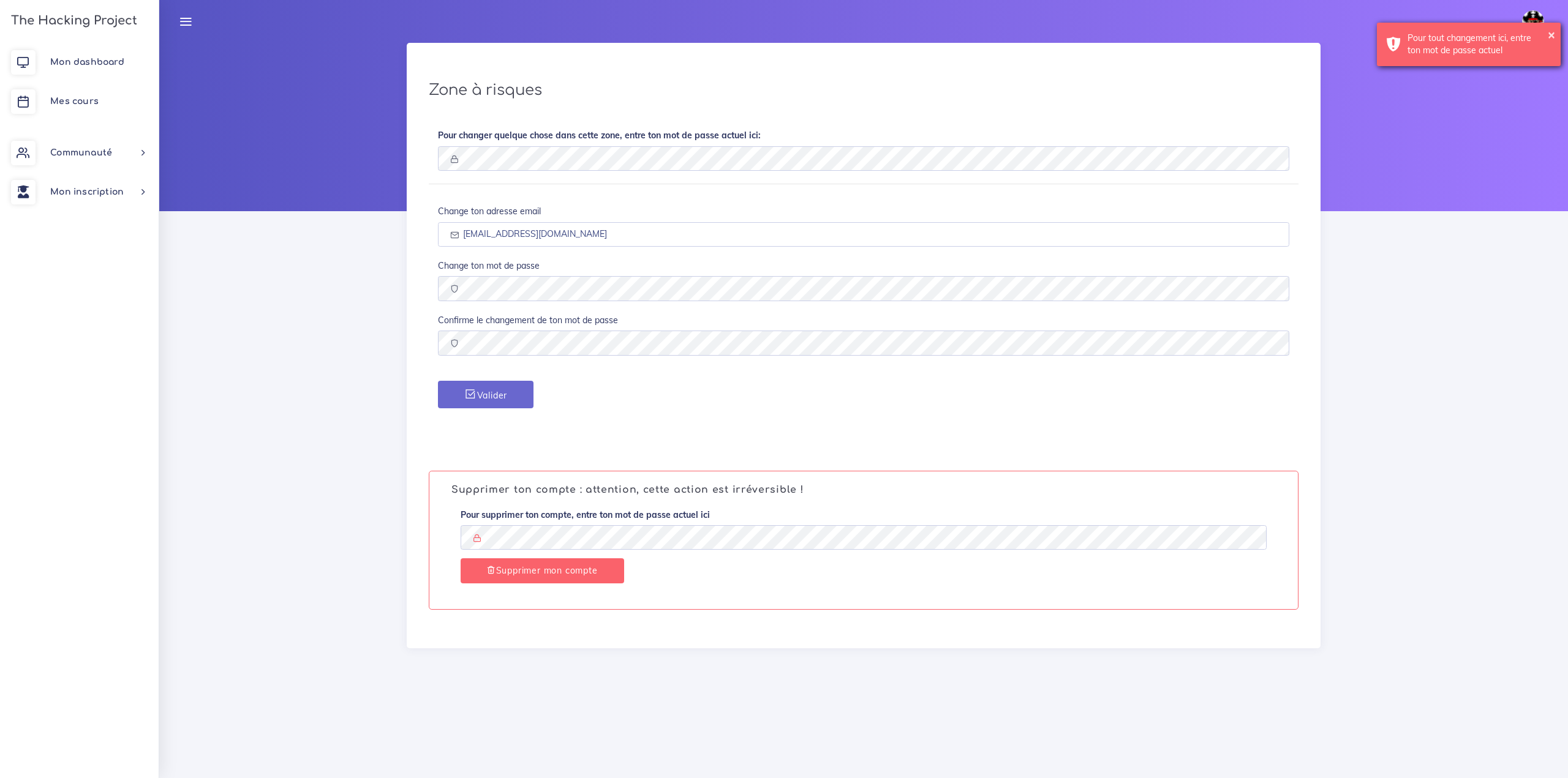
click at [1464, 49] on div "Pour tout changement ici, entre ton mot de passe actuel" at bounding box center [1480, 44] width 144 height 25
click at [205, 295] on div "Zone à risques Pour changer quelque chose dans cette zone, entre ton mot de pas…" at bounding box center [863, 363] width 1408 height 640
click at [489, 392] on button "Valider" at bounding box center [486, 394] width 96 height 28
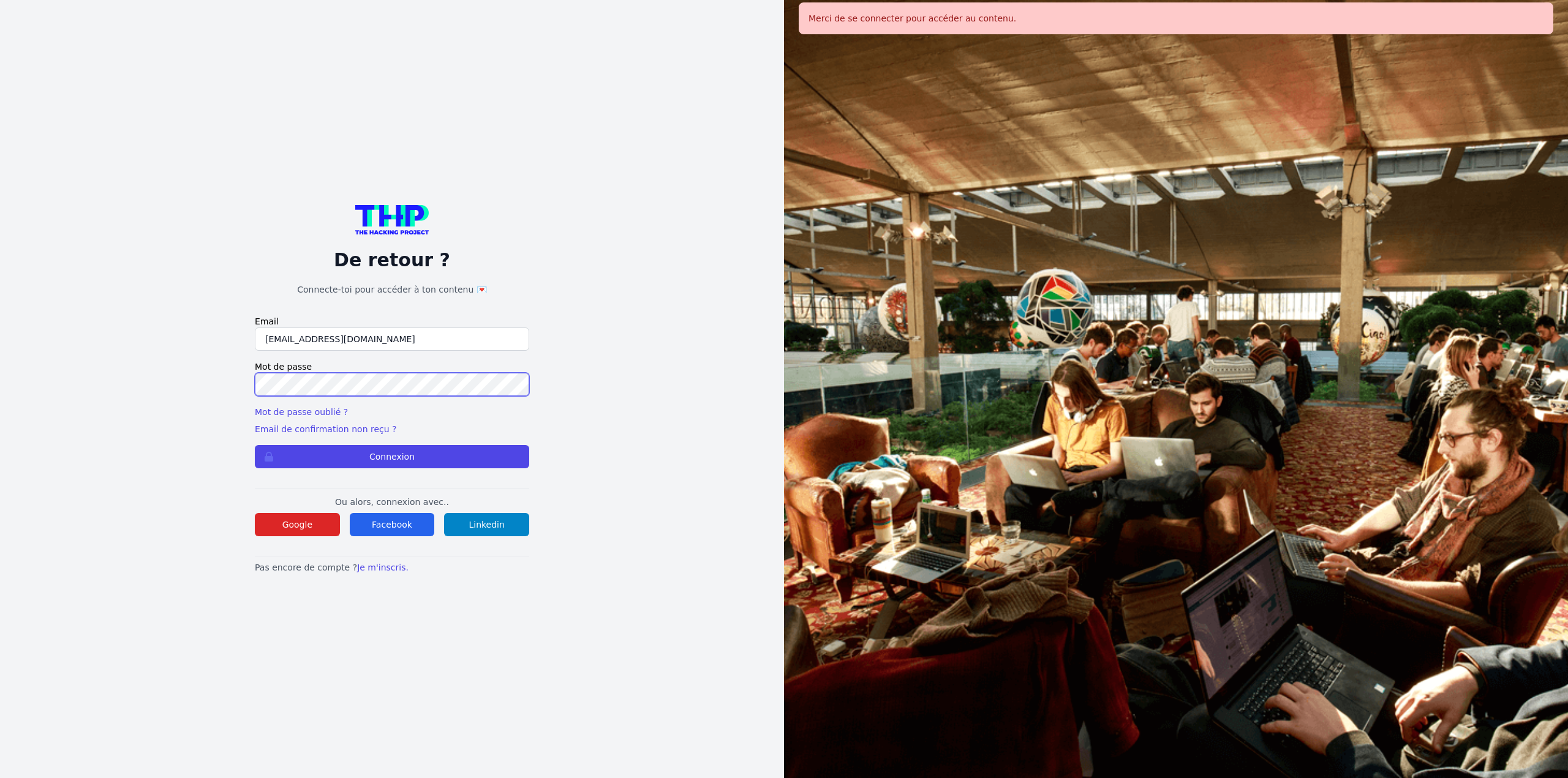
click at [0, 397] on html "Merci de se connecter pour accéder au contenu. De retour ? Connecte-toi pour ac…" at bounding box center [784, 389] width 1568 height 778
click at [255, 445] on button "Connexion" at bounding box center [392, 457] width 275 height 23
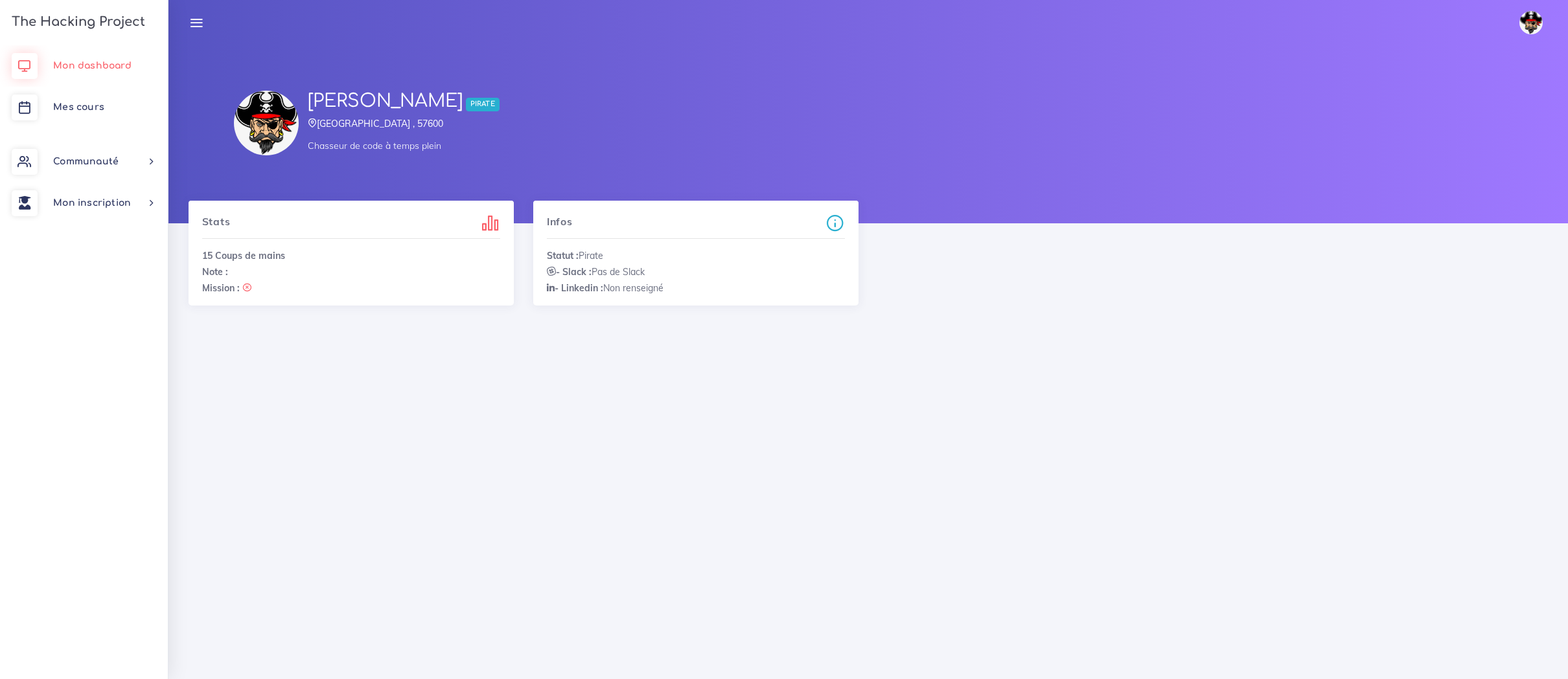
click at [125, 68] on span "Mon dashboard" at bounding box center [93, 65] width 79 height 9
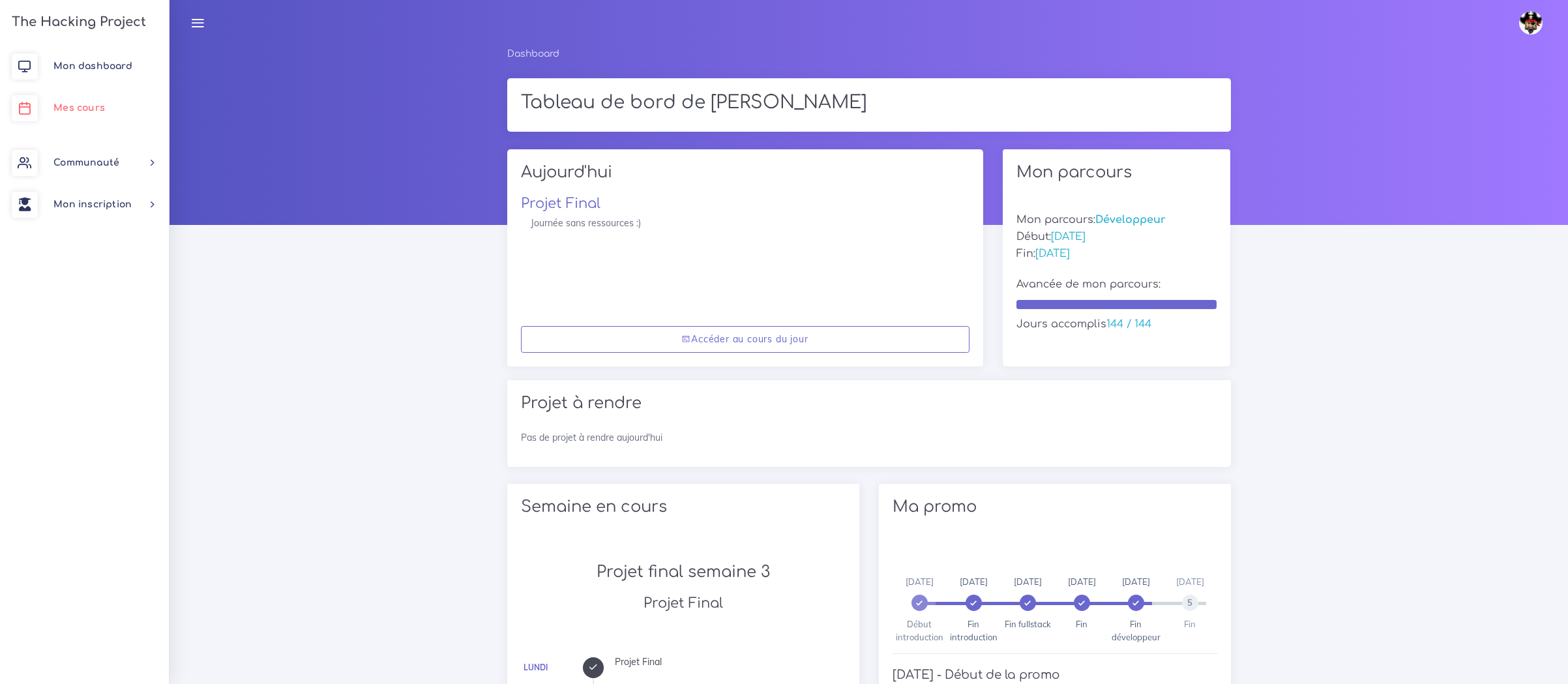
click at [79, 111] on span "Mes cours" at bounding box center [79, 107] width 52 height 9
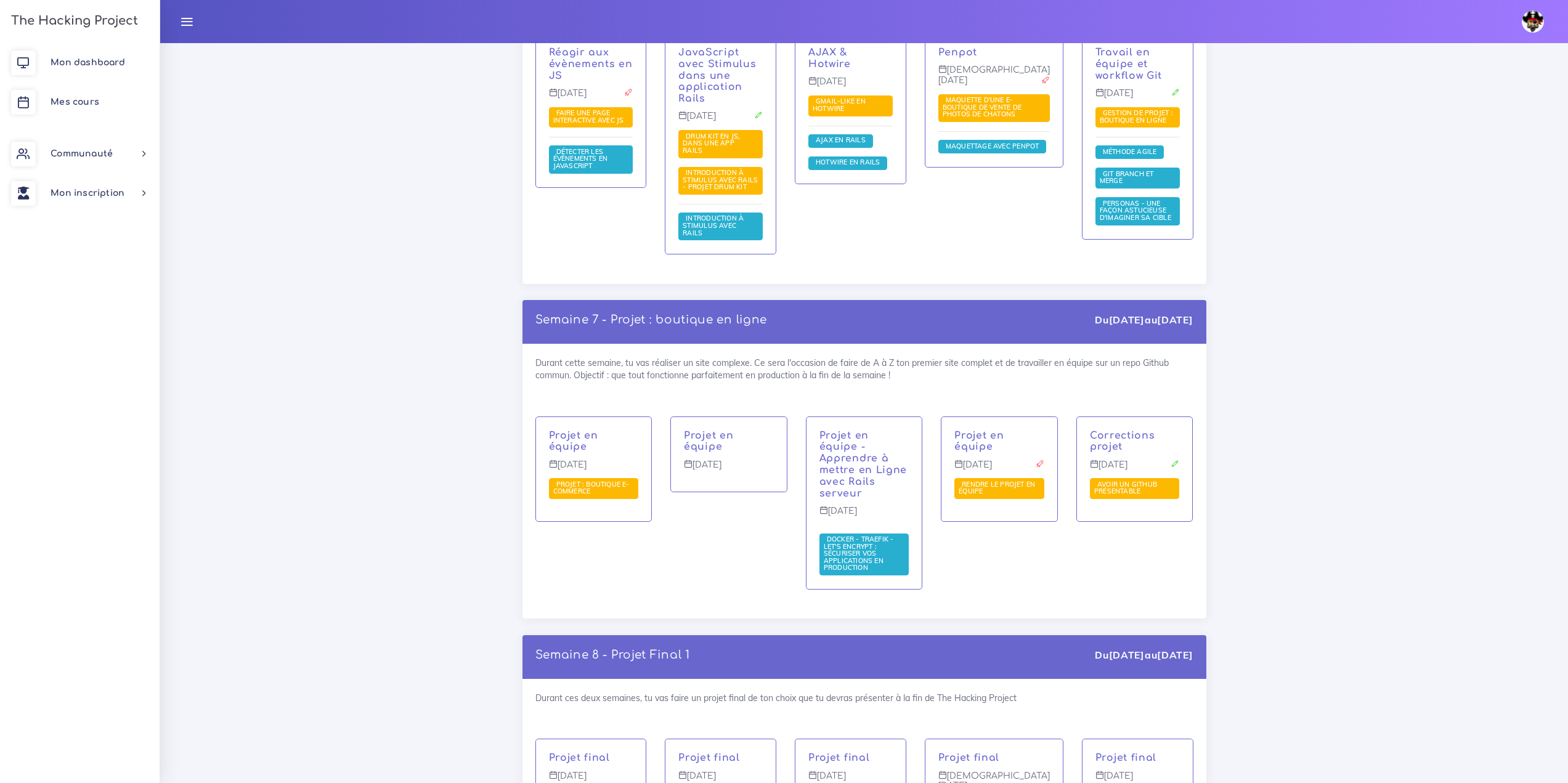
scroll to position [4190, 0]
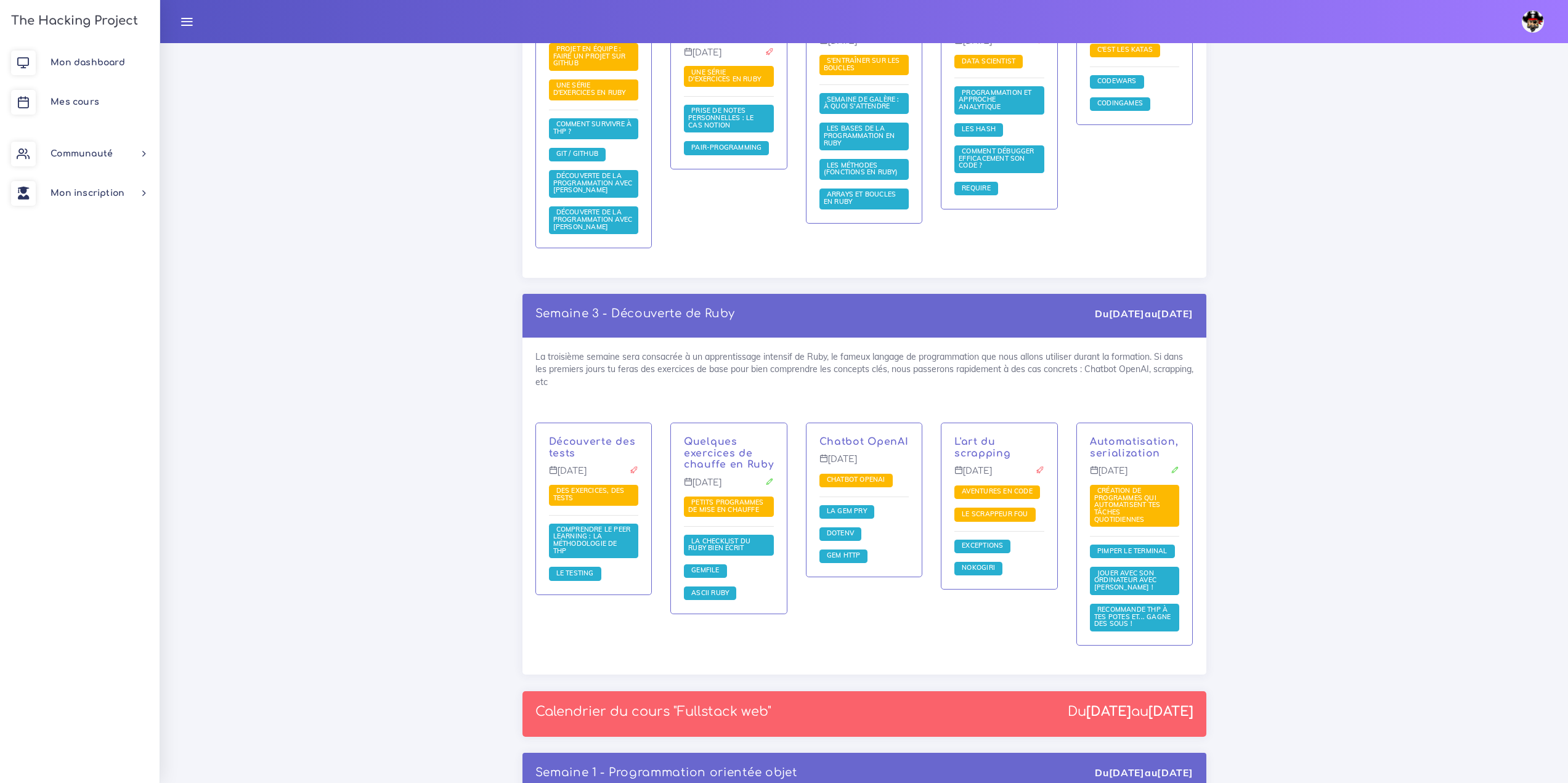
scroll to position [1048, 0]
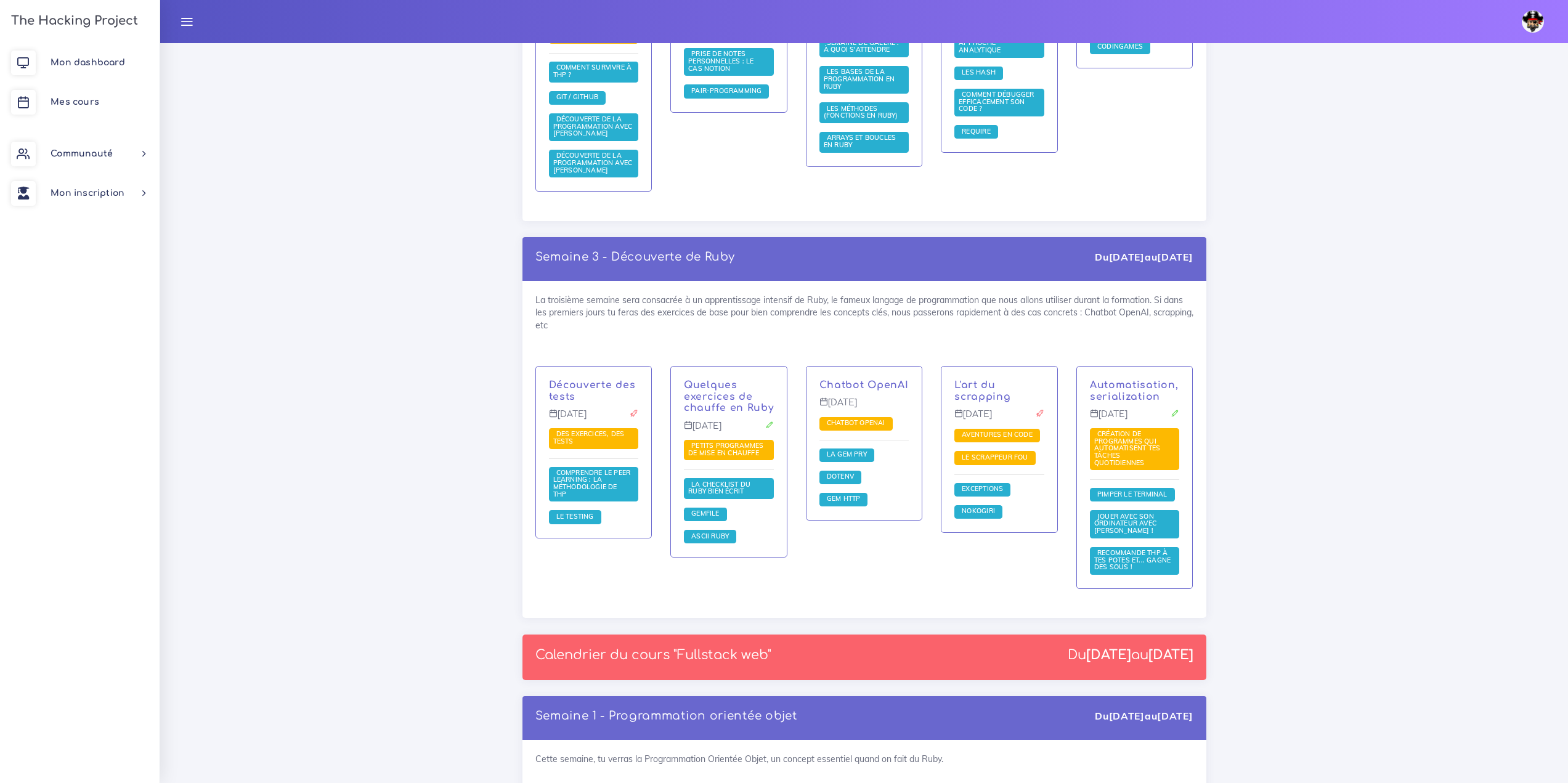
drag, startPoint x: 707, startPoint y: 257, endPoint x: 858, endPoint y: 253, distance: 151.1
click at [845, 257] on div "Semaine 3 - Découverte de Ruby Du 17 mar. au 21 mar." at bounding box center [863, 259] width 683 height 44
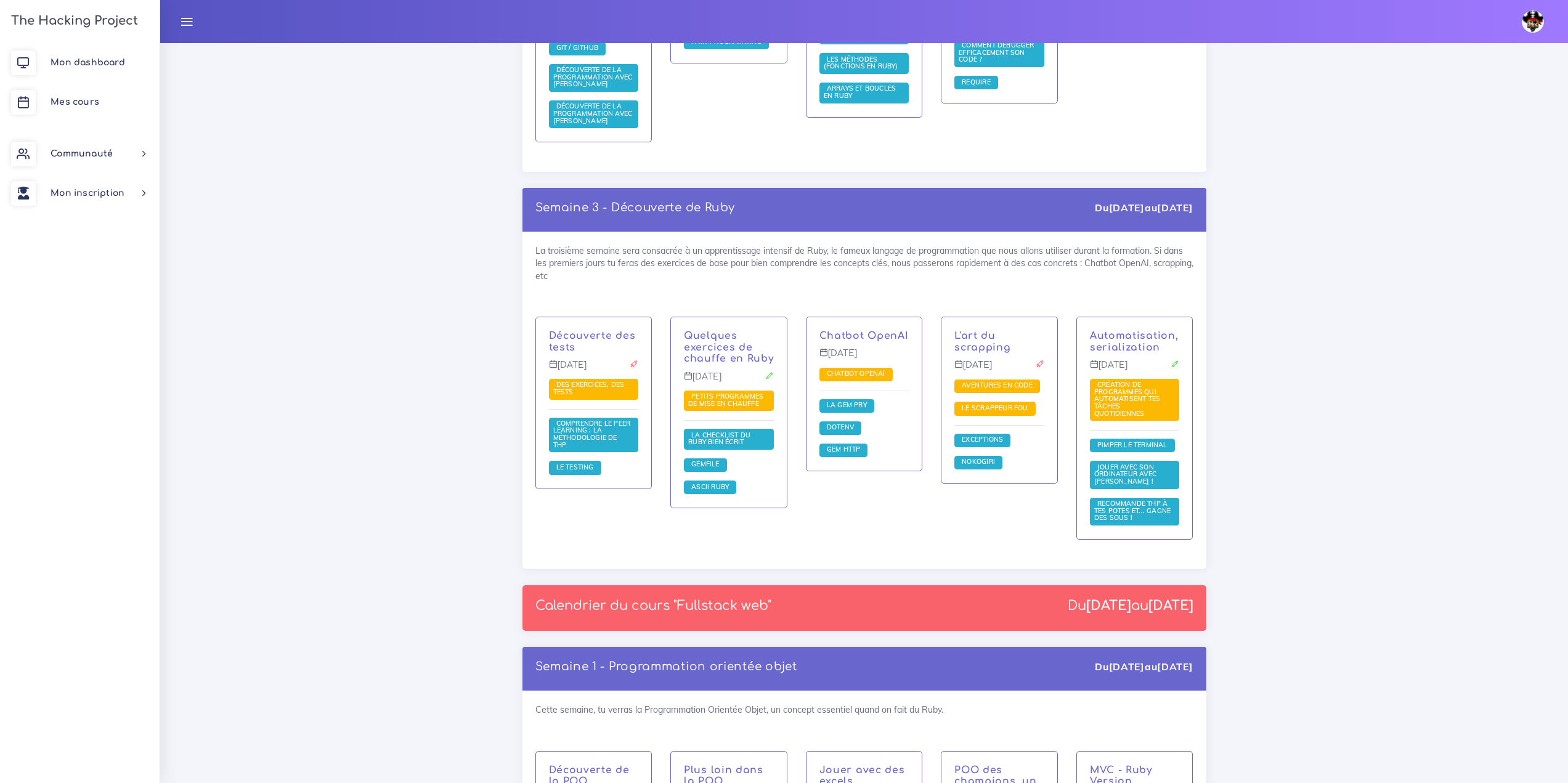
scroll to position [1109, 0]
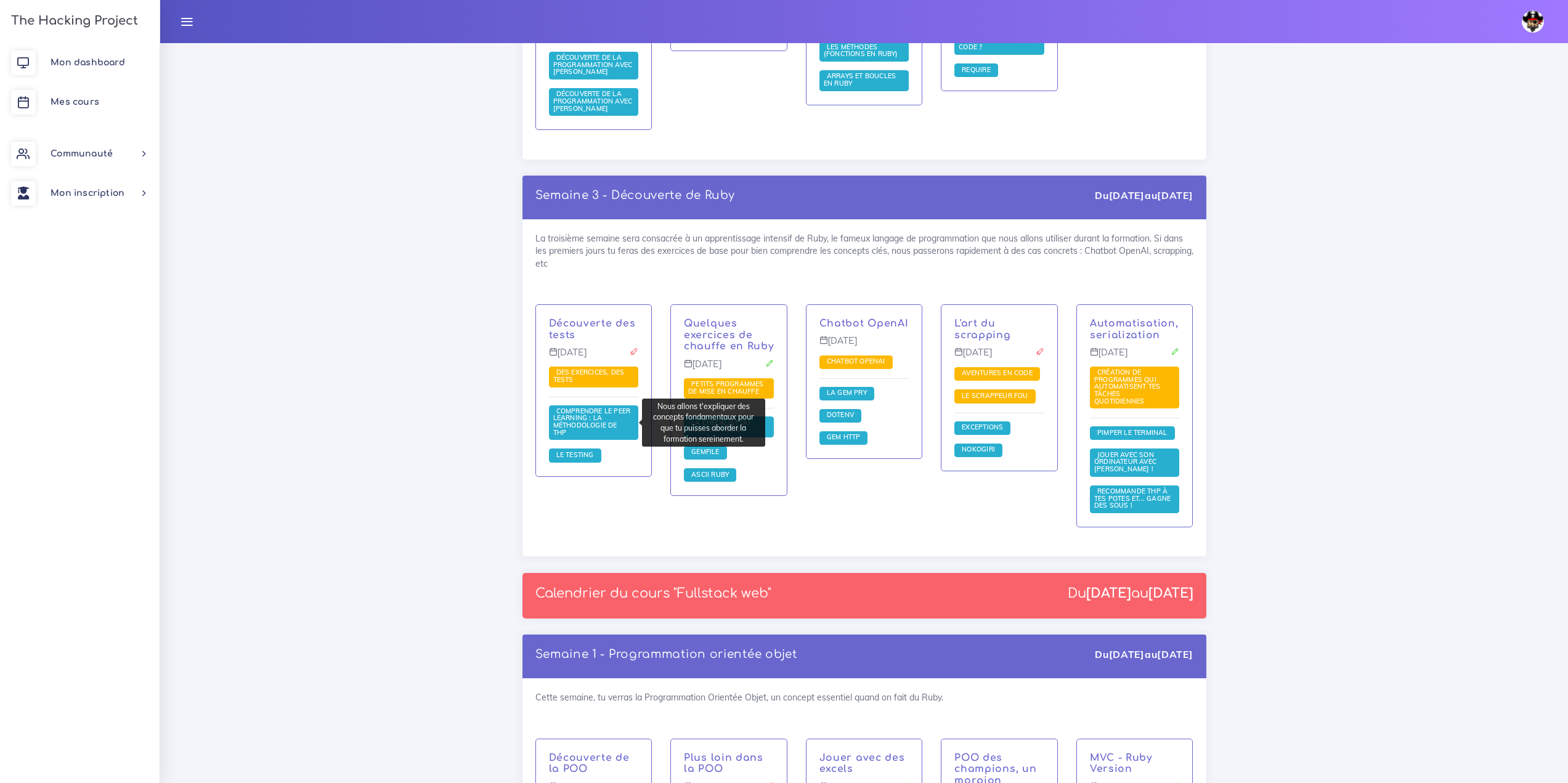
click at [593, 421] on span "Comprendre le peer learning : la méthodologie de THP" at bounding box center [591, 421] width 77 height 30
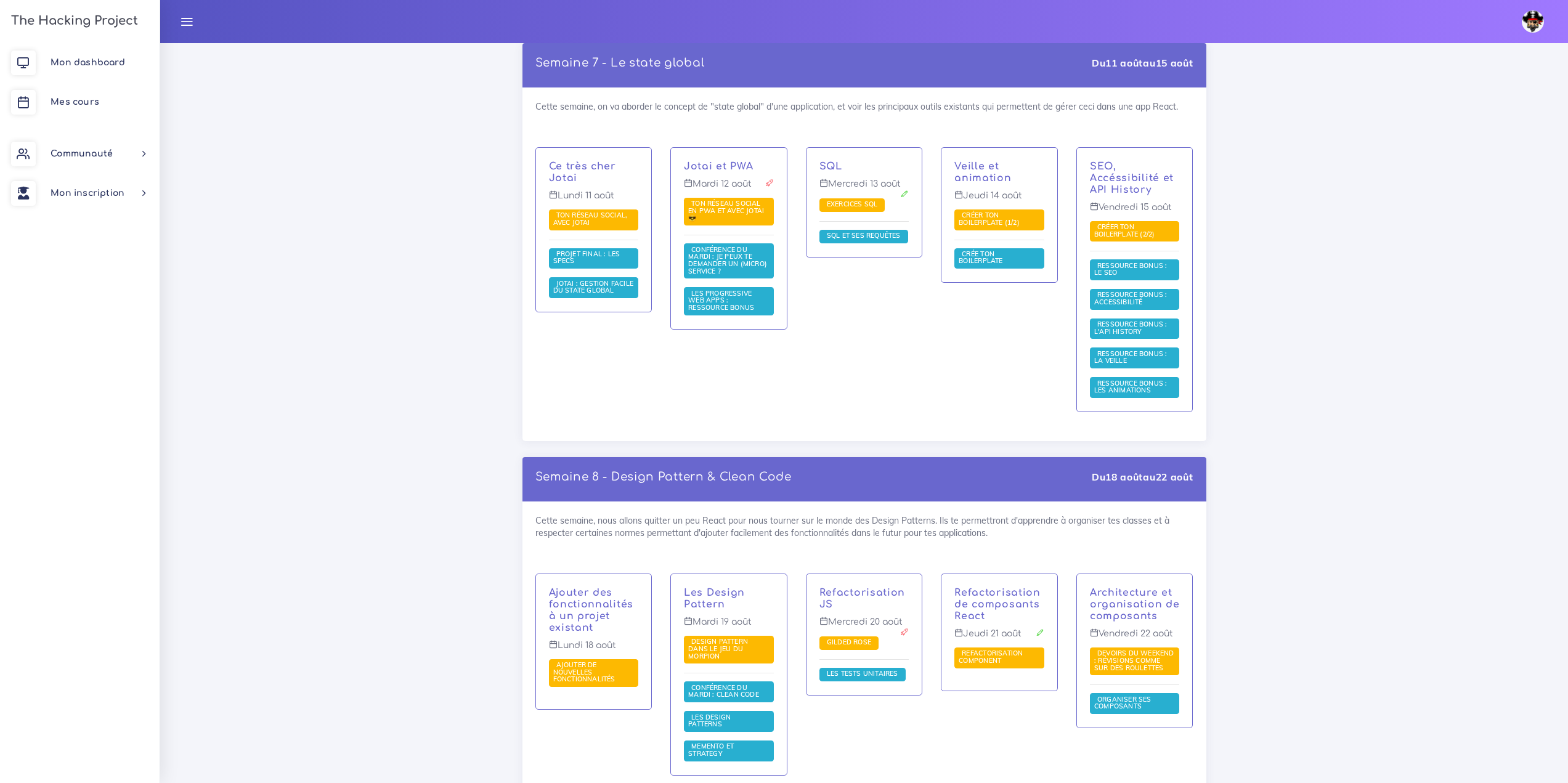
scroll to position [8195, 0]
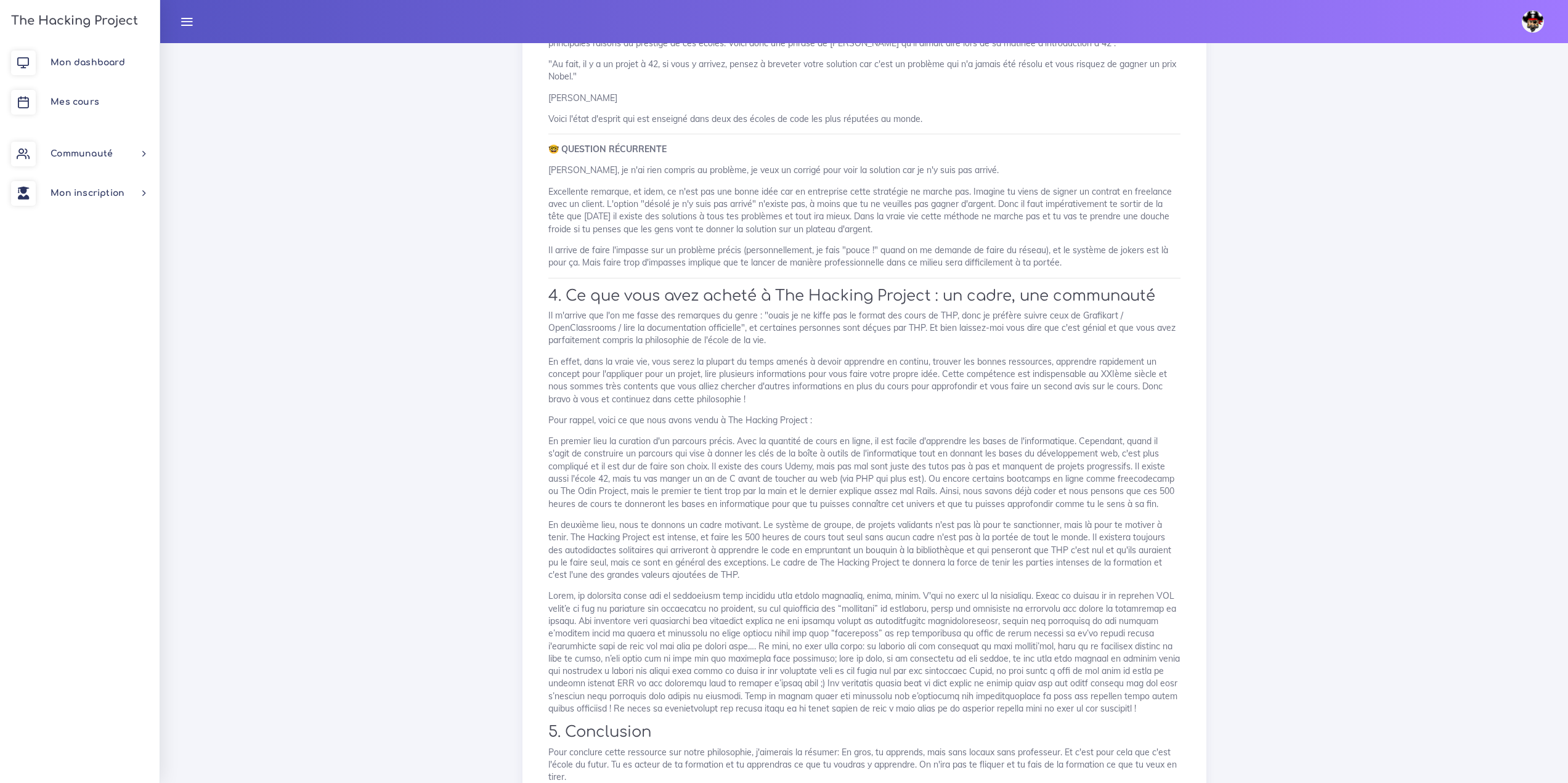
scroll to position [897, 0]
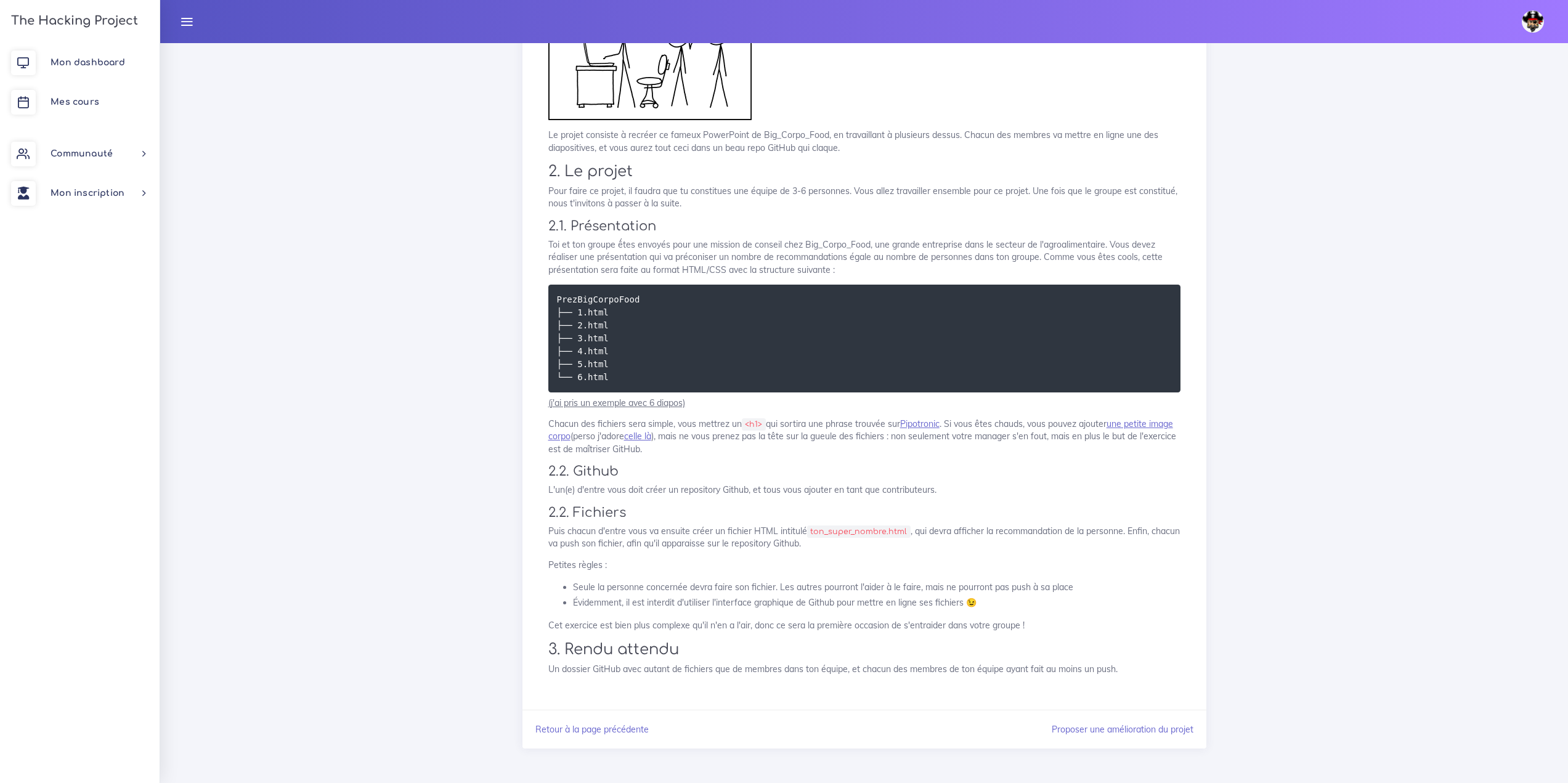
scroll to position [432, 0]
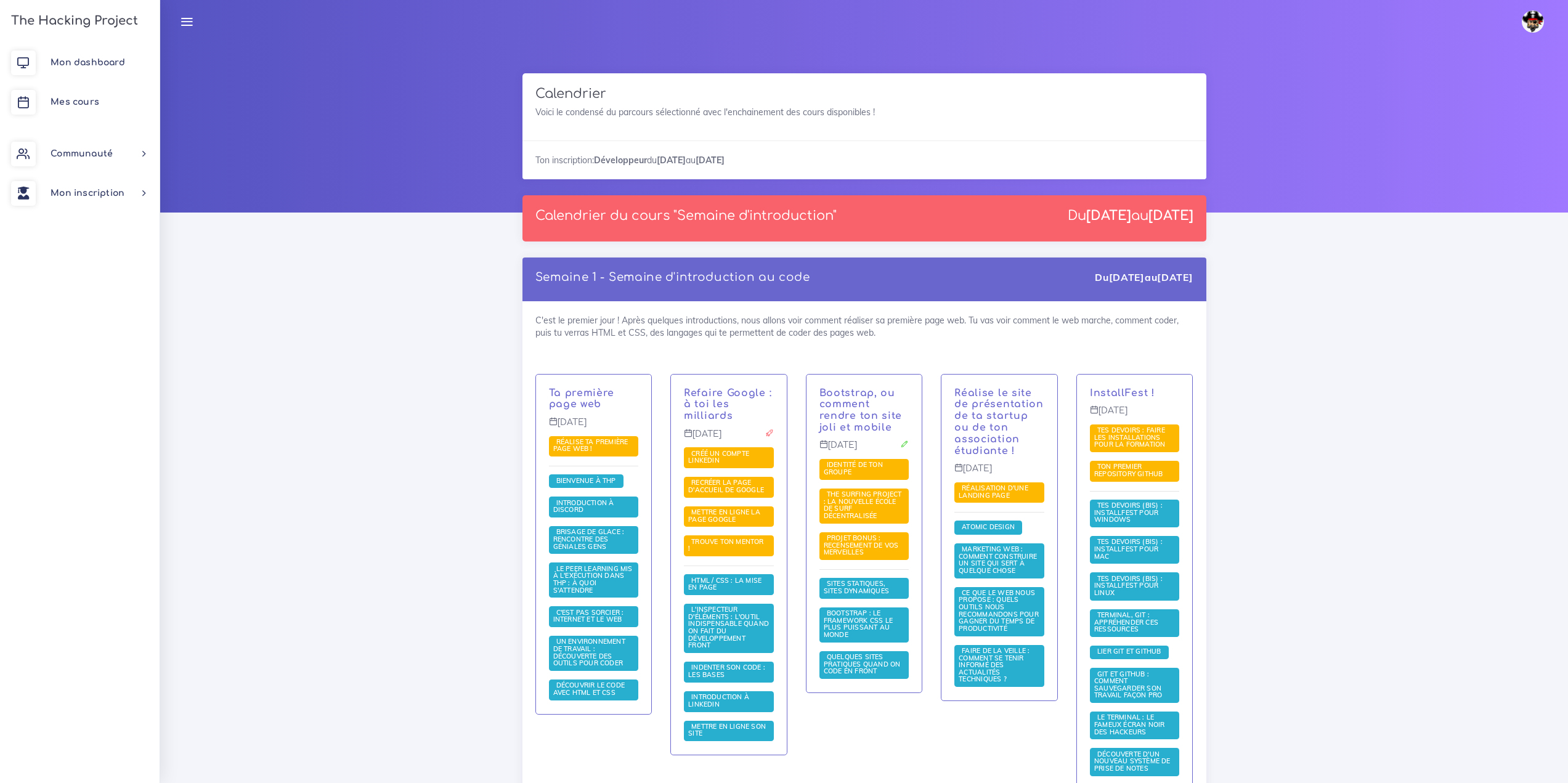
click at [1539, 14] on img at bounding box center [1532, 21] width 22 height 22
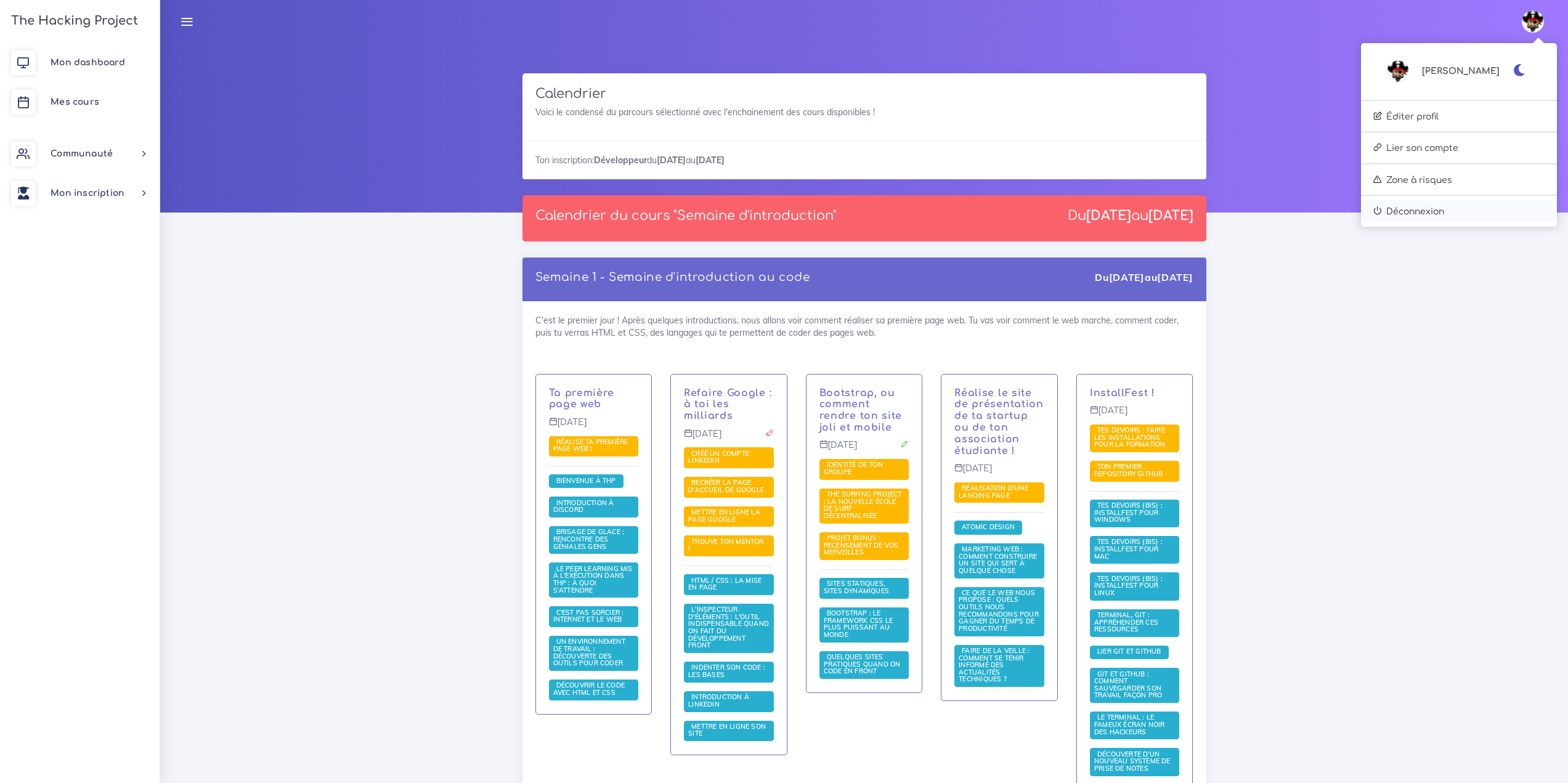
click at [1481, 209] on link "Déconnexion" at bounding box center [1459, 211] width 195 height 22
